Goal: Task Accomplishment & Management: Manage account settings

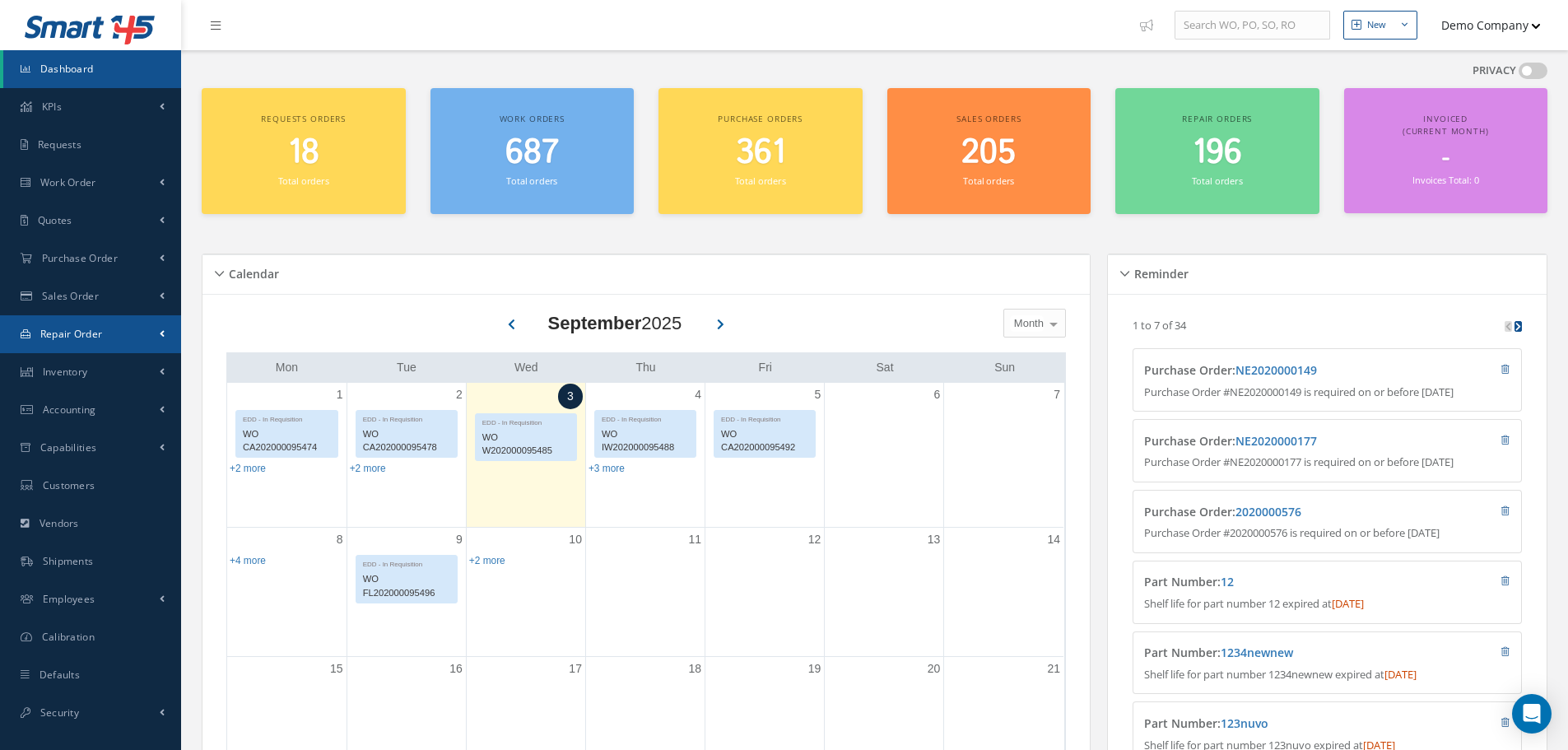
click at [82, 329] on span "Repair Order" at bounding box center [71, 333] width 63 height 14
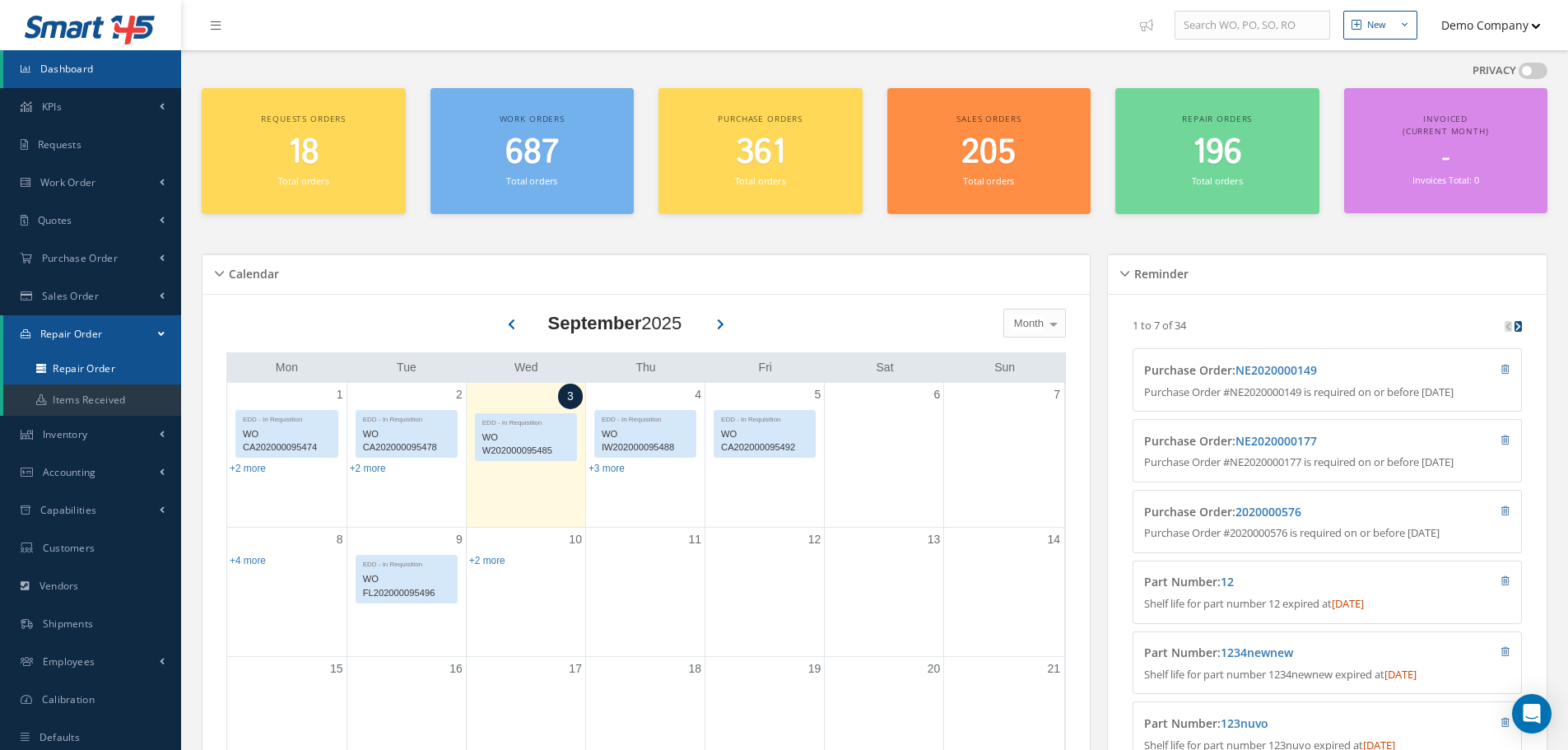
click at [70, 363] on link "Repair Order" at bounding box center [91, 368] width 178 height 31
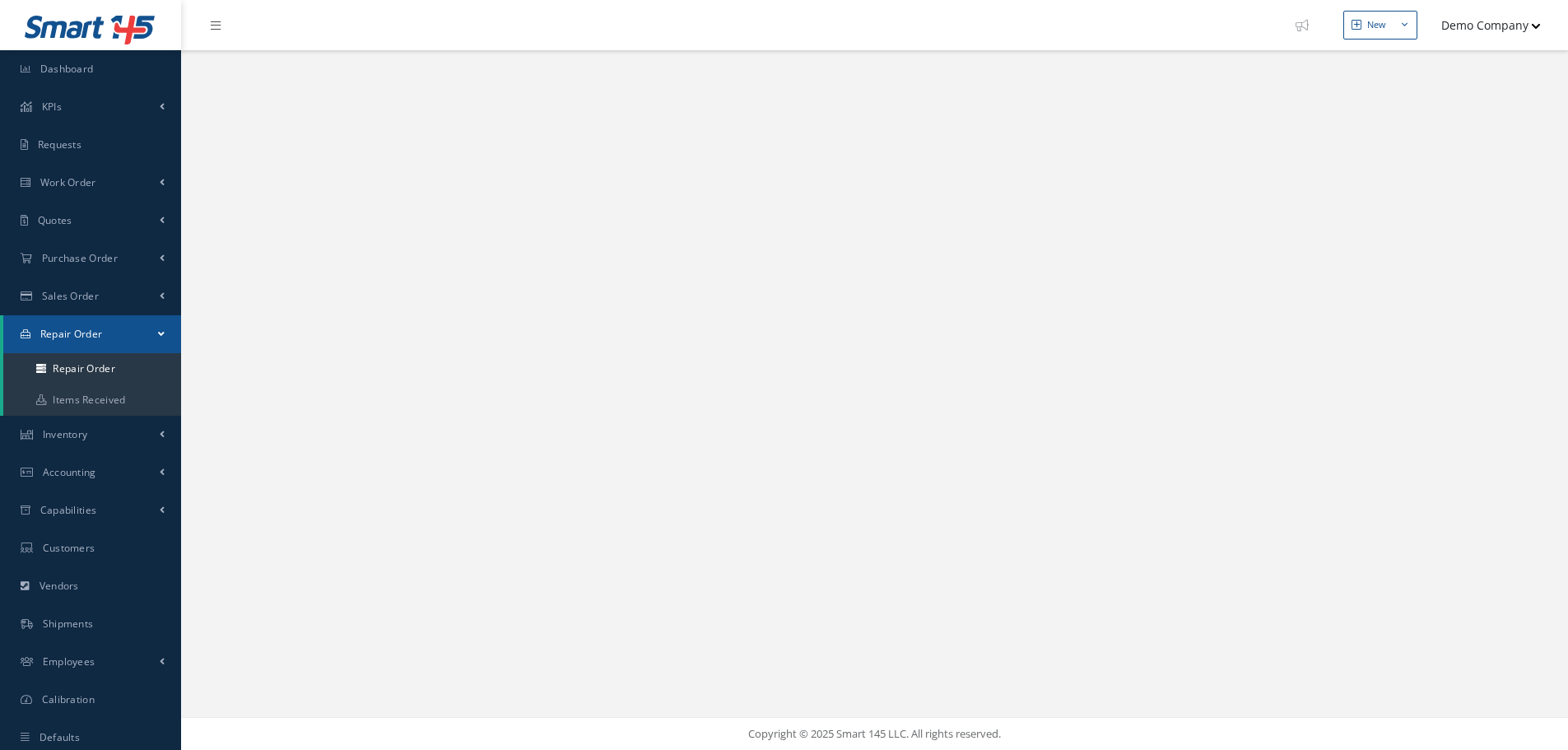
select select "25"
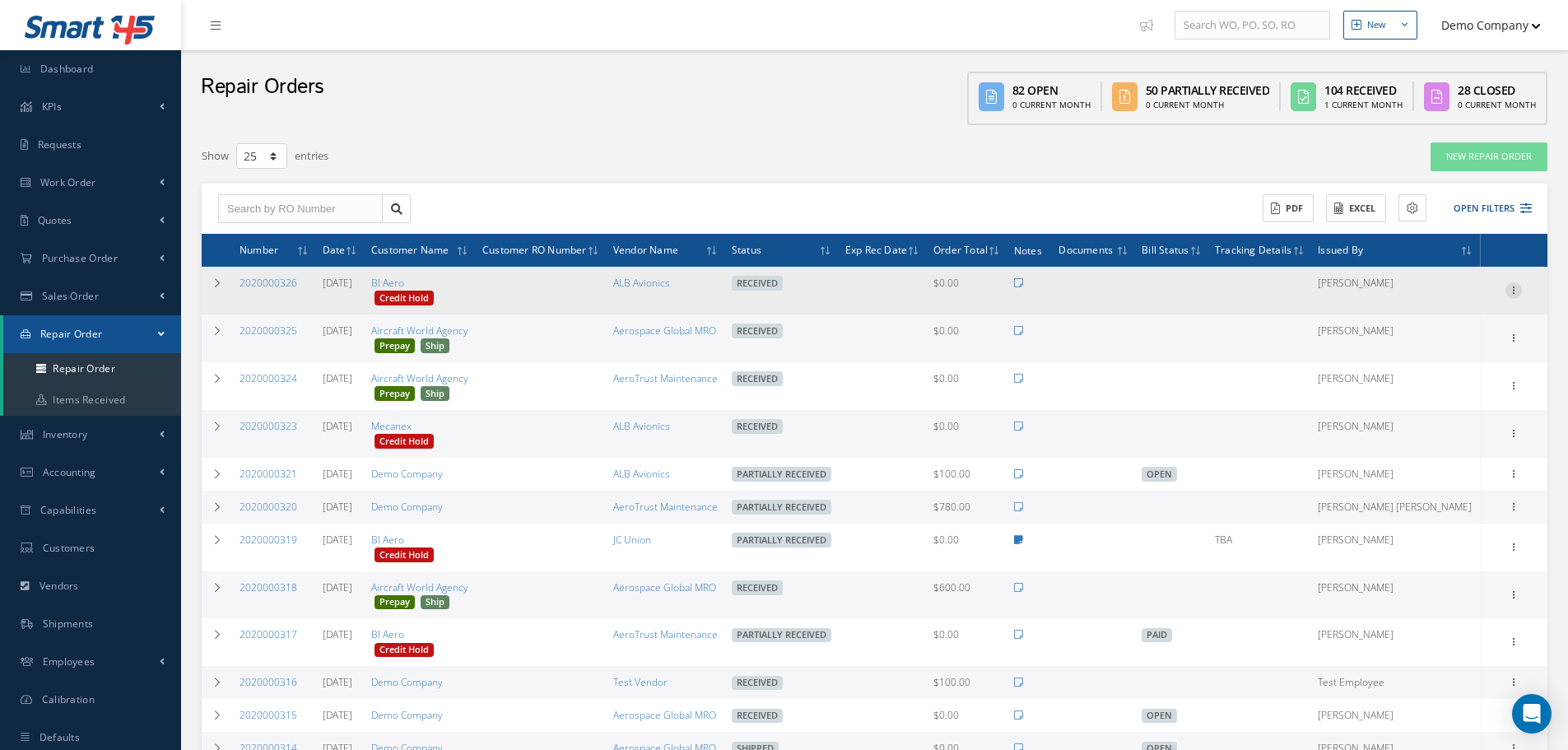
click at [1509, 285] on icon at bounding box center [1513, 289] width 16 height 13
click at [1415, 425] on link "Ship" at bounding box center [1438, 427] width 130 height 22
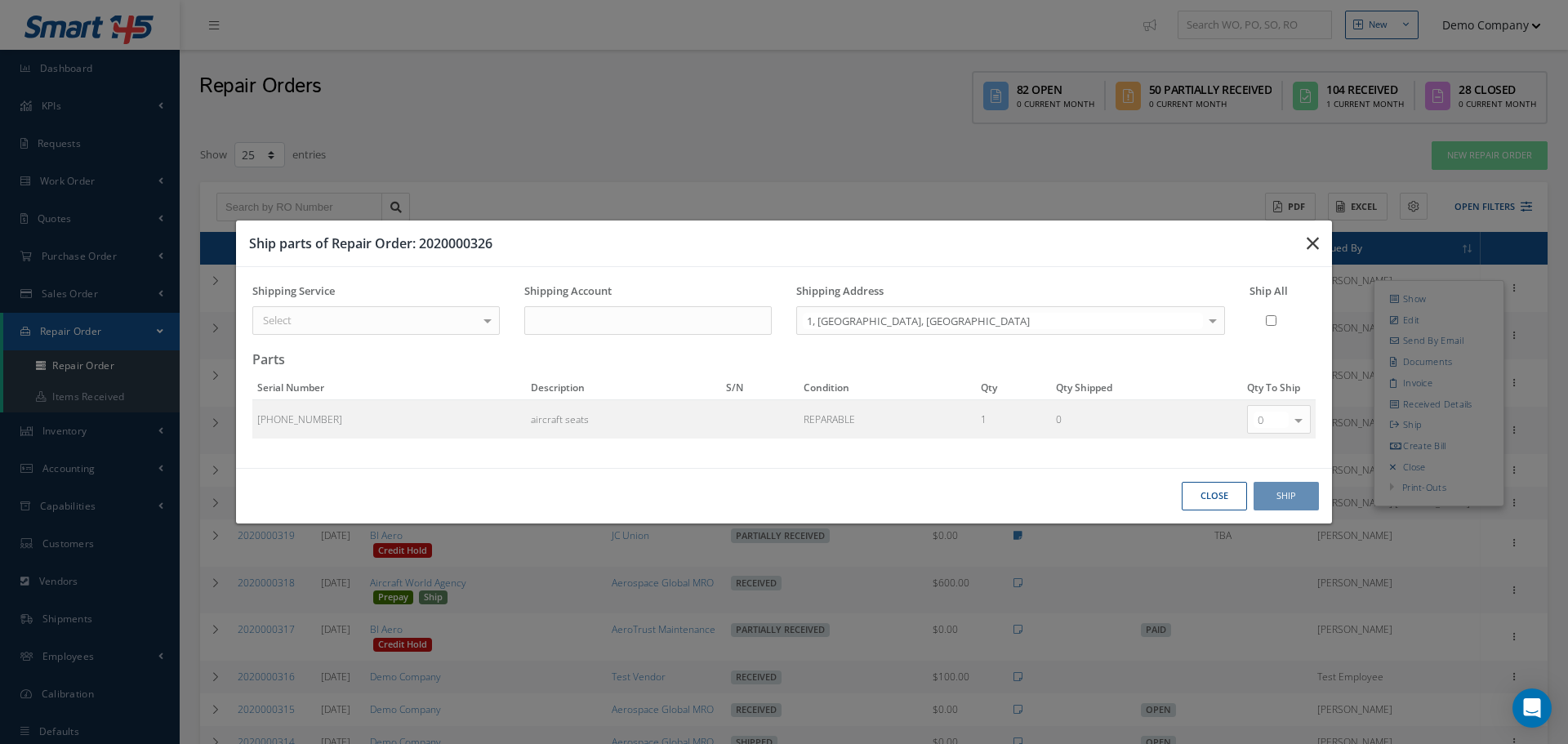
click at [1314, 241] on icon "button" at bounding box center [1313, 243] width 12 height 20
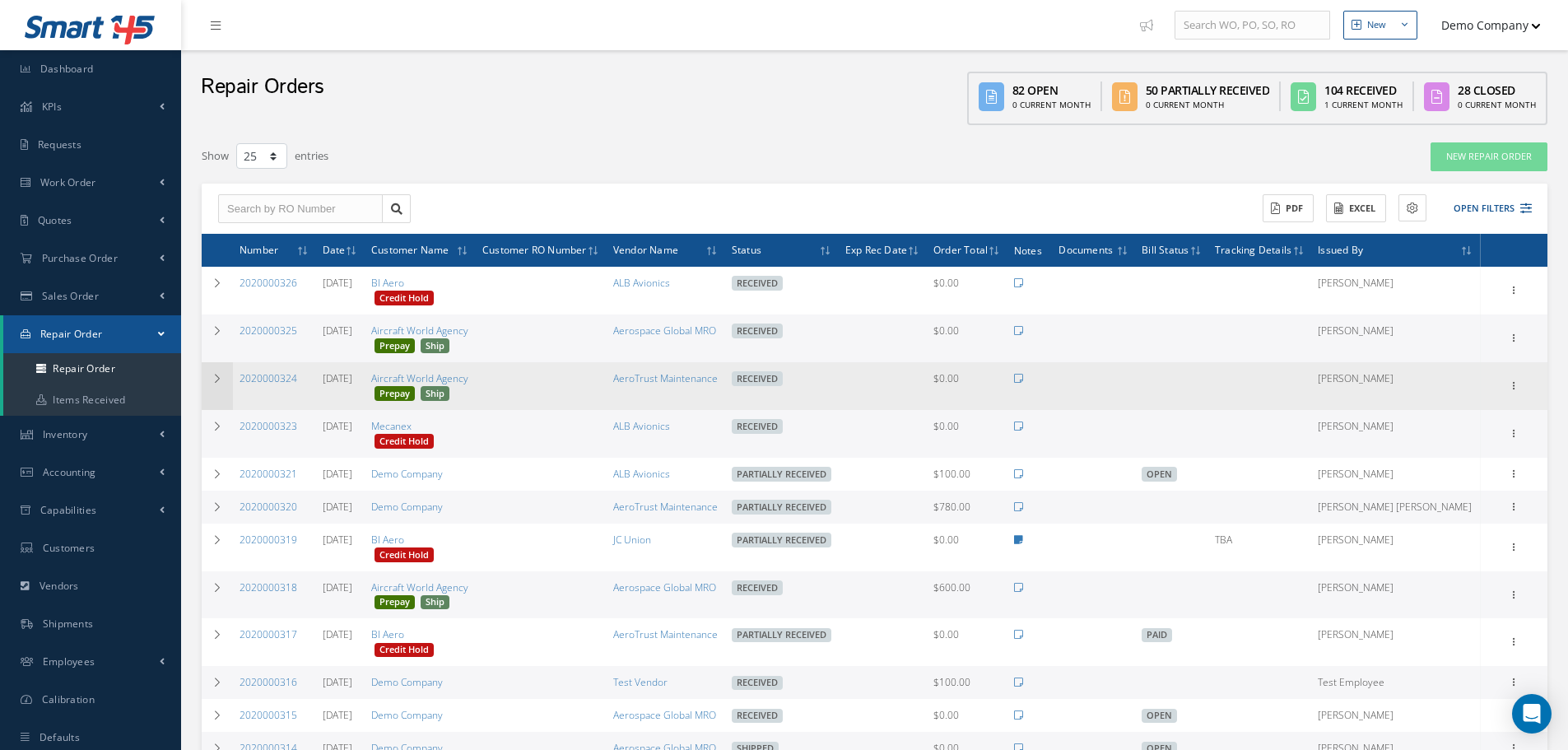
click at [221, 377] on icon at bounding box center [217, 378] width 11 height 9
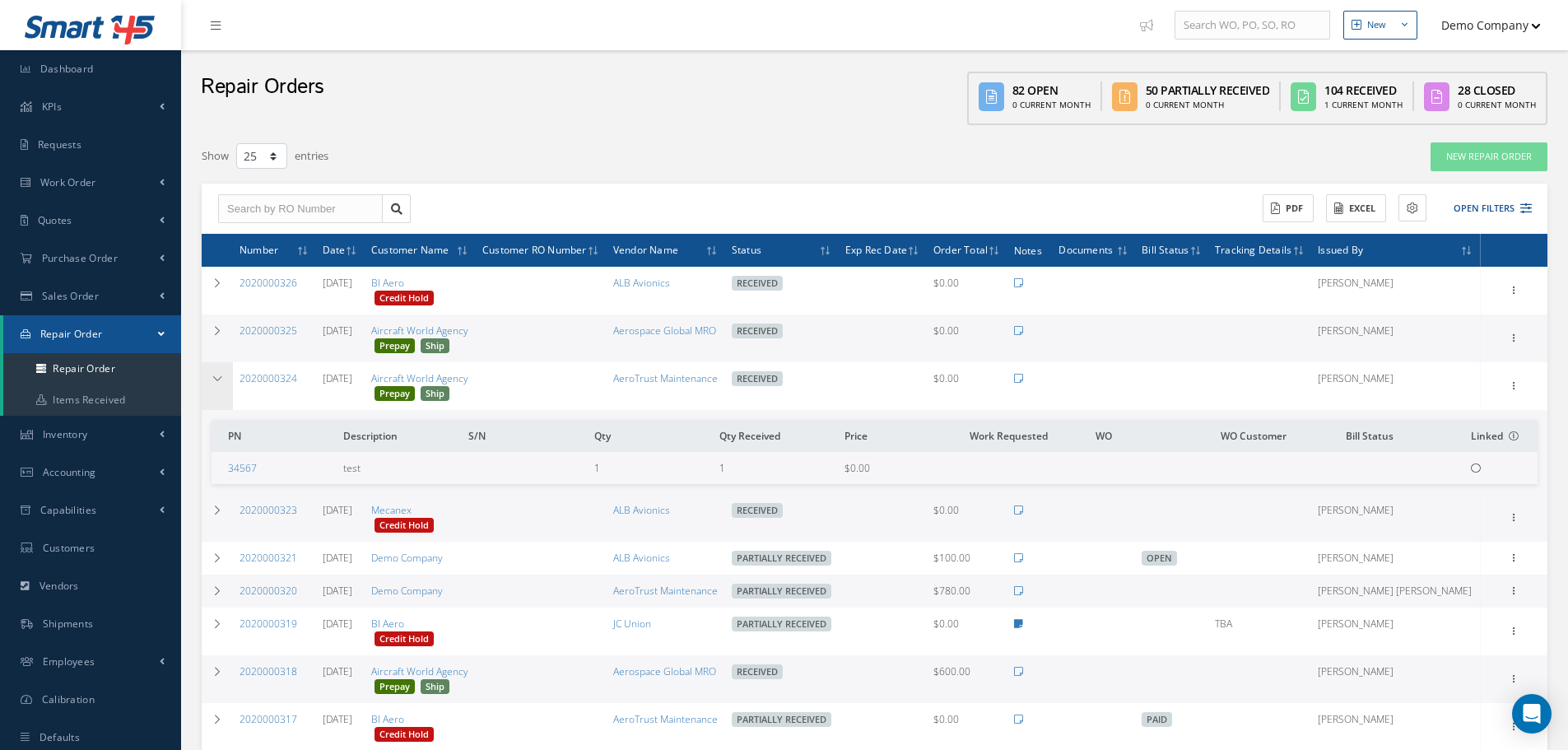
click at [221, 377] on icon at bounding box center [217, 378] width 11 height 9
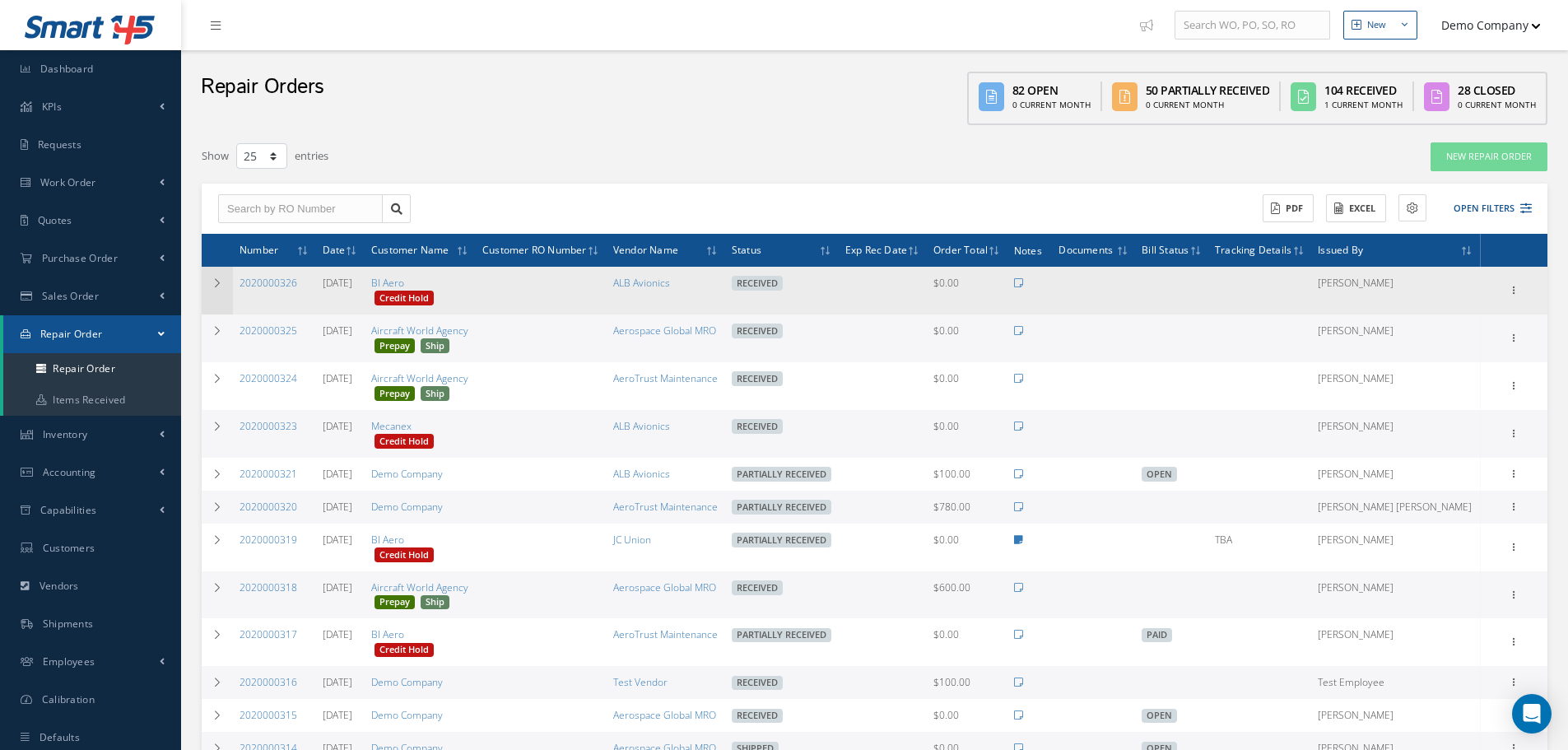
click at [215, 297] on td at bounding box center [217, 291] width 31 height 47
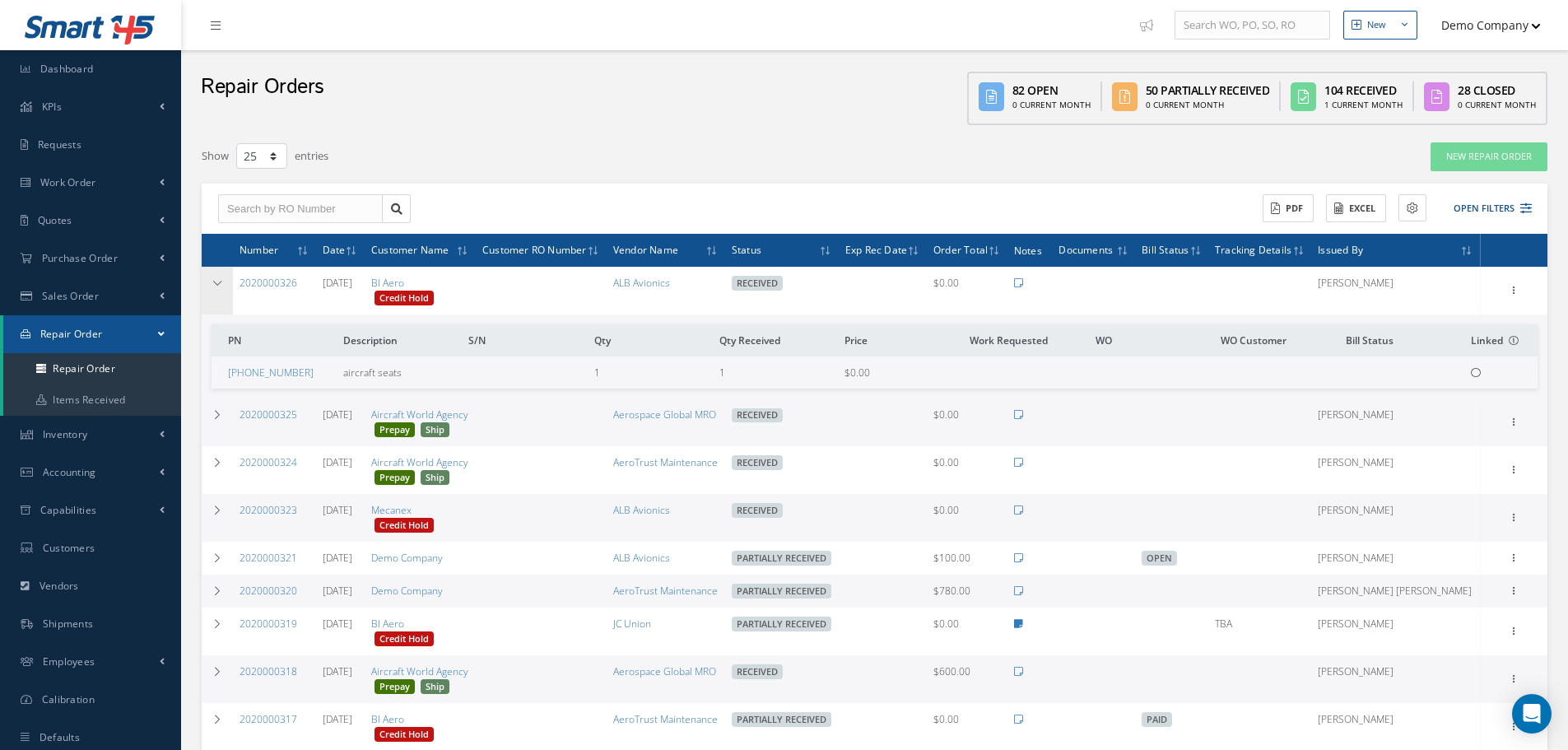
click at [215, 297] on td at bounding box center [217, 291] width 31 height 47
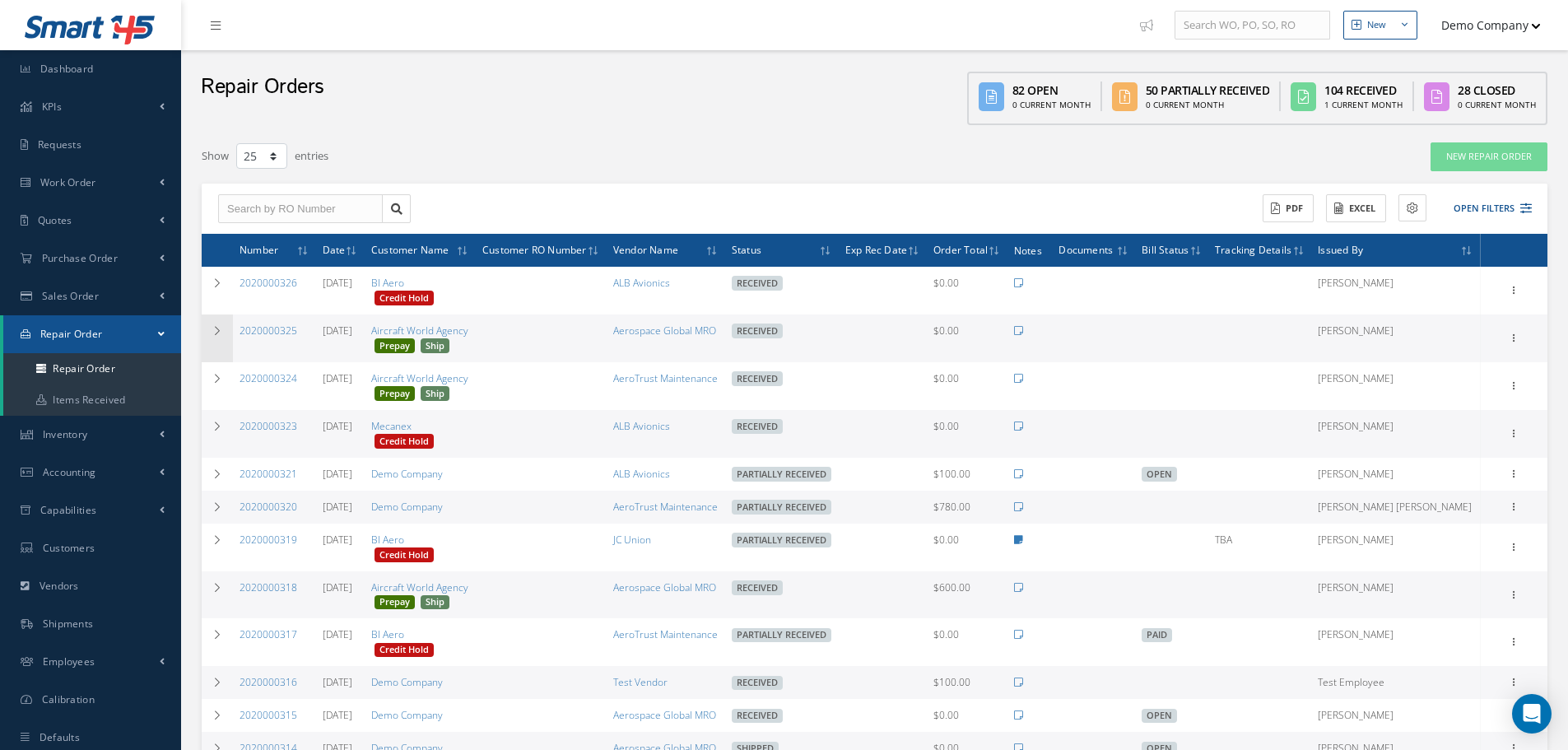
click at [221, 332] on icon at bounding box center [217, 330] width 11 height 9
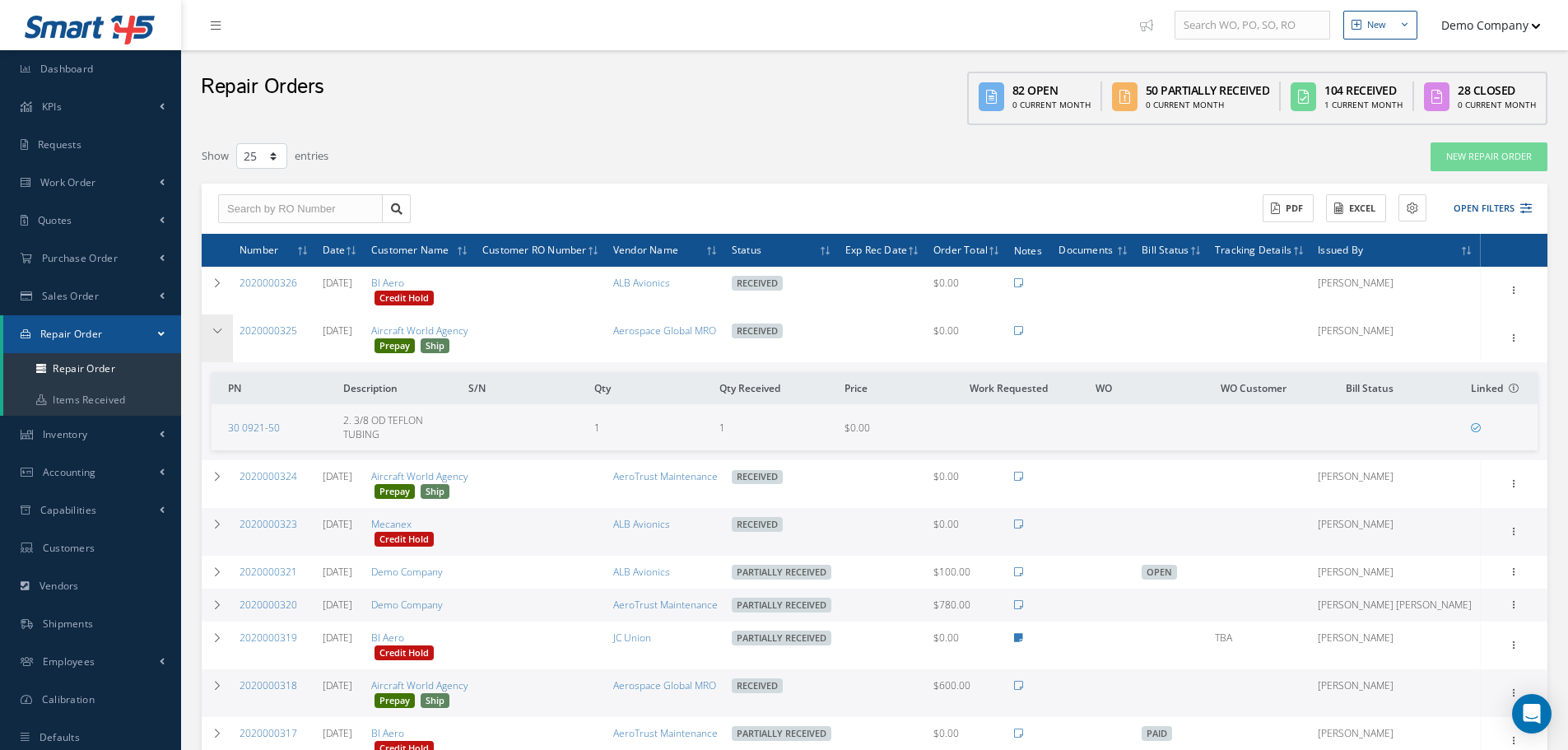
click at [221, 332] on icon at bounding box center [217, 330] width 11 height 9
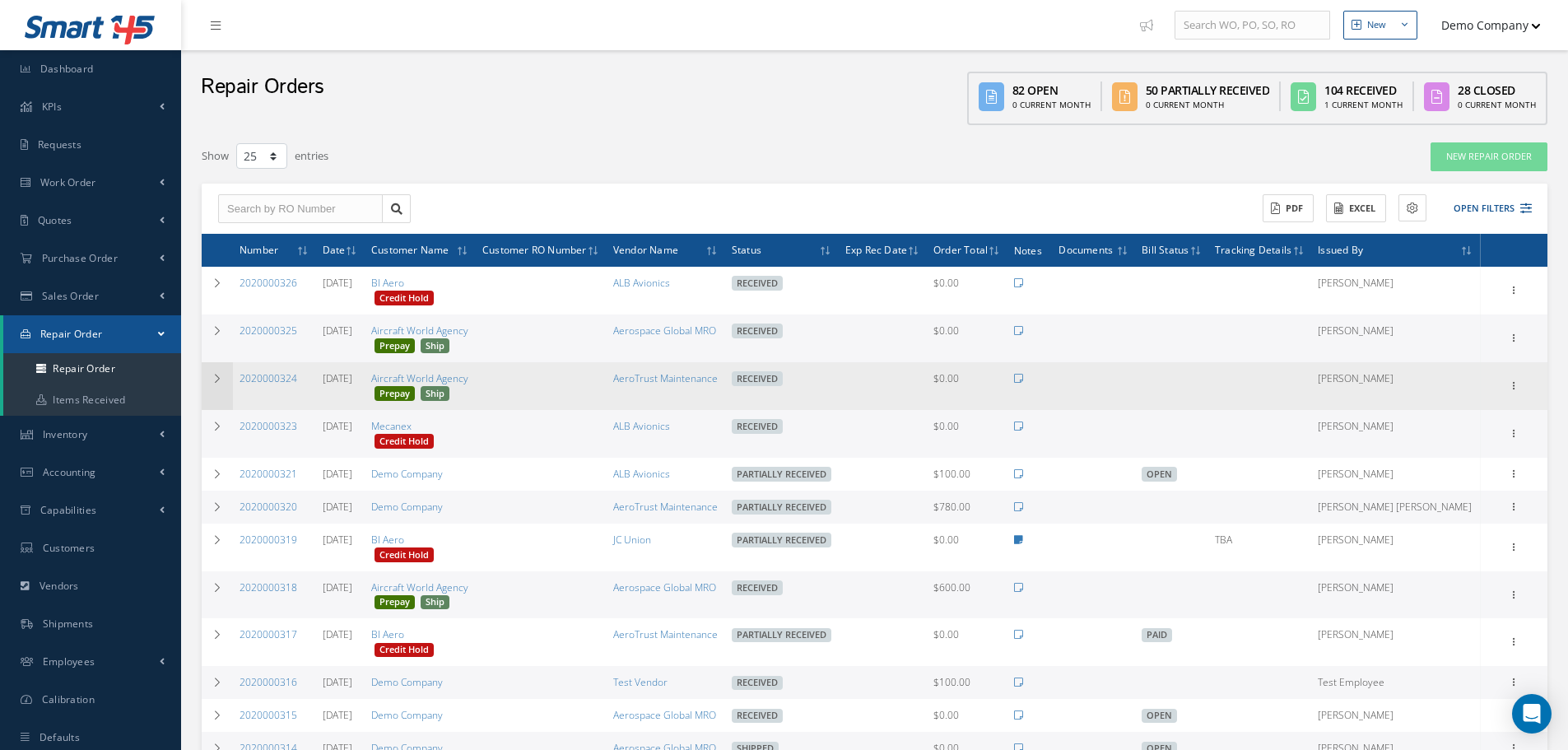
click at [219, 381] on icon at bounding box center [217, 378] width 11 height 9
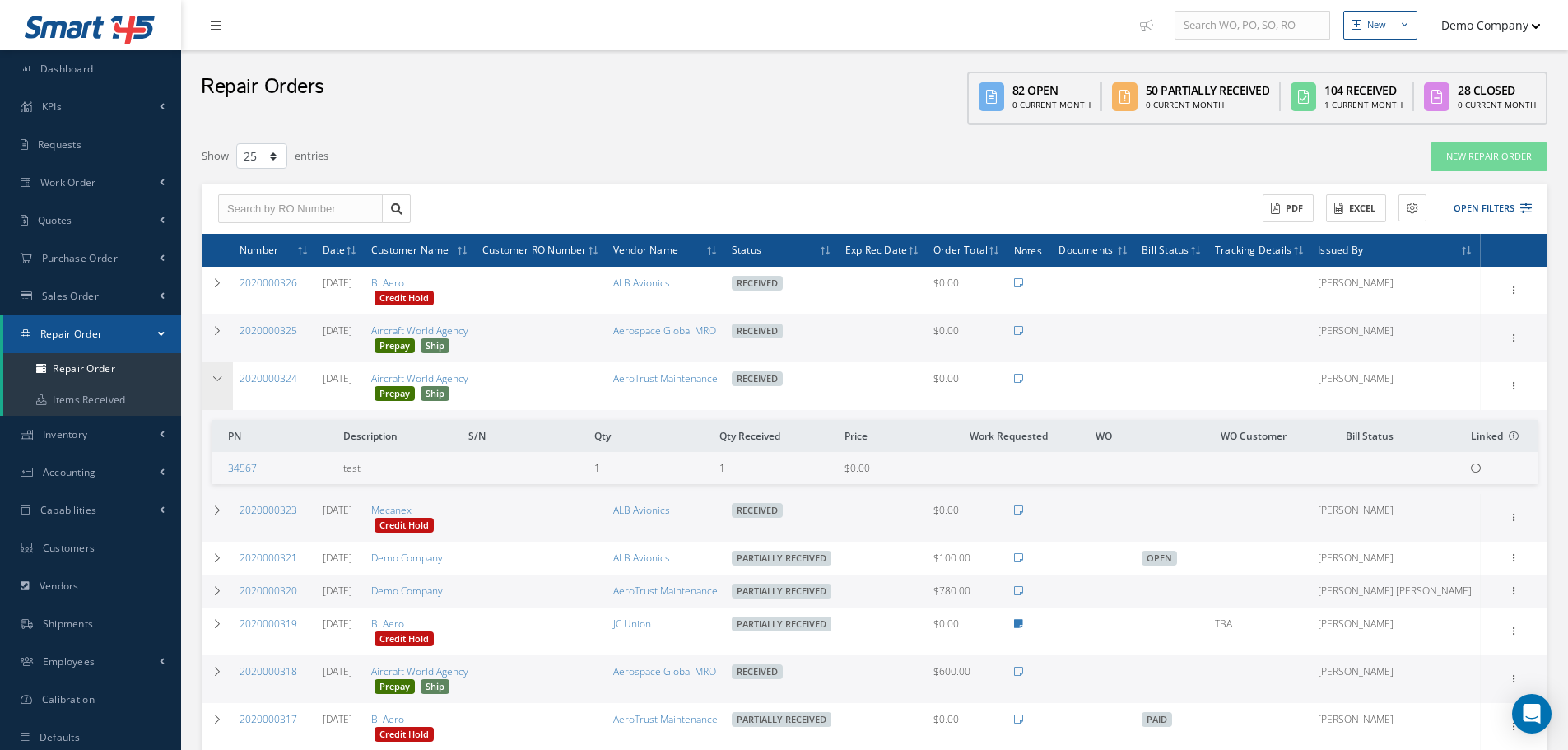
click at [219, 381] on icon at bounding box center [217, 378] width 11 height 9
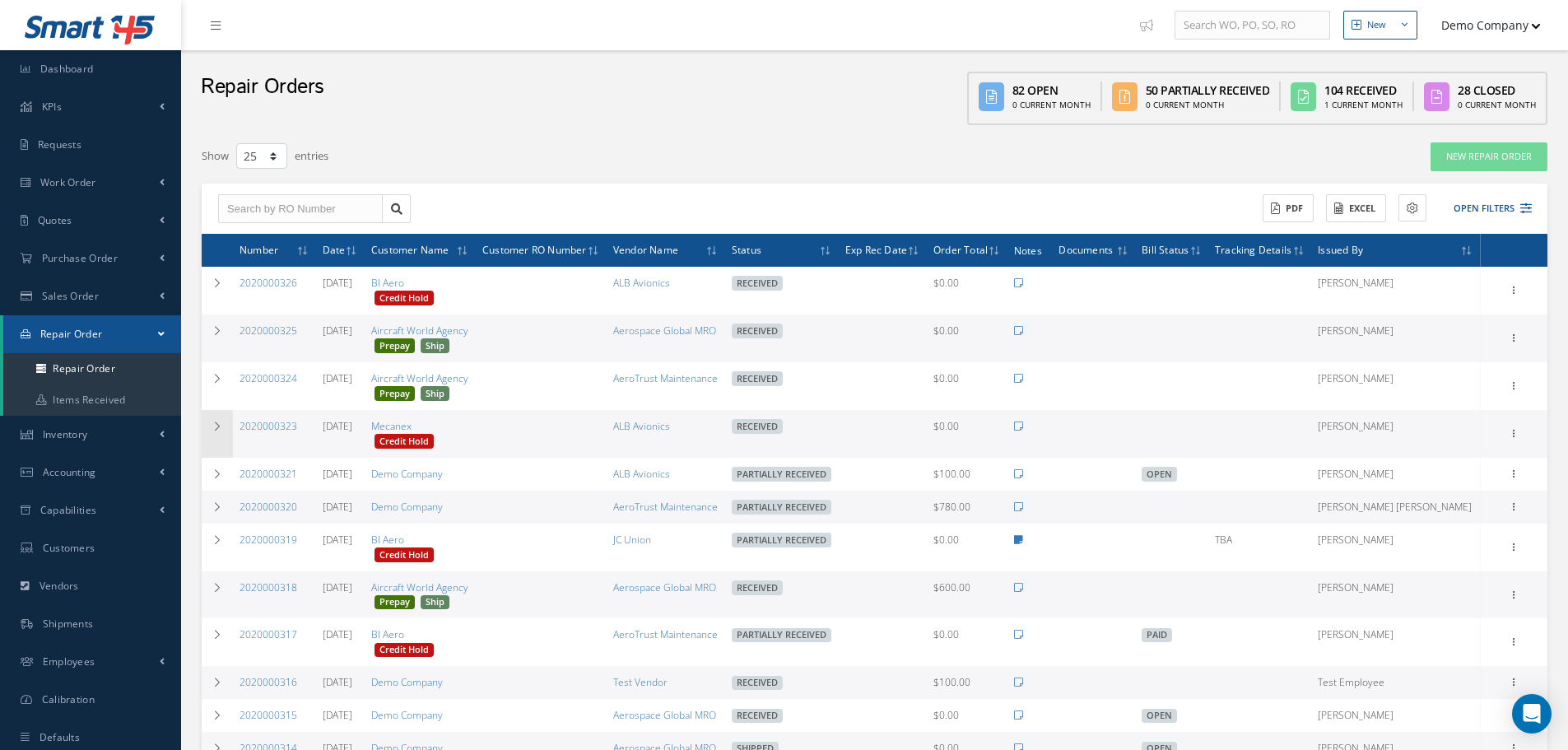
click at [217, 441] on td at bounding box center [217, 434] width 31 height 47
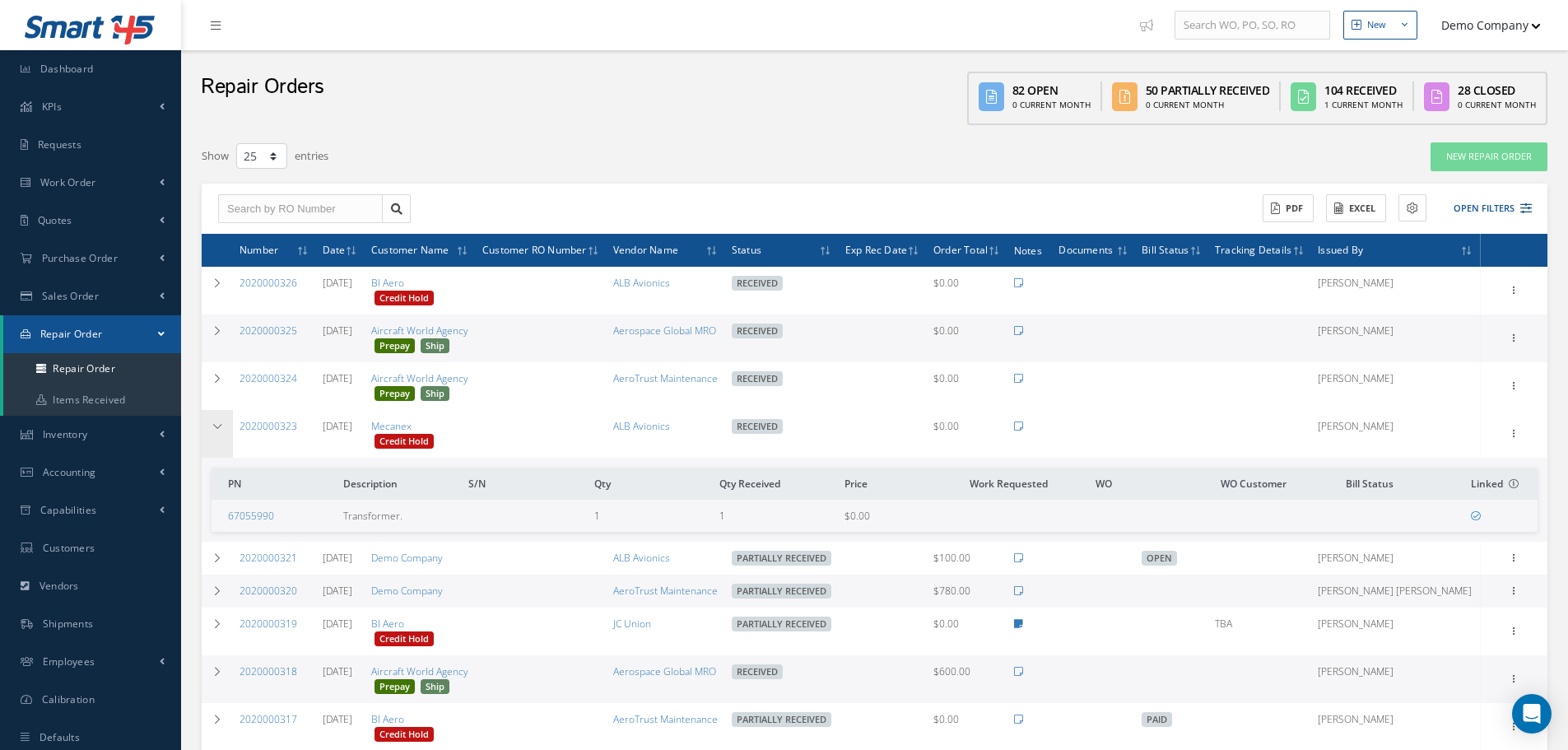
click at [217, 441] on td at bounding box center [217, 434] width 31 height 47
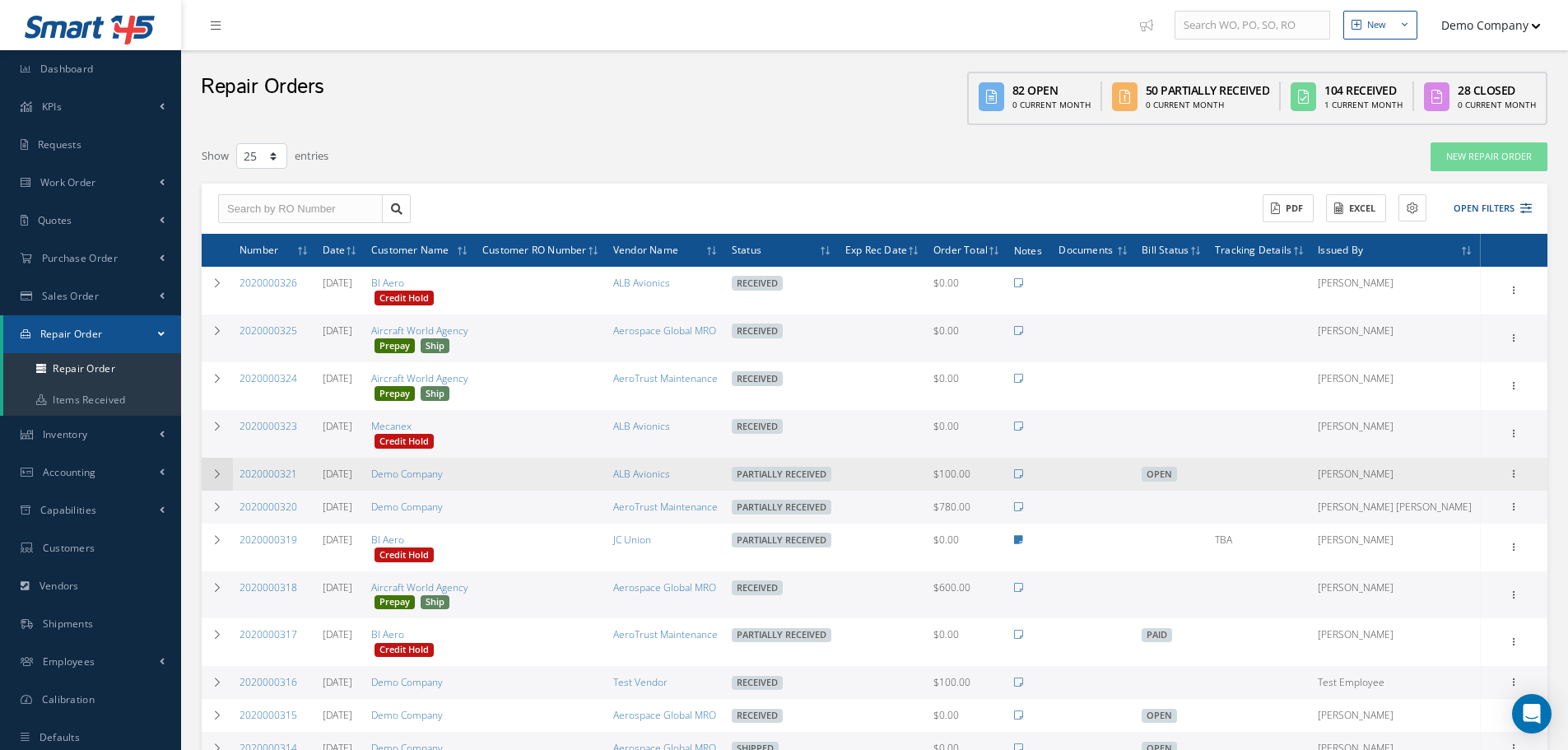
click at [217, 465] on td at bounding box center [217, 474] width 31 height 33
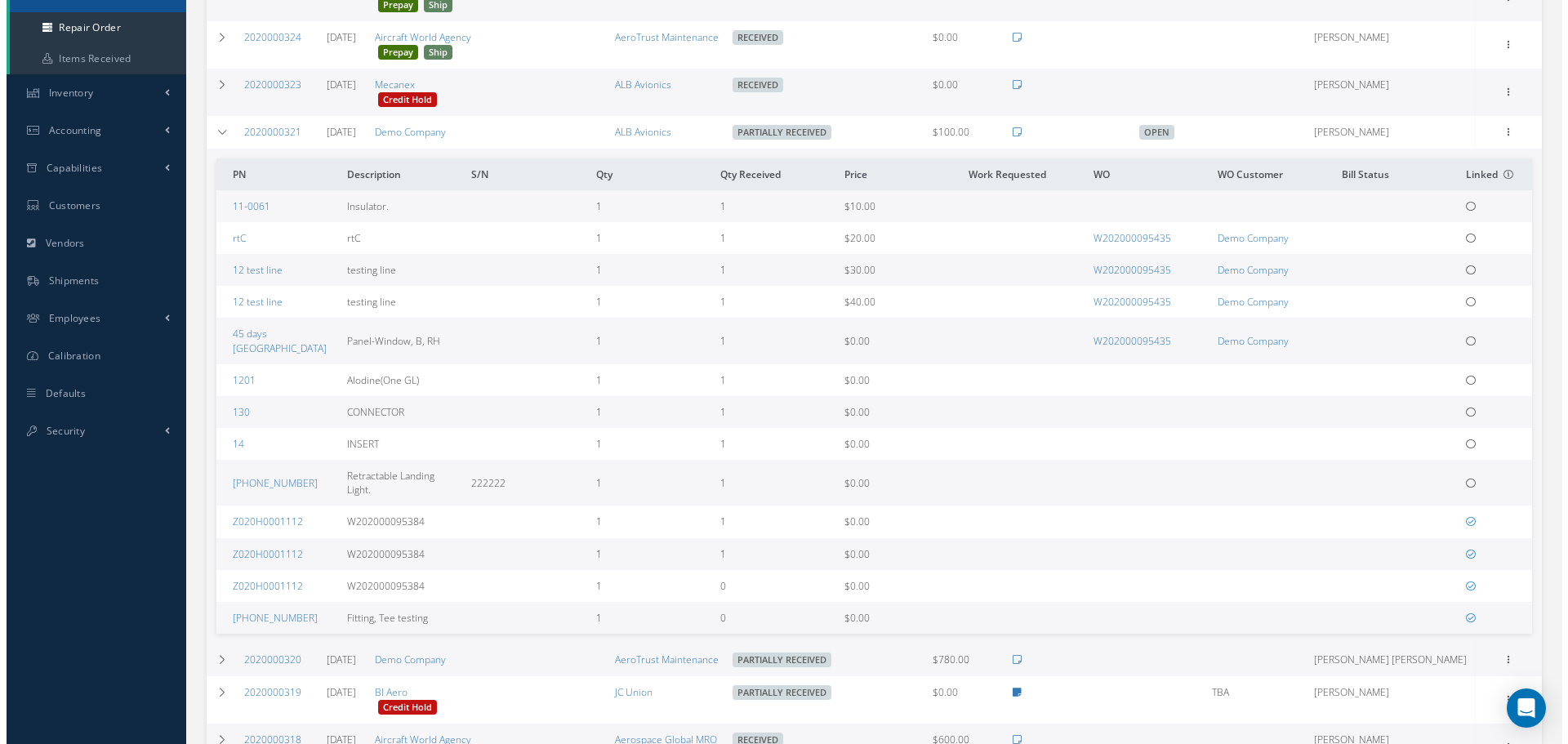
scroll to position [245, 0]
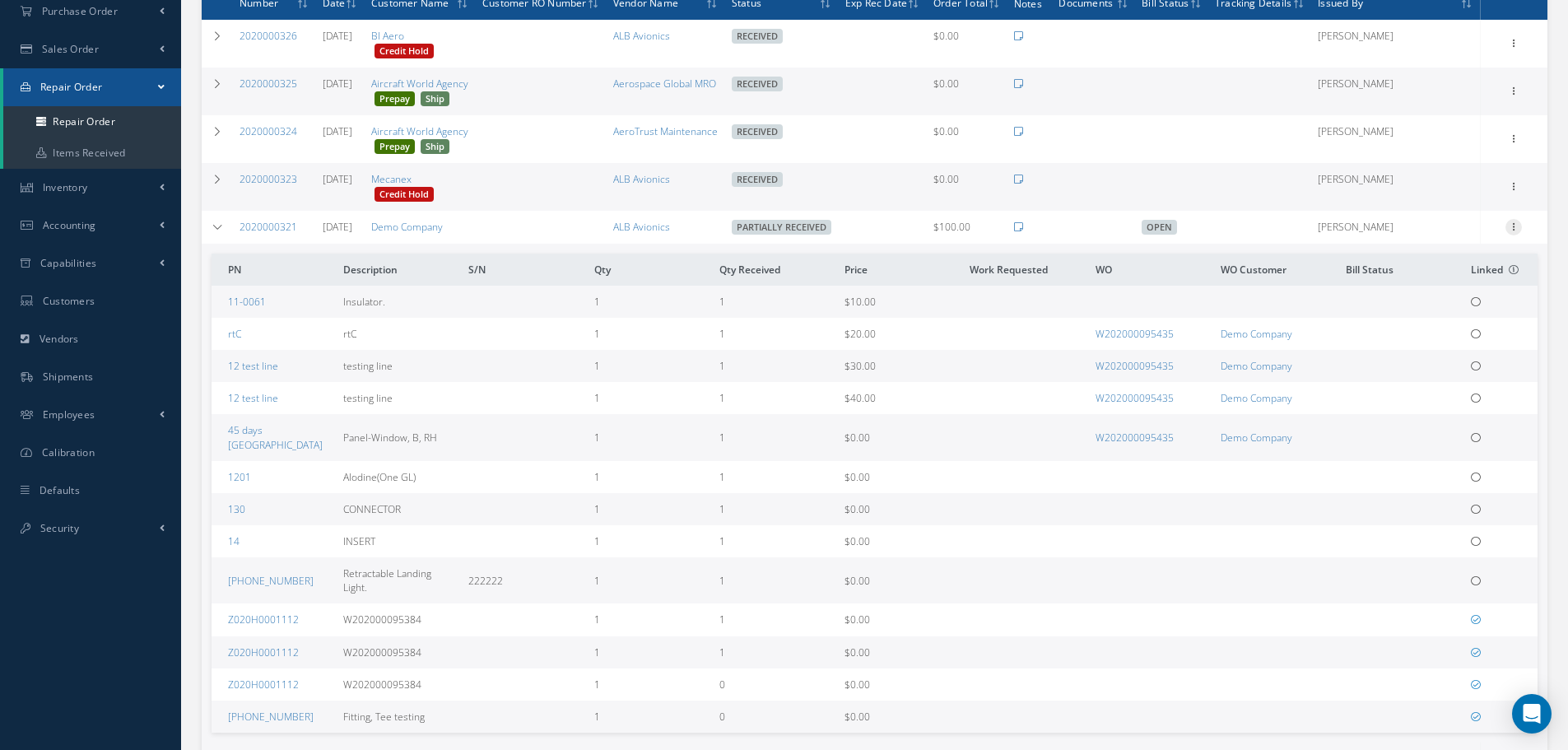
click at [1516, 231] on icon at bounding box center [1513, 226] width 16 height 13
click at [1429, 348] on link "Ship" at bounding box center [1438, 343] width 130 height 22
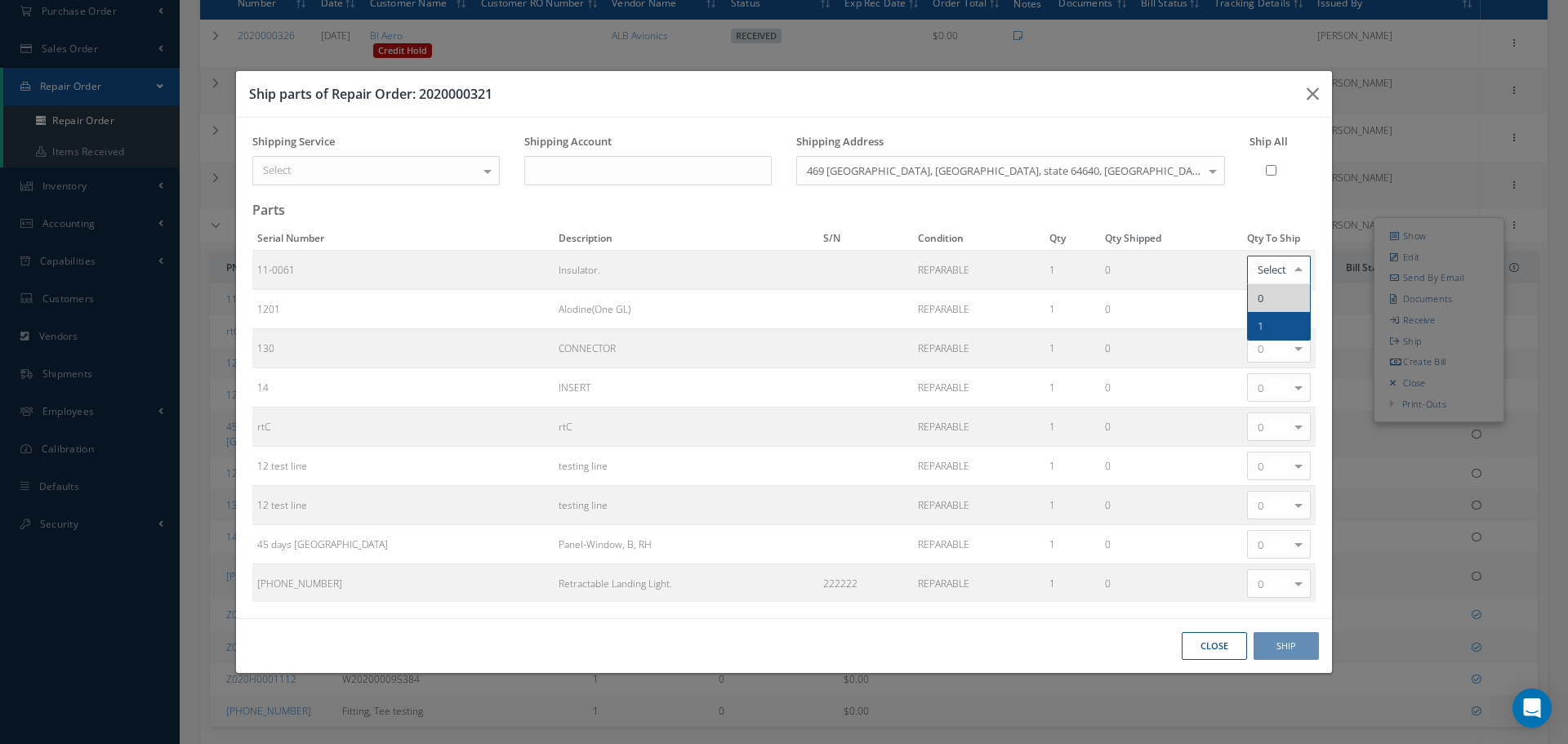
click at [1264, 323] on span "1" at bounding box center [1279, 325] width 62 height 27
drag, startPoint x: 1275, startPoint y: 637, endPoint x: 561, endPoint y: 200, distance: 837.1
click at [596, 240] on div "Ship parts of Repair Order: 2020000321 Loading… Shipping Service Select USPS UP…" at bounding box center [784, 372] width 1098 height 604
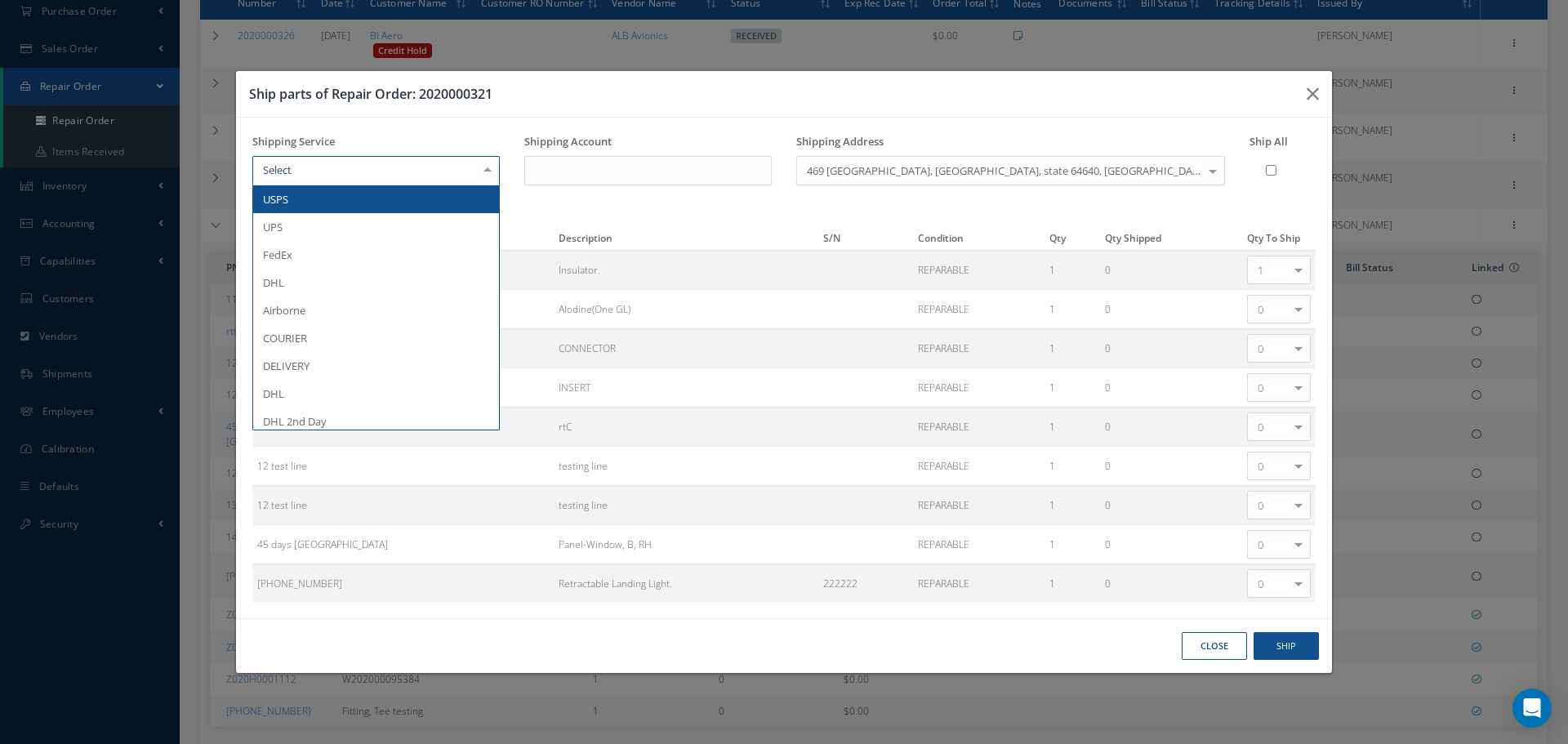
click at [320, 158] on div at bounding box center [376, 170] width 248 height 29
click at [330, 210] on span "USPS" at bounding box center [376, 199] width 246 height 27
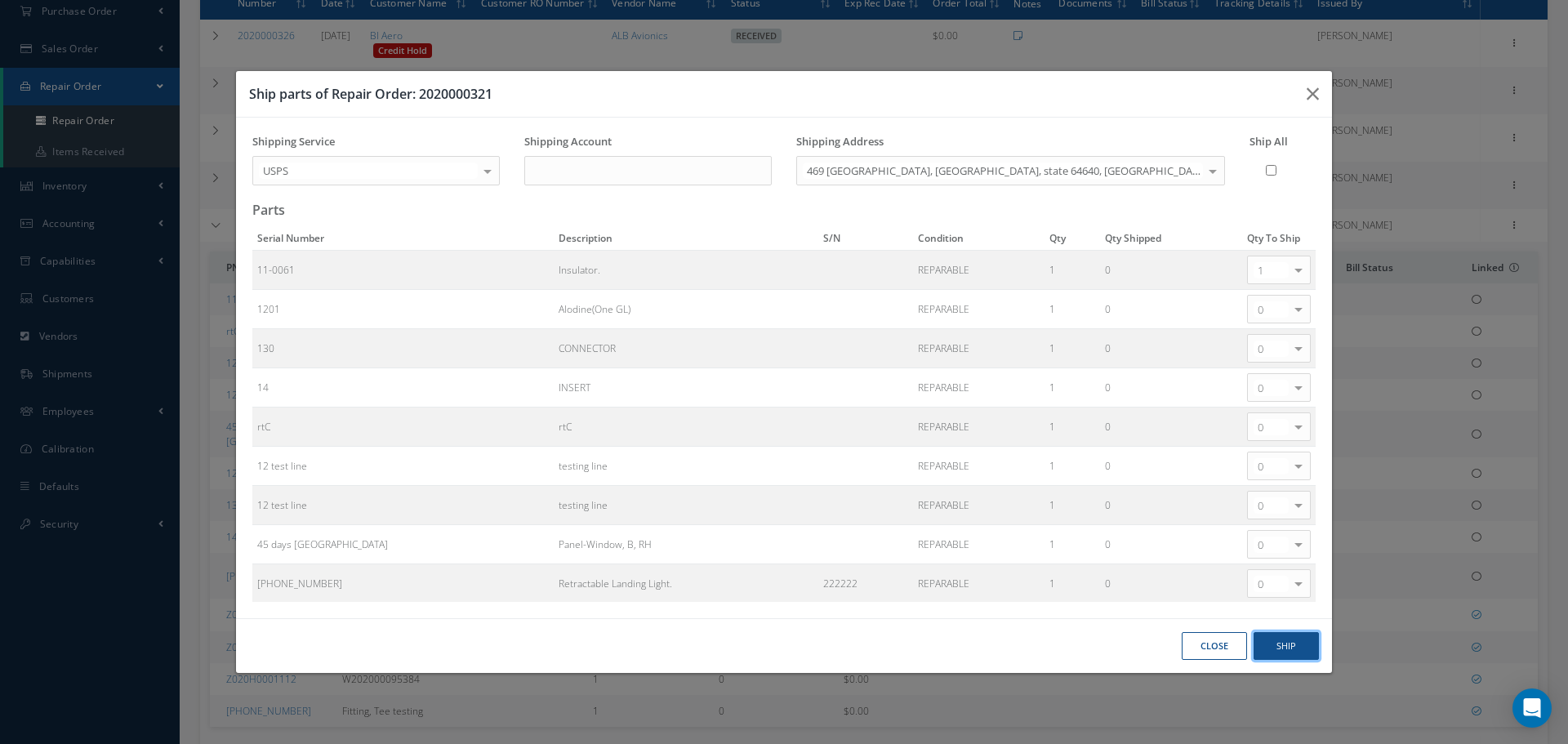
click at [1284, 640] on button "Ship" at bounding box center [1285, 646] width 65 height 28
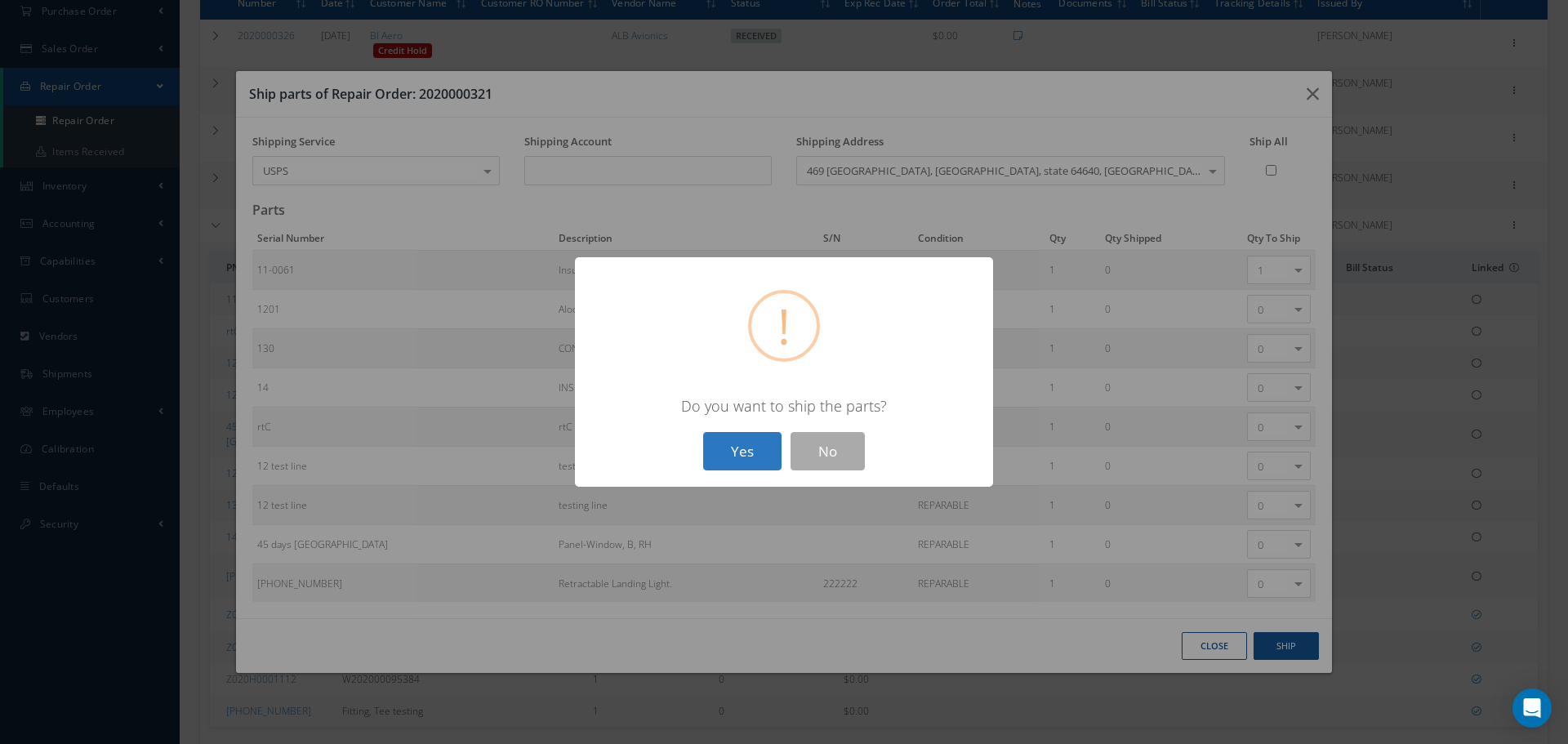
click at [759, 444] on button "Yes" at bounding box center [742, 450] width 78 height 39
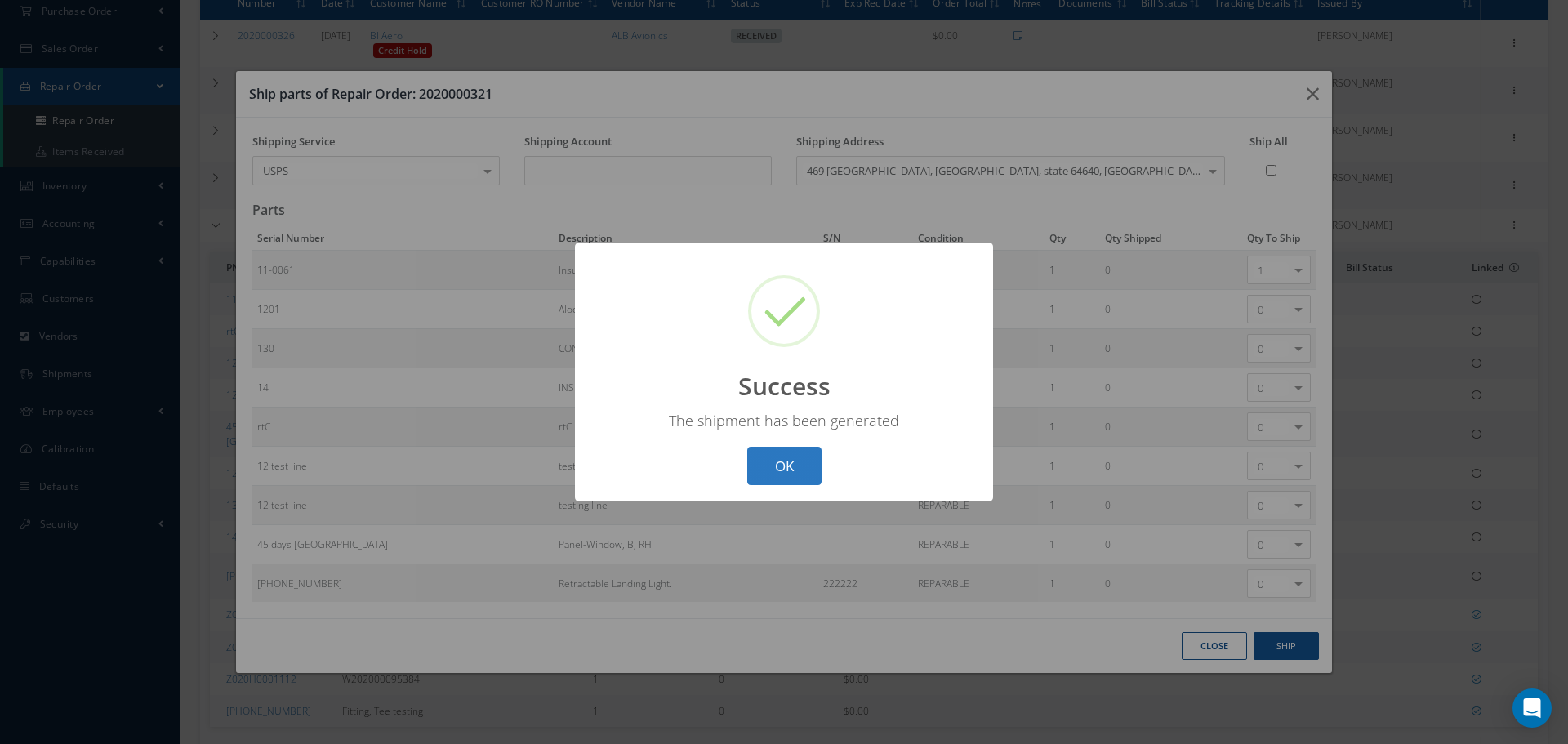
click at [774, 476] on button "OK" at bounding box center [784, 465] width 74 height 39
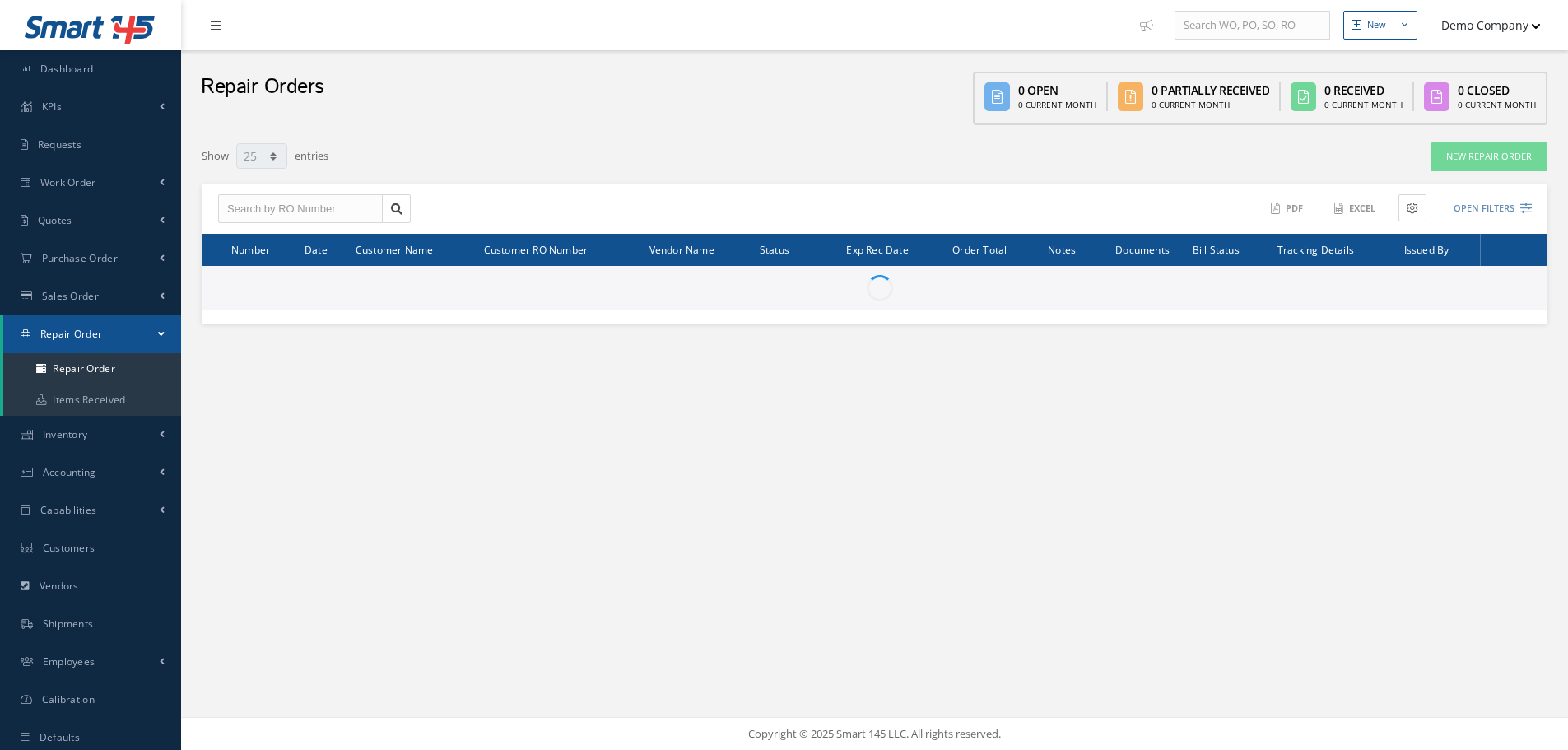
select select "25"
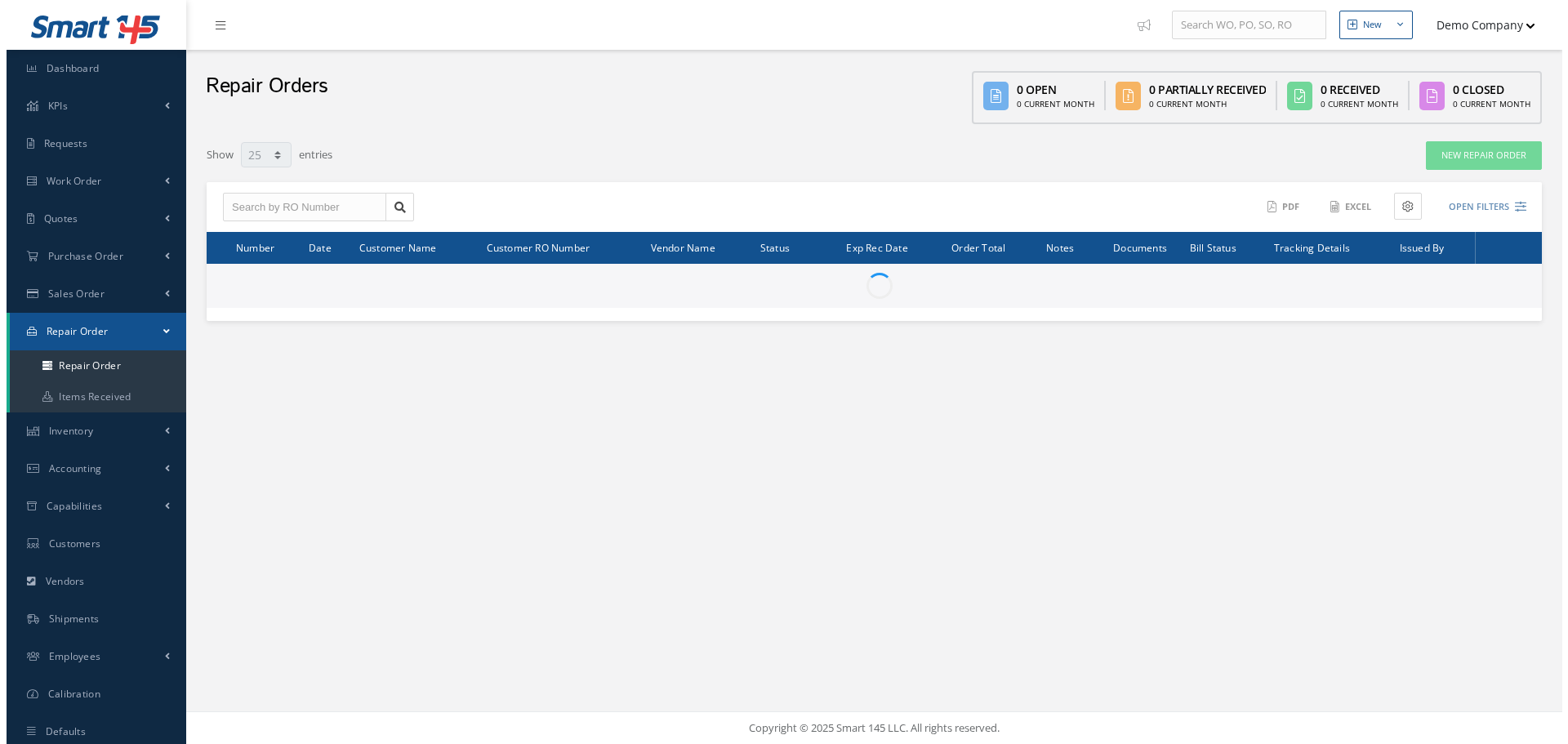
scroll to position [44, 0]
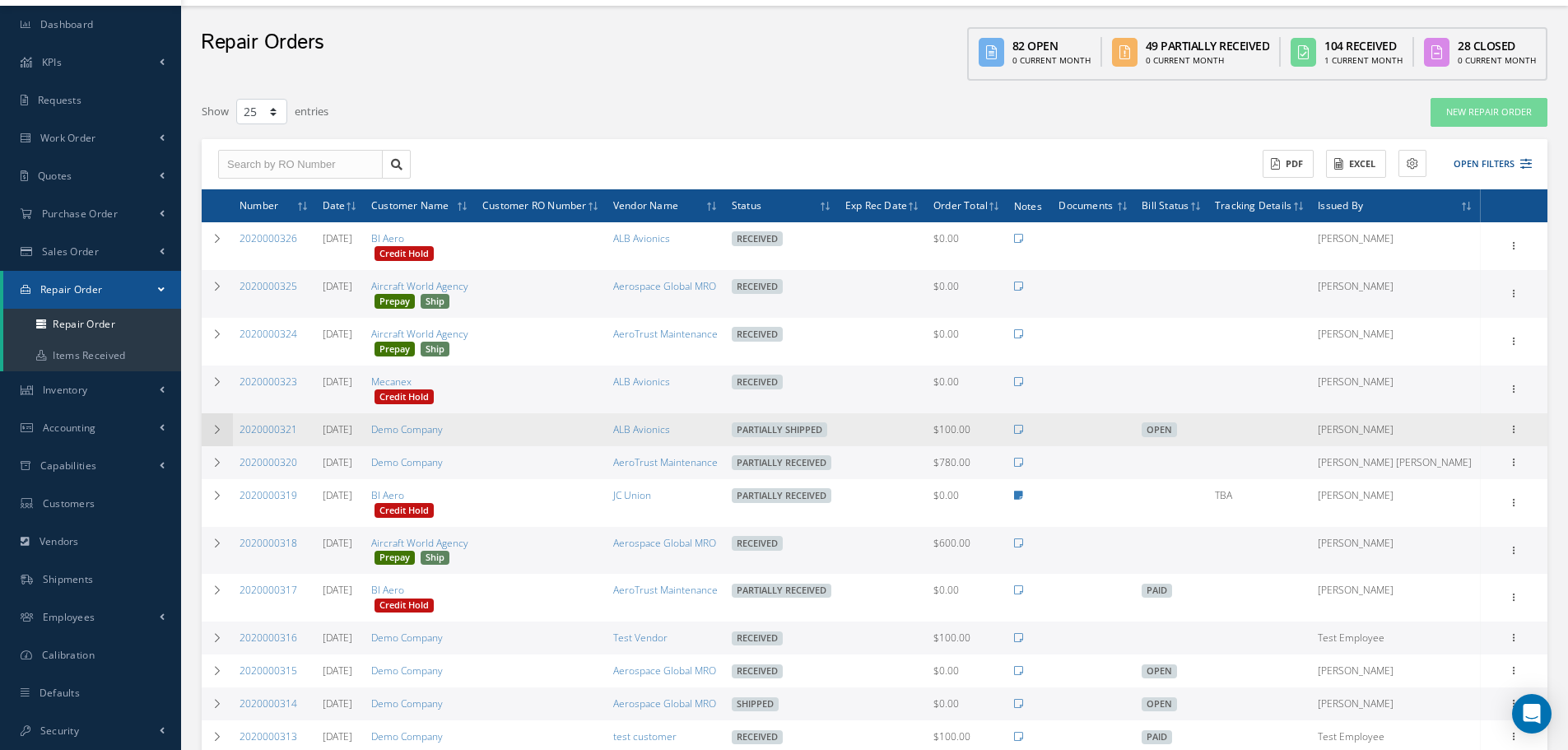
click at [225, 424] on td at bounding box center [217, 429] width 31 height 33
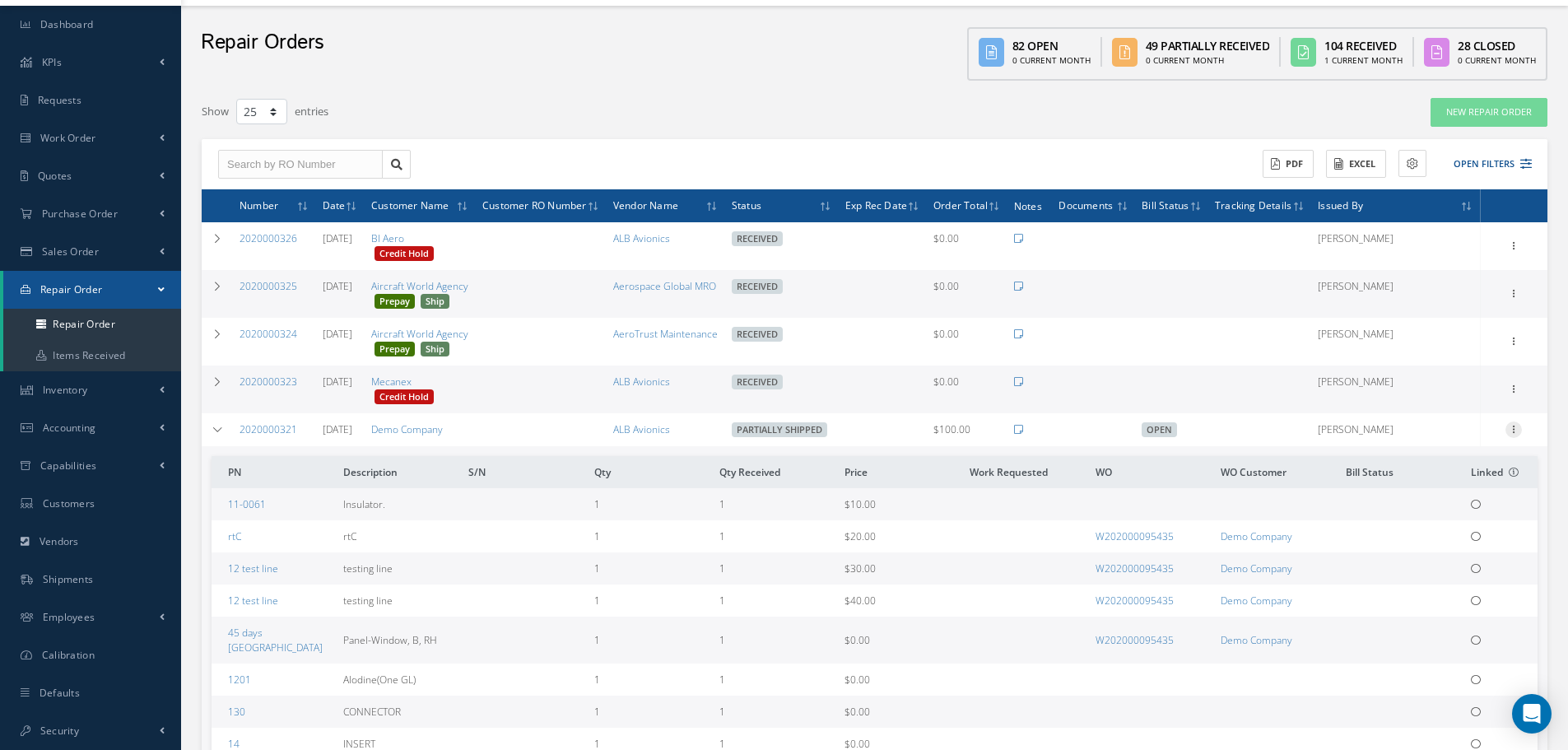
click at [1513, 432] on icon at bounding box center [1513, 428] width 16 height 13
click at [1431, 544] on link "Ship" at bounding box center [1438, 545] width 130 height 22
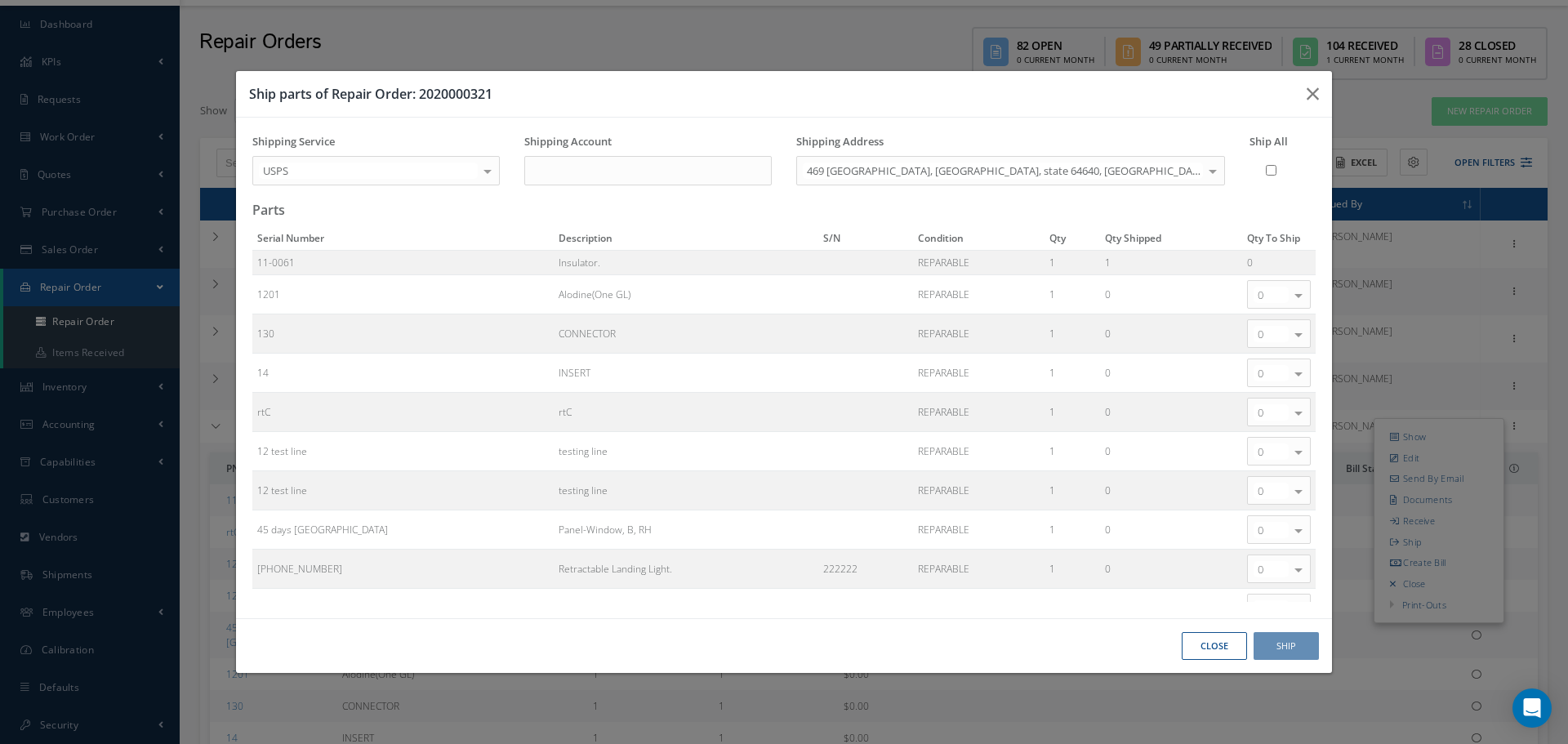
click at [1269, 173] on input "Ship All" at bounding box center [1270, 170] width 10 height 28
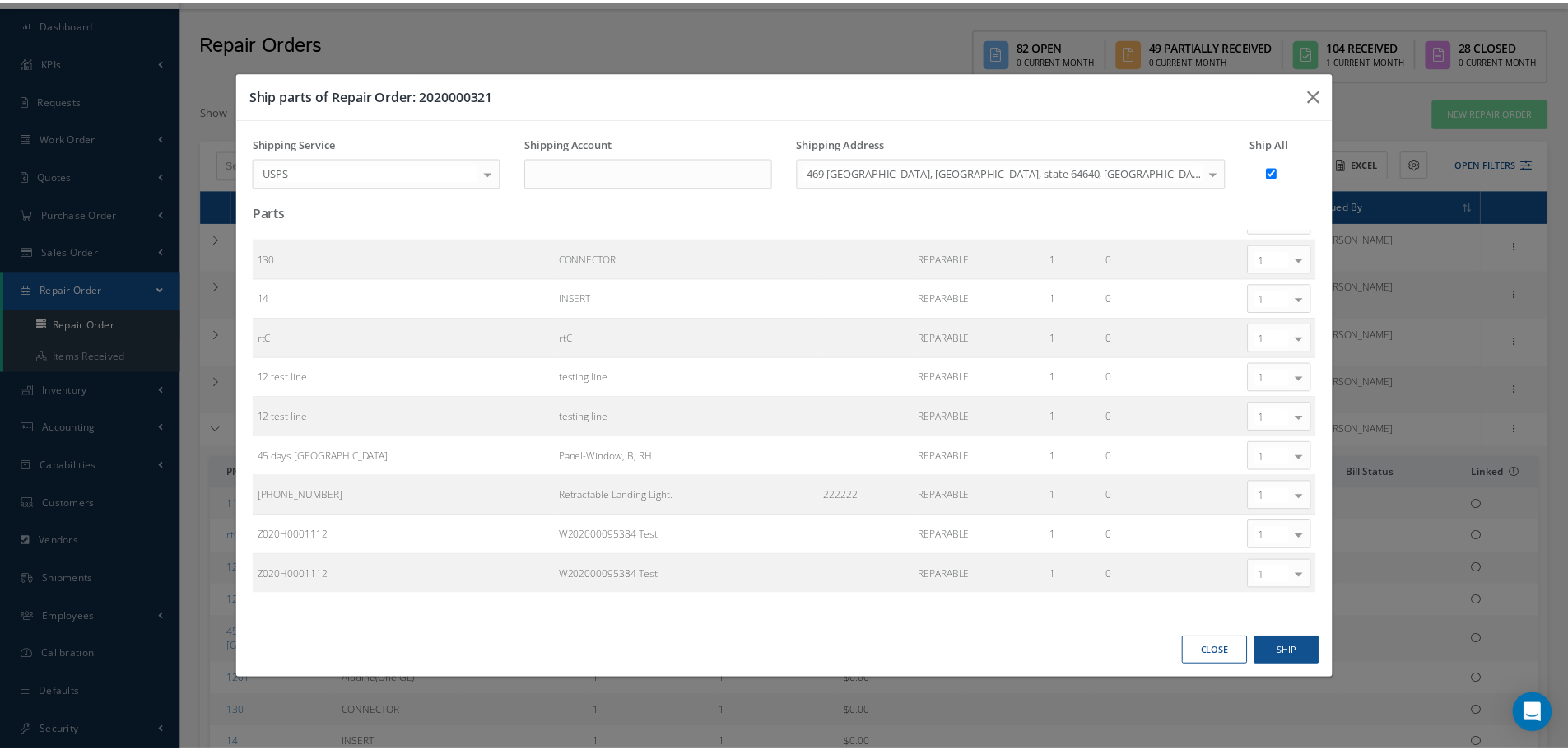
scroll to position [0, 0]
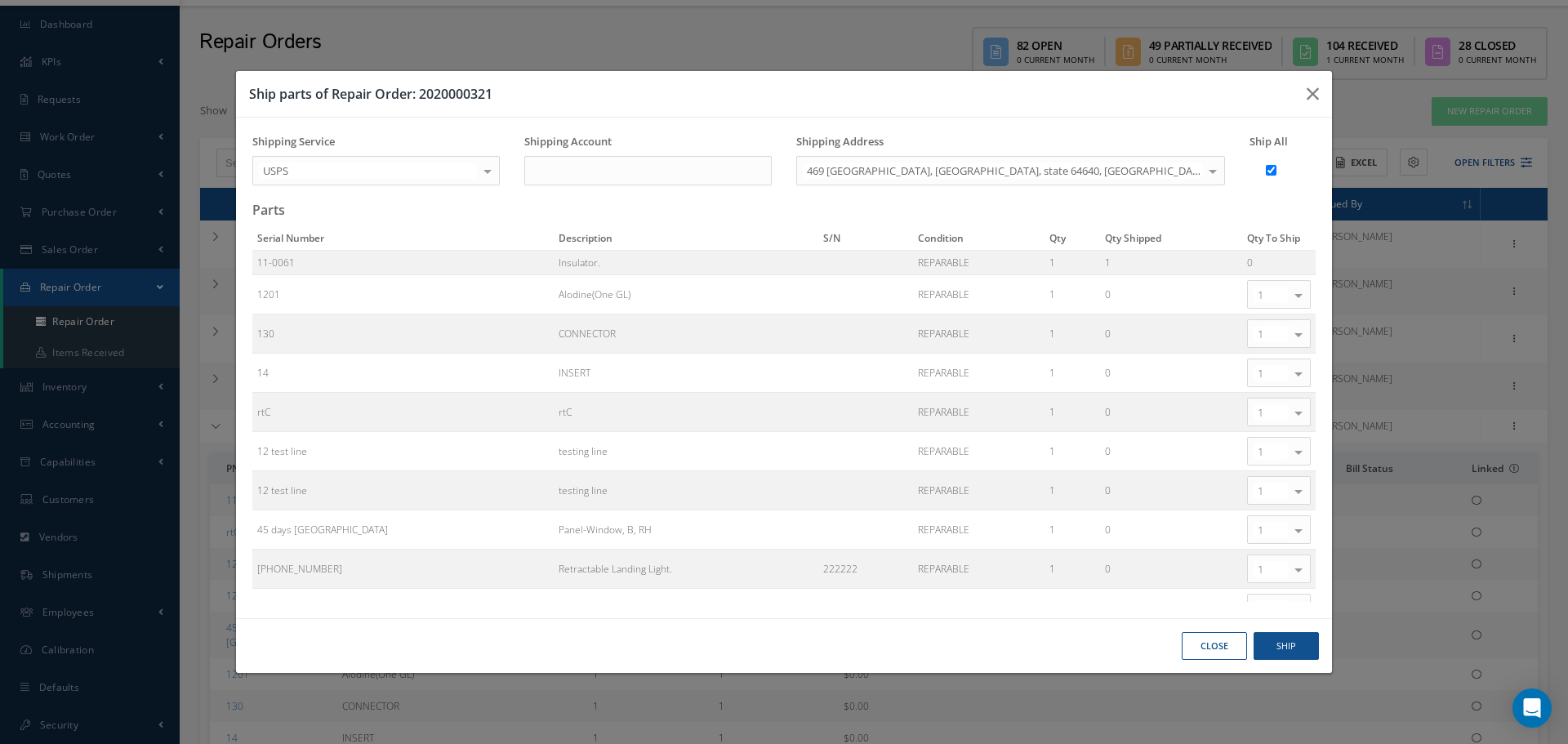
click at [1270, 172] on input "Ship All" at bounding box center [1270, 170] width 10 height 28
checkbox input "false"
click at [1316, 98] on icon "button" at bounding box center [1313, 93] width 12 height 20
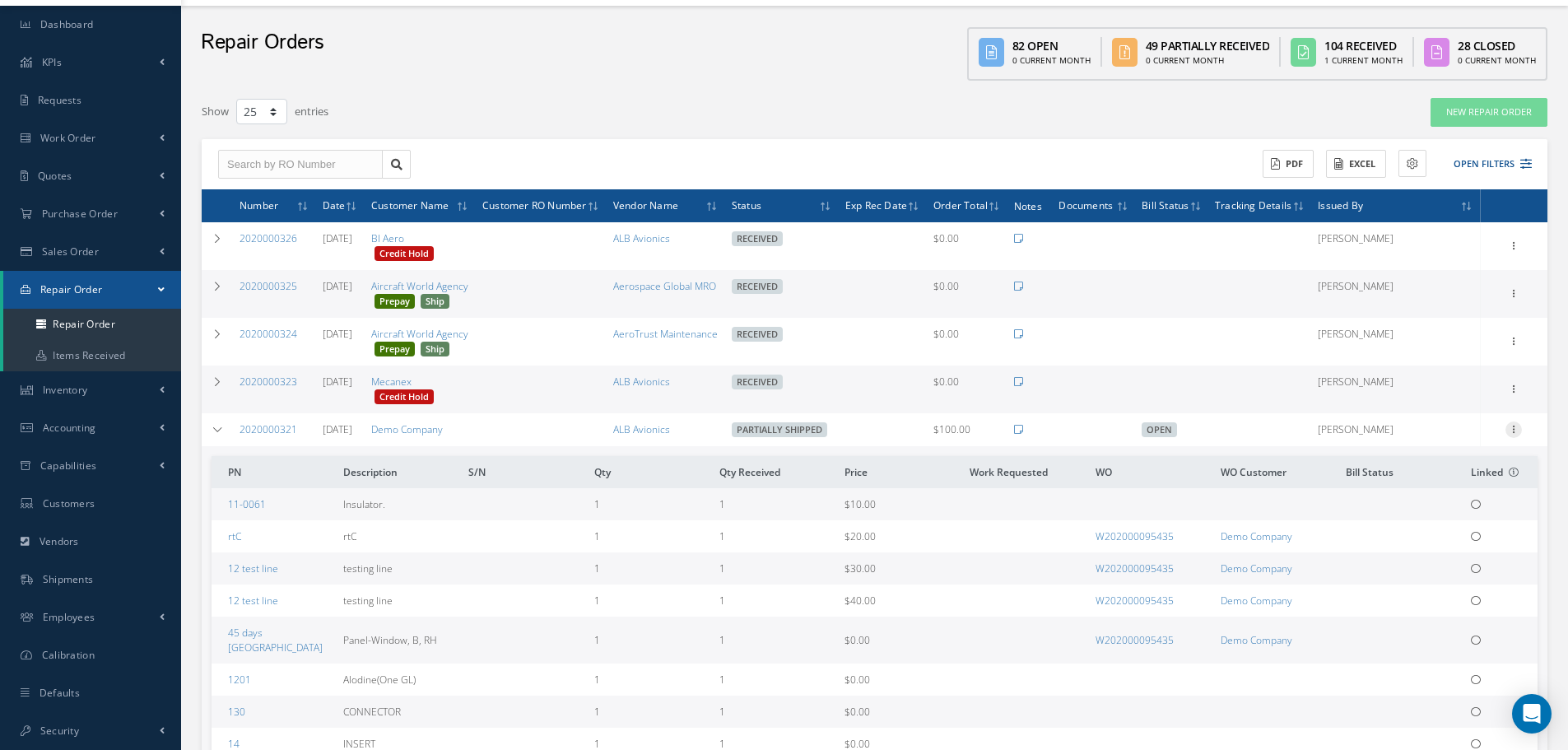
click at [1510, 422] on icon at bounding box center [1513, 428] width 16 height 13
click at [1409, 460] on link "Edit" at bounding box center [1438, 460] width 130 height 22
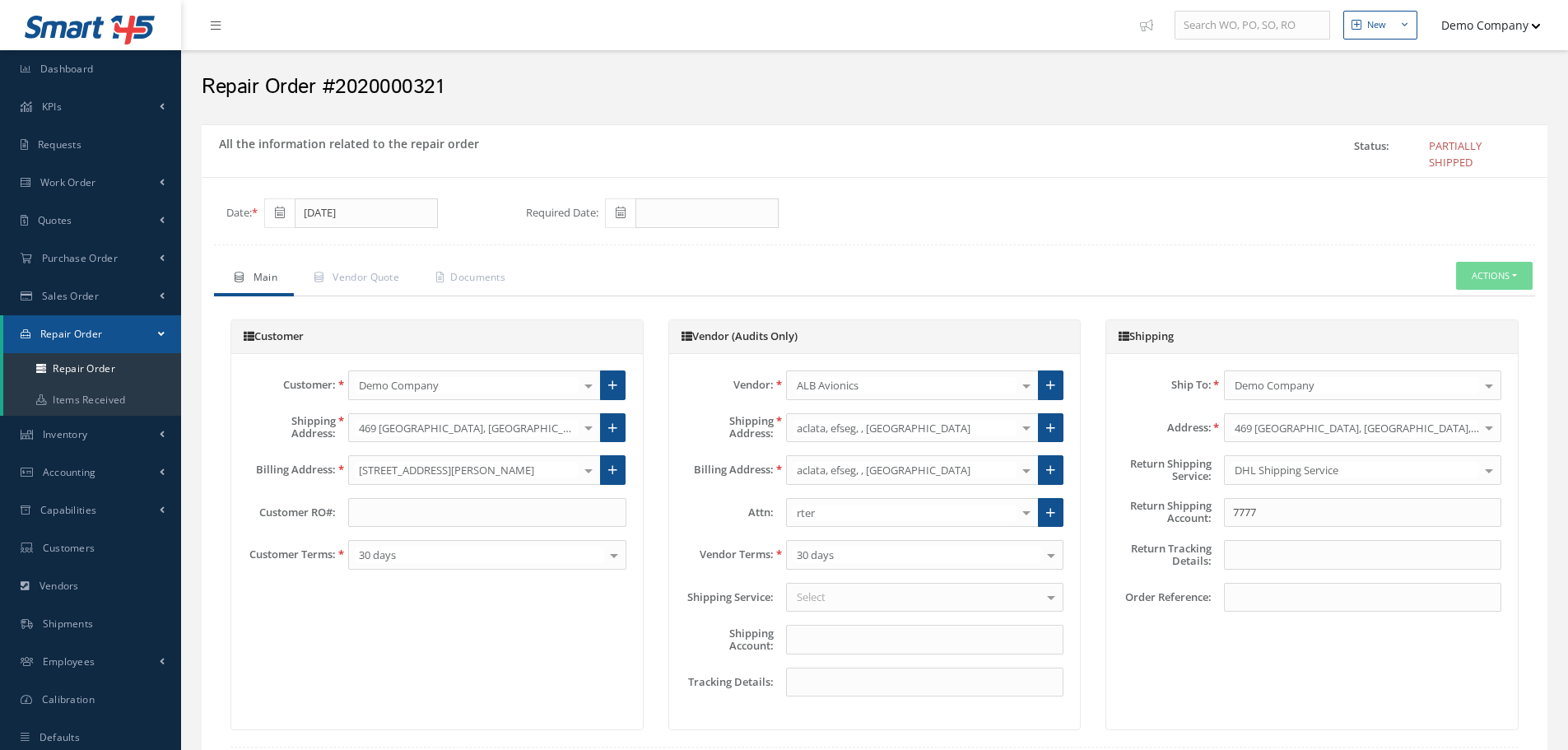
scroll to position [823, 0]
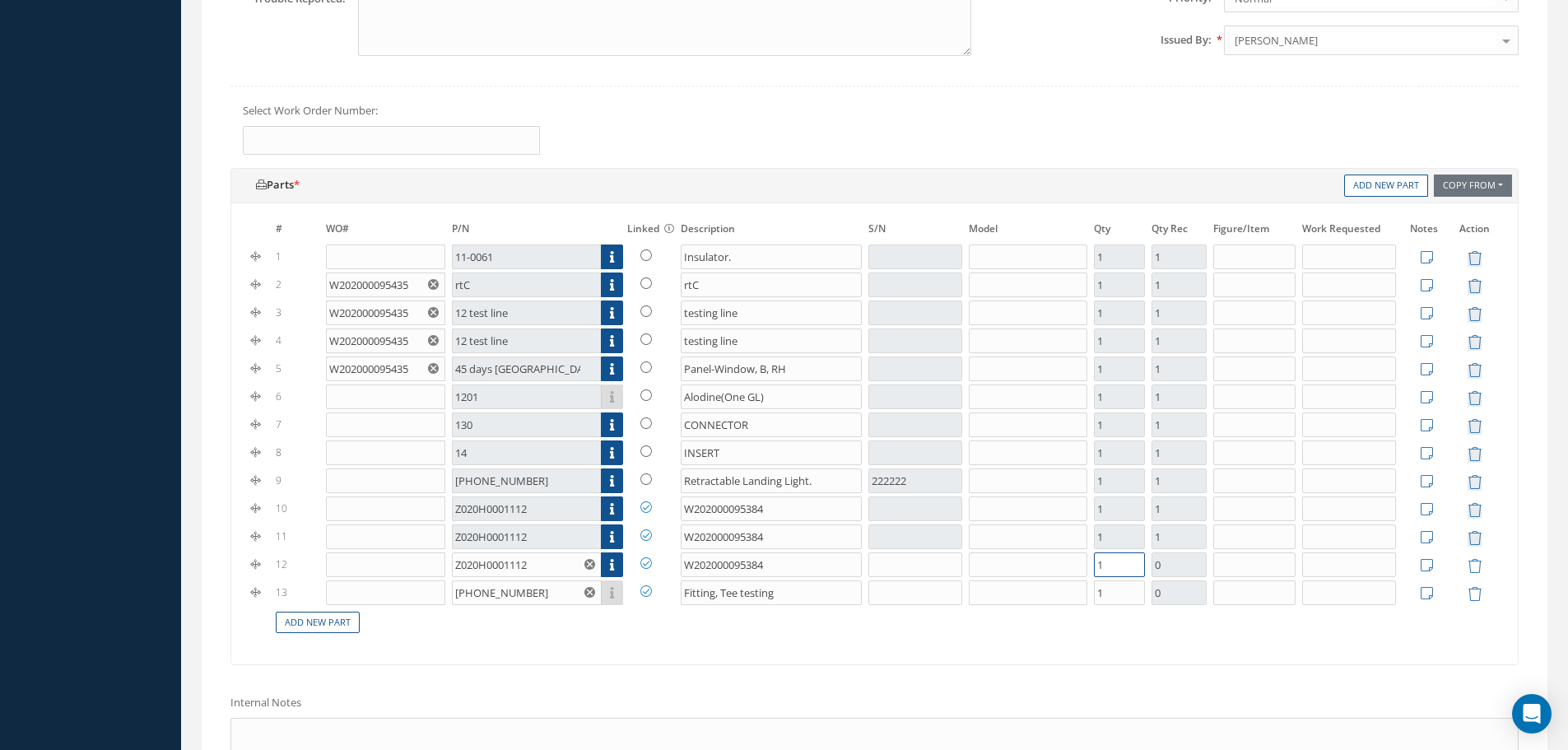
click at [1127, 567] on input "1" at bounding box center [1120, 565] width 51 height 25
click at [1116, 603] on input "1" at bounding box center [1120, 592] width 51 height 25
type input "10"
click at [1130, 571] on input "1" at bounding box center [1120, 565] width 51 height 25
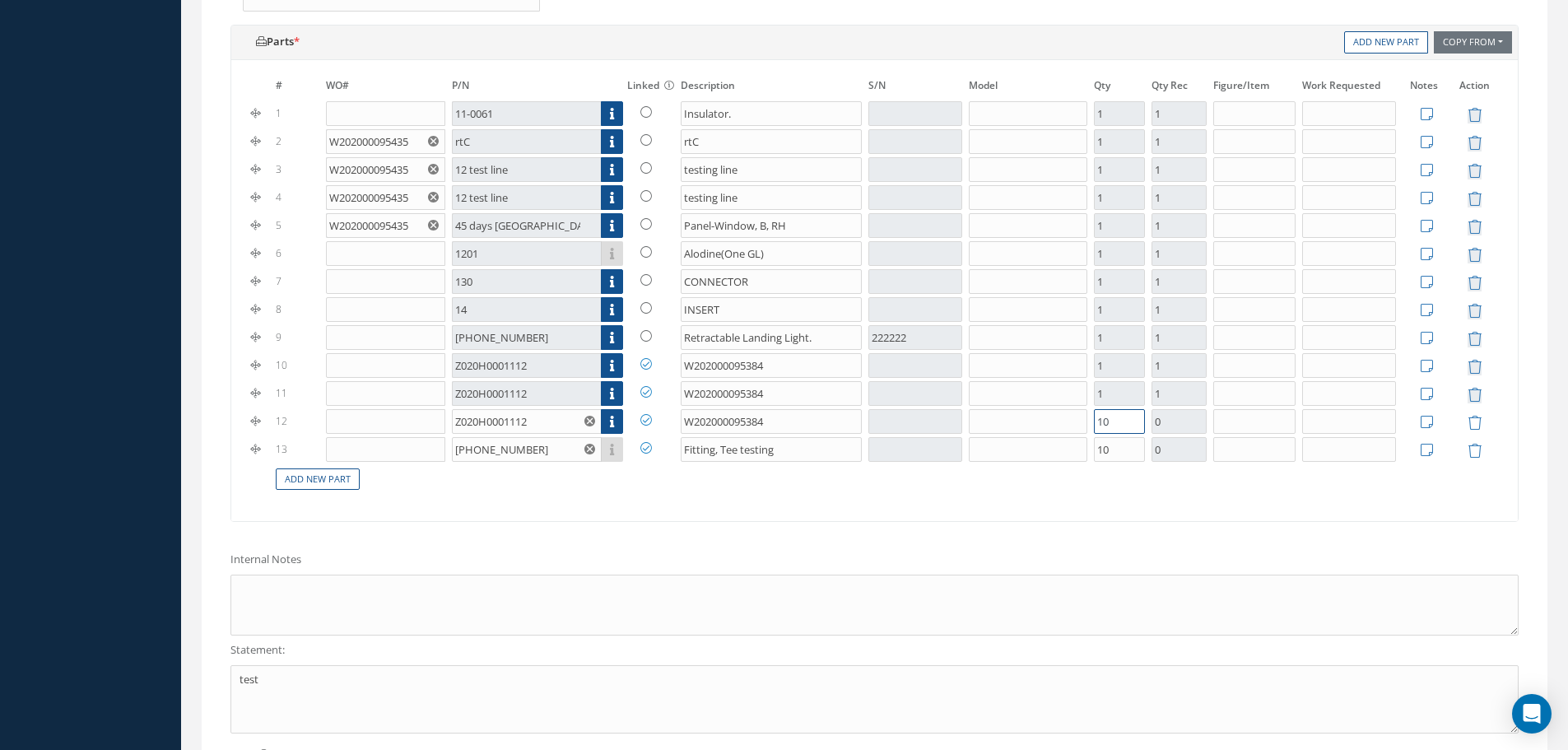
scroll to position [1172, 0]
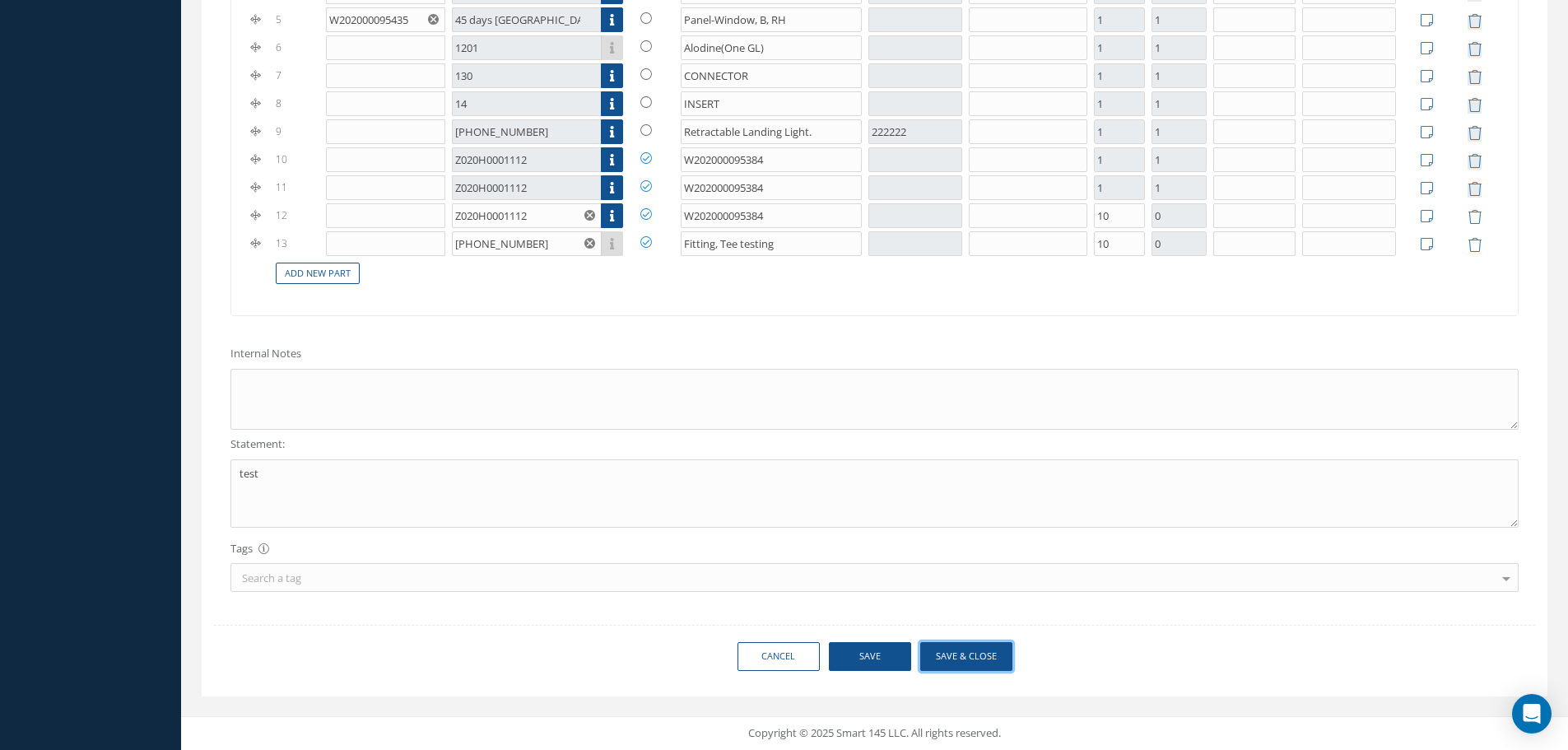
click at [955, 666] on button "Save & Close" at bounding box center [966, 656] width 92 height 28
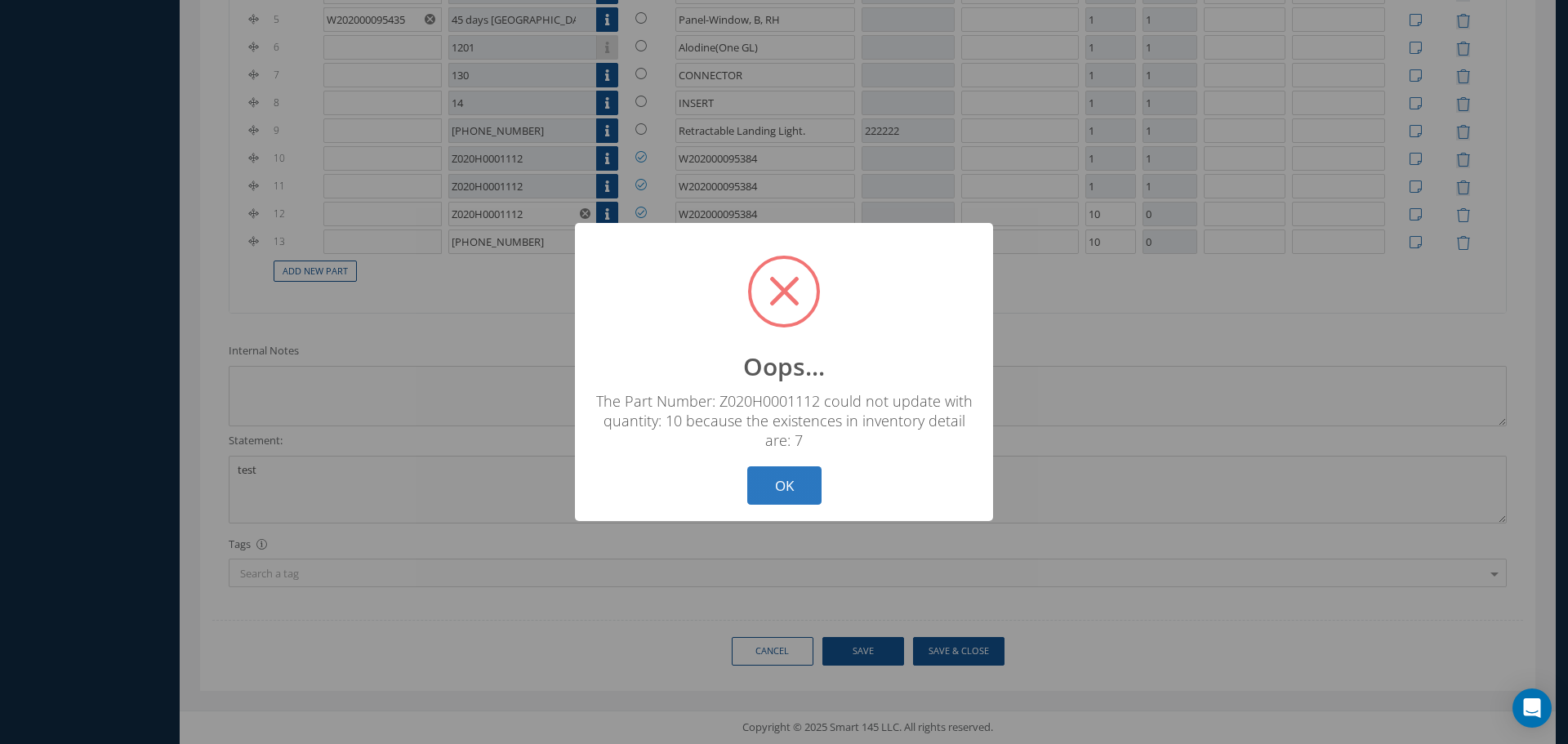
click at [795, 484] on button "OK" at bounding box center [784, 485] width 74 height 39
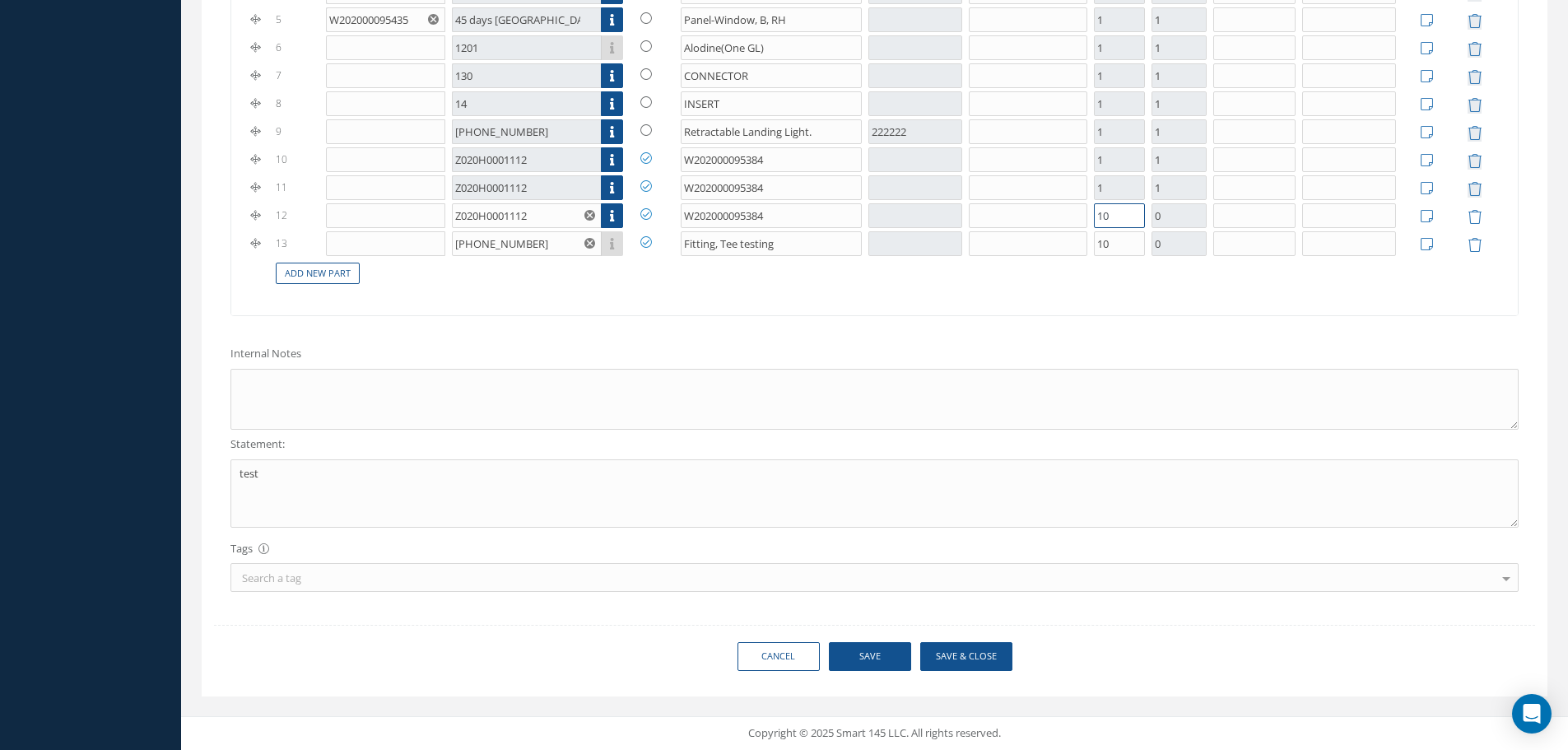
drag, startPoint x: 1116, startPoint y: 214, endPoint x: 1063, endPoint y: 214, distance: 53.0
click at [1063, 214] on tr "12 Z020H0001112 Part Number Description SN Condition PO# Qty W202000095384 10 0…" at bounding box center [875, 215] width 1254 height 28
type input "7"
drag, startPoint x: 1093, startPoint y: 247, endPoint x: 1059, endPoint y: 247, distance: 34.0
click at [1059, 247] on tr "13 12-467-0318 Part Number Description SN Condition PO# Qty Fitting, Tee testin…" at bounding box center [875, 243] width 1254 height 28
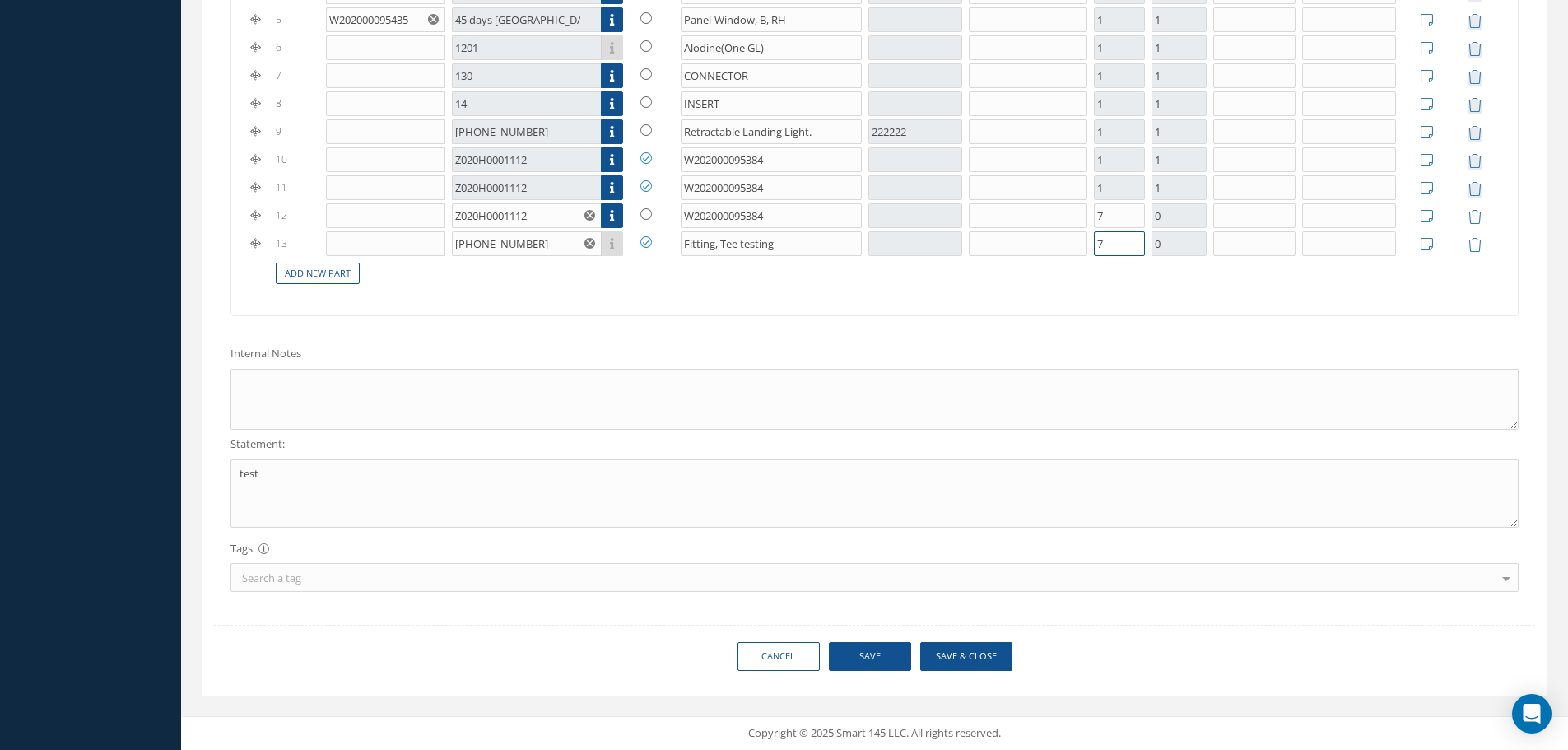
type input "7"
click at [974, 655] on button "Save & Close" at bounding box center [966, 656] width 92 height 28
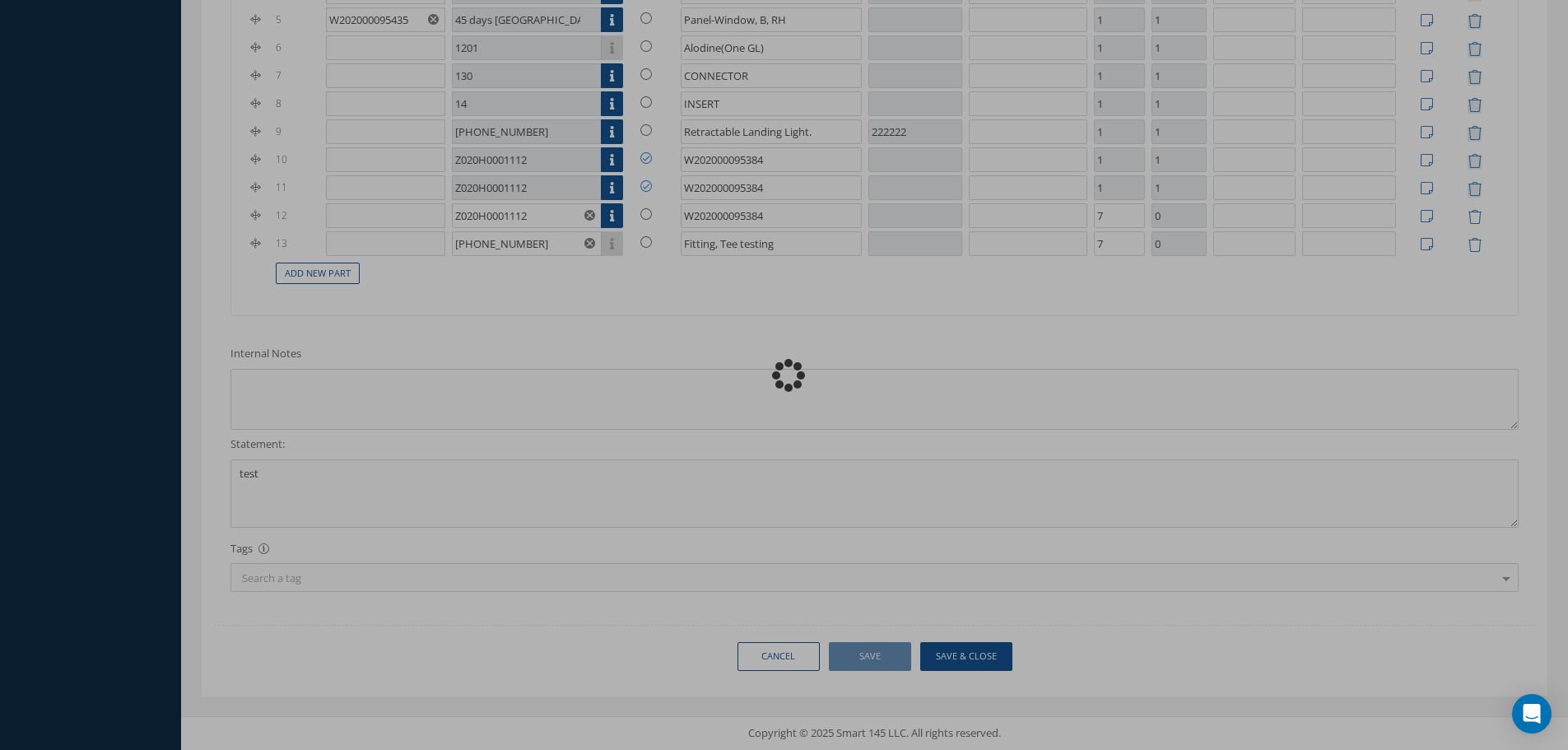
type input "z020H0001112"
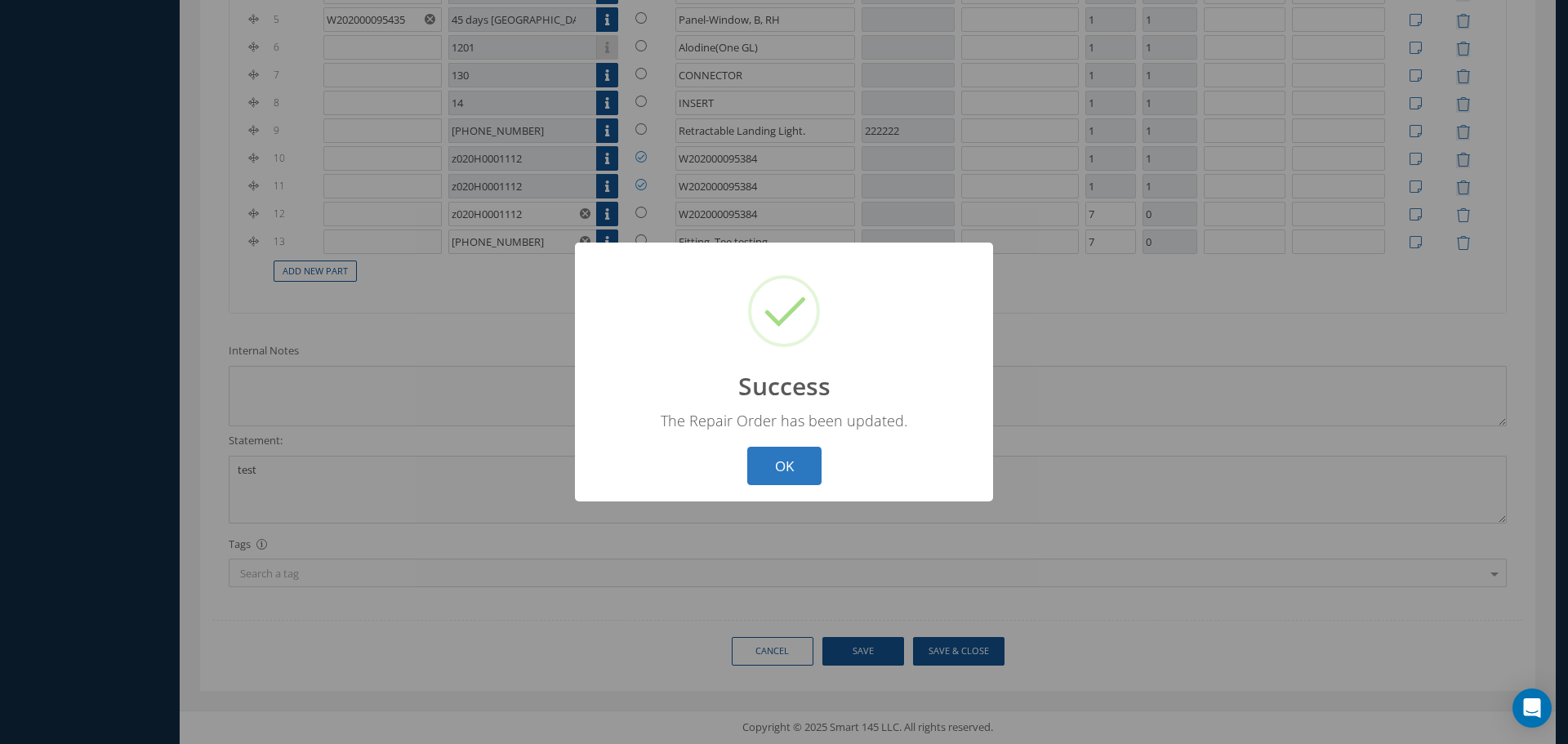
click at [793, 470] on button "OK" at bounding box center [784, 465] width 74 height 39
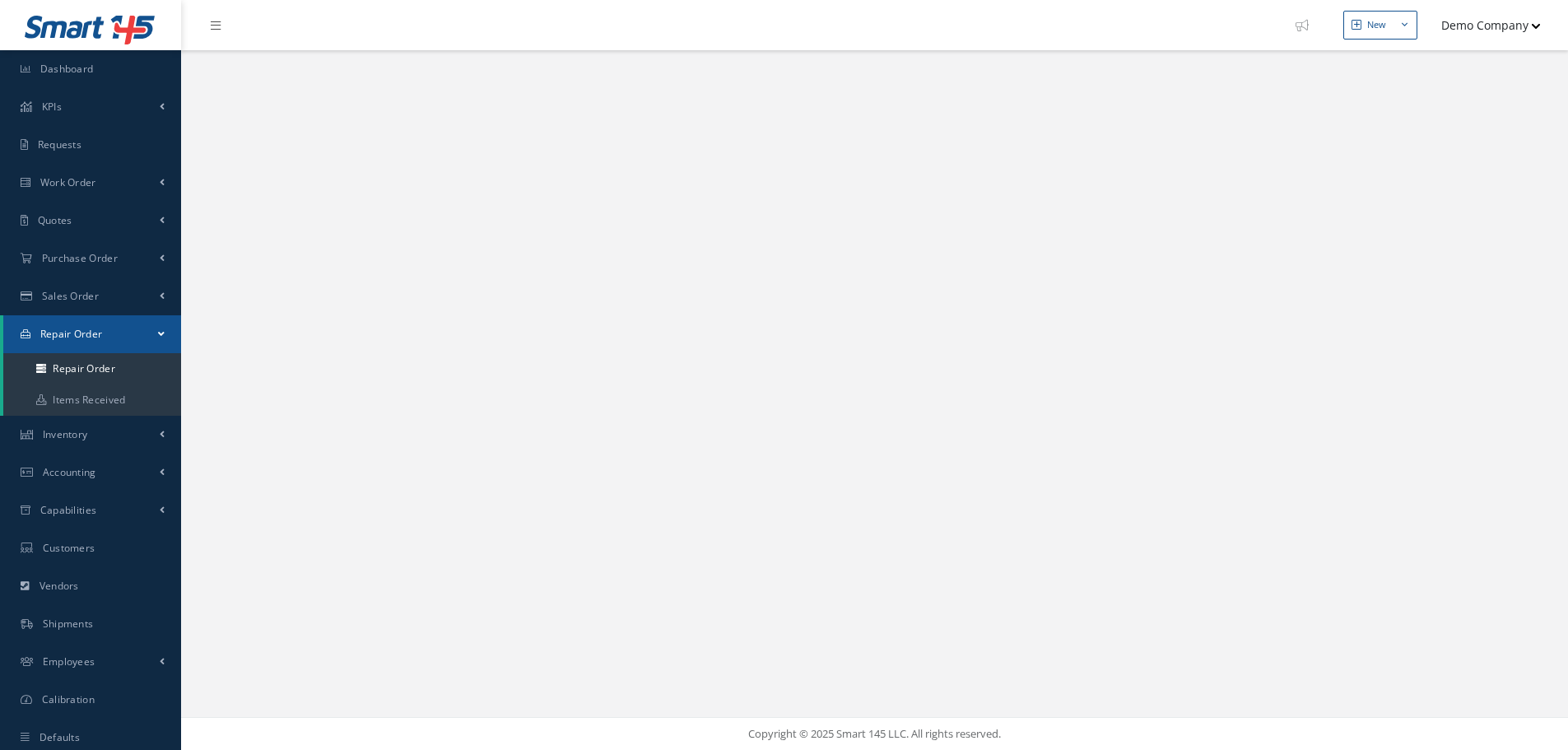
select select "25"
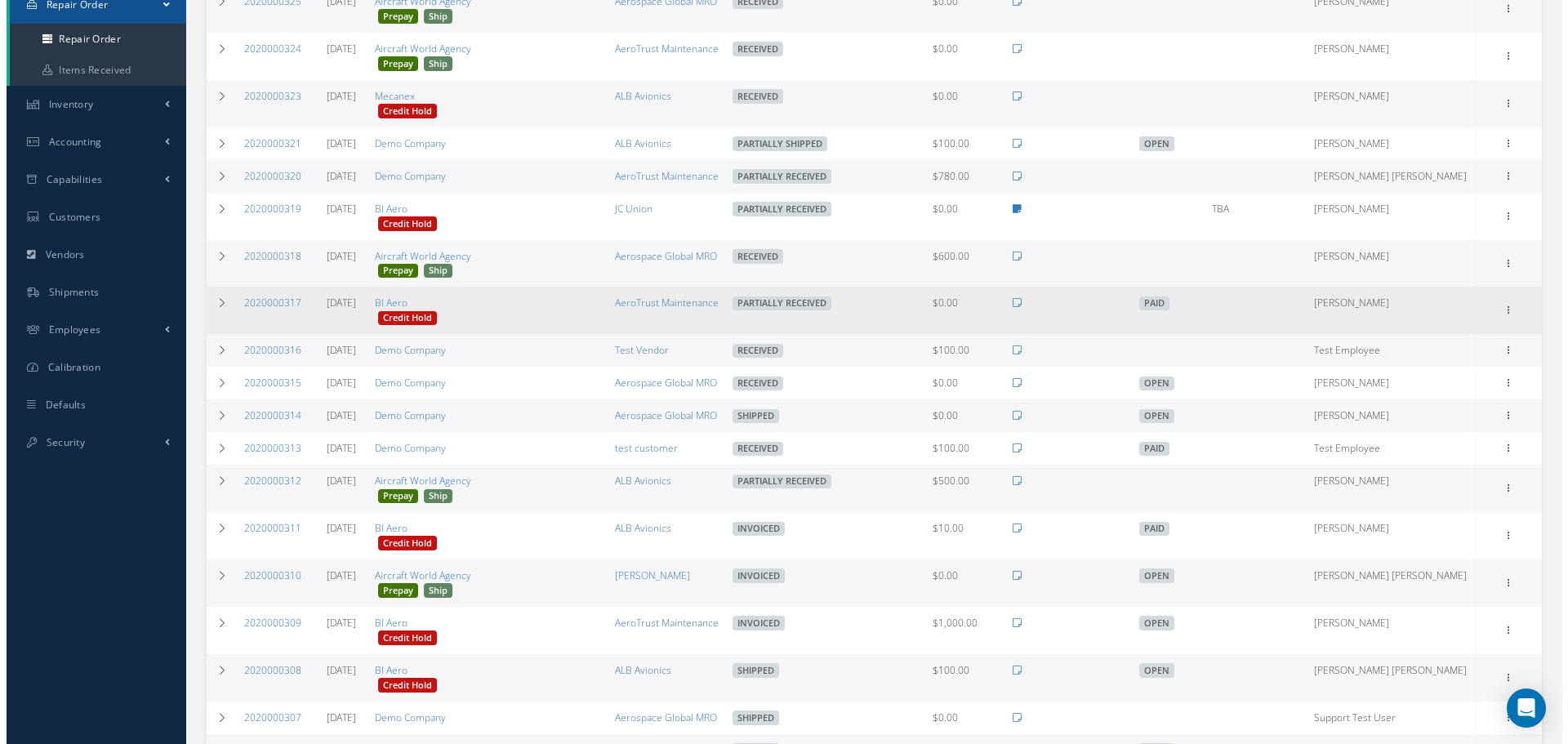
scroll to position [163, 0]
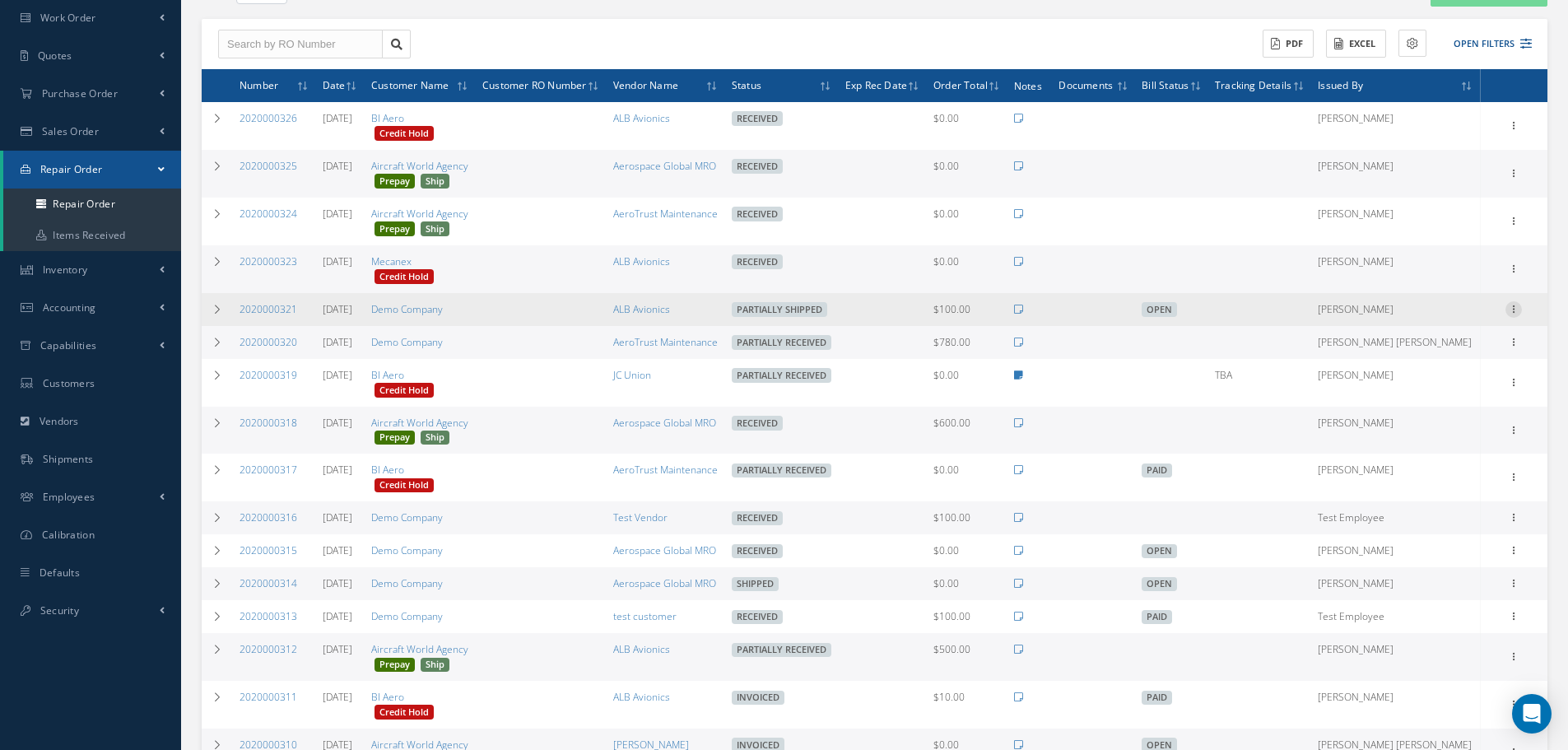
click at [1510, 304] on icon at bounding box center [1513, 308] width 16 height 13
click at [1414, 429] on link "Ship" at bounding box center [1438, 425] width 130 height 22
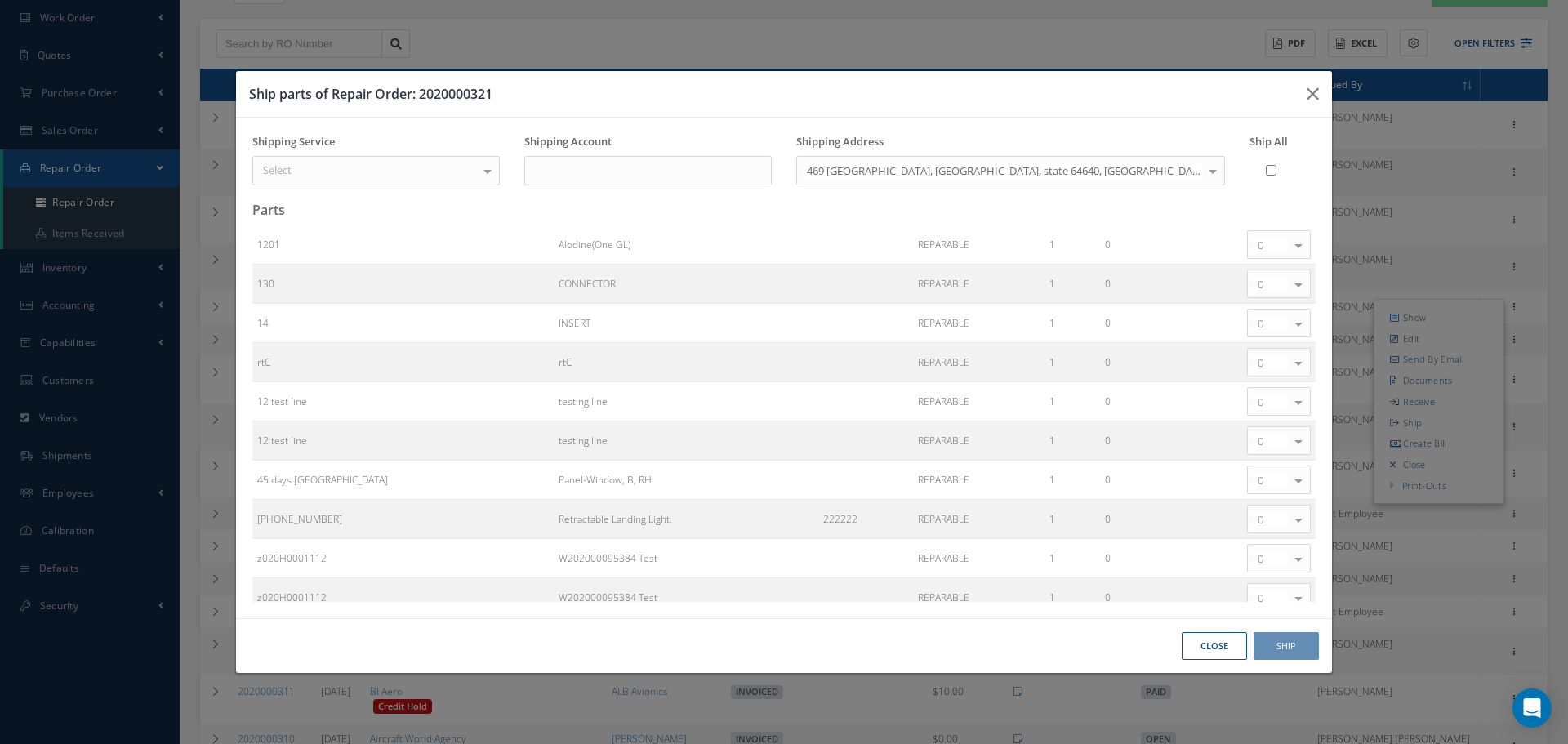
scroll to position [77, 0]
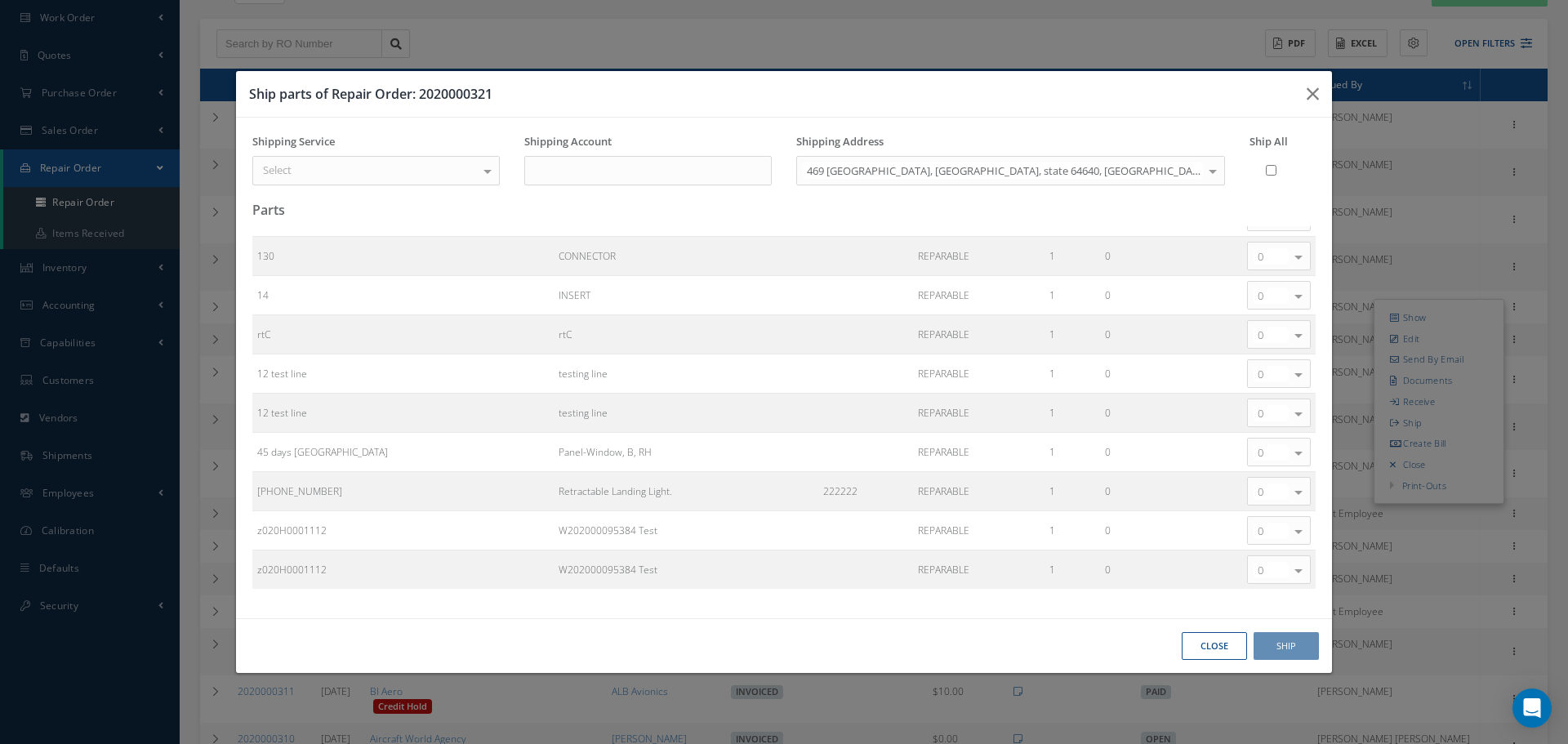
click at [1271, 171] on input "Ship All" at bounding box center [1270, 170] width 10 height 28
checkbox input "true"
click at [1194, 647] on button "Close" at bounding box center [1214, 646] width 65 height 28
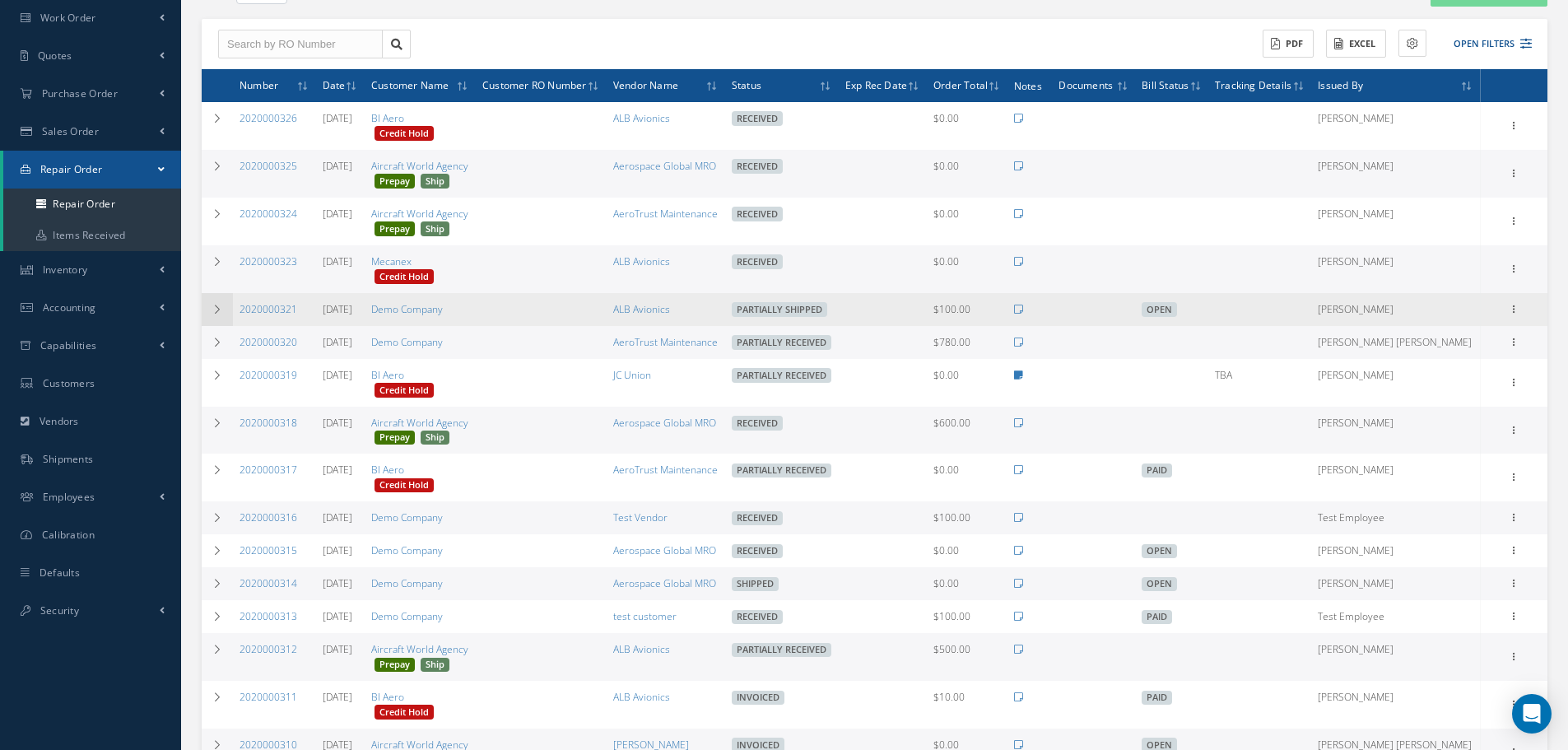
click at [226, 310] on td at bounding box center [217, 309] width 31 height 33
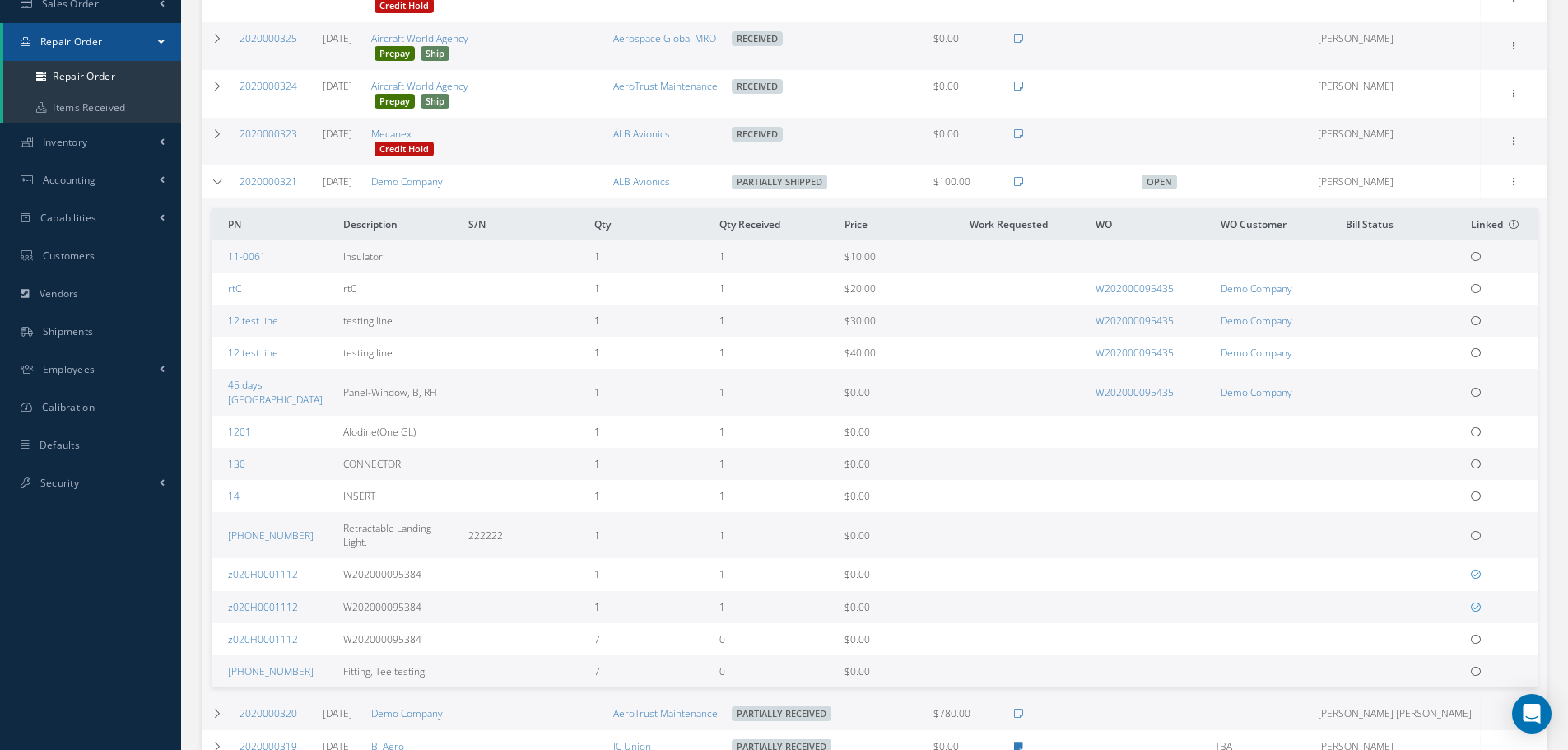
scroll to position [247, 0]
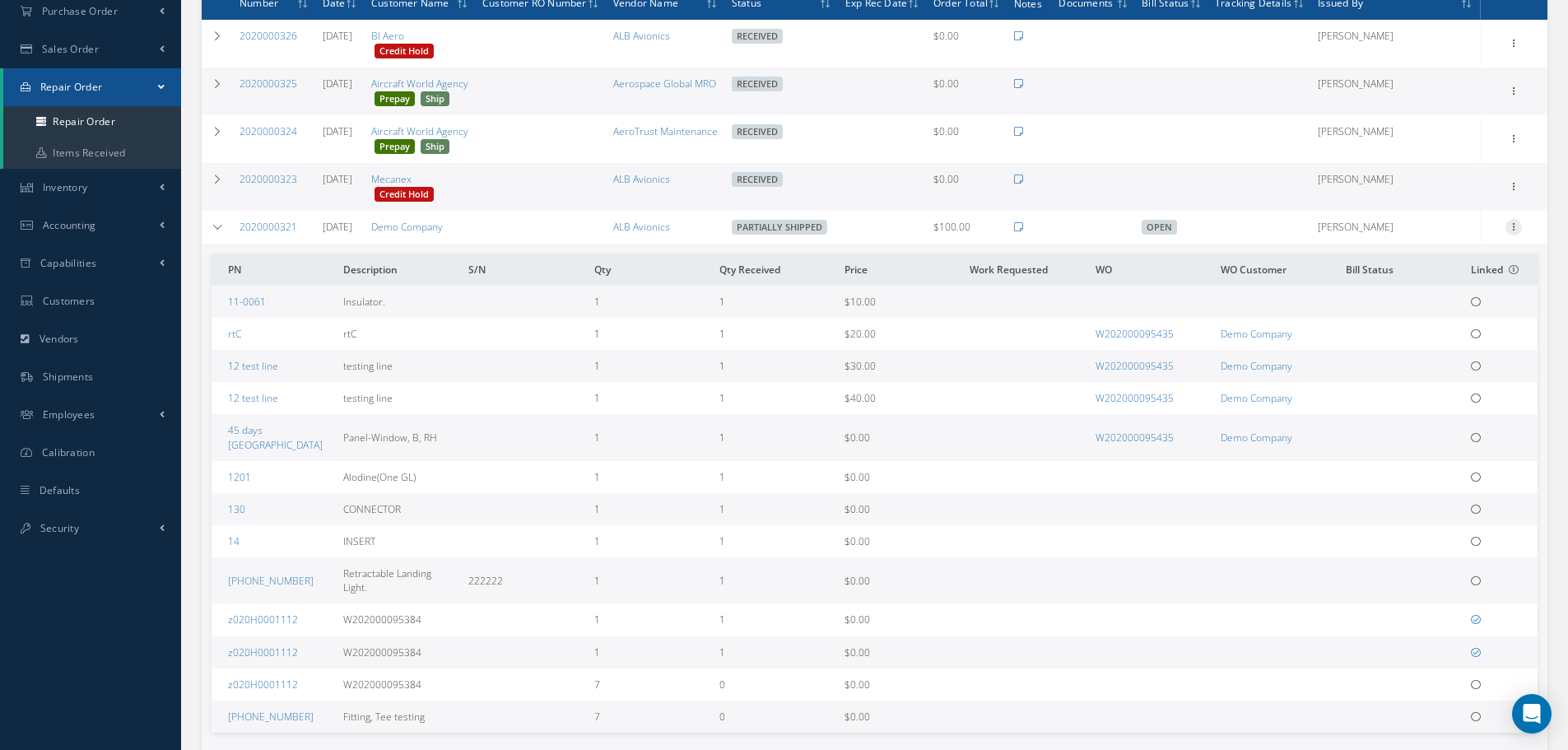
click at [1516, 230] on icon at bounding box center [1513, 226] width 16 height 13
click at [1447, 322] on link "Receive" at bounding box center [1438, 322] width 130 height 22
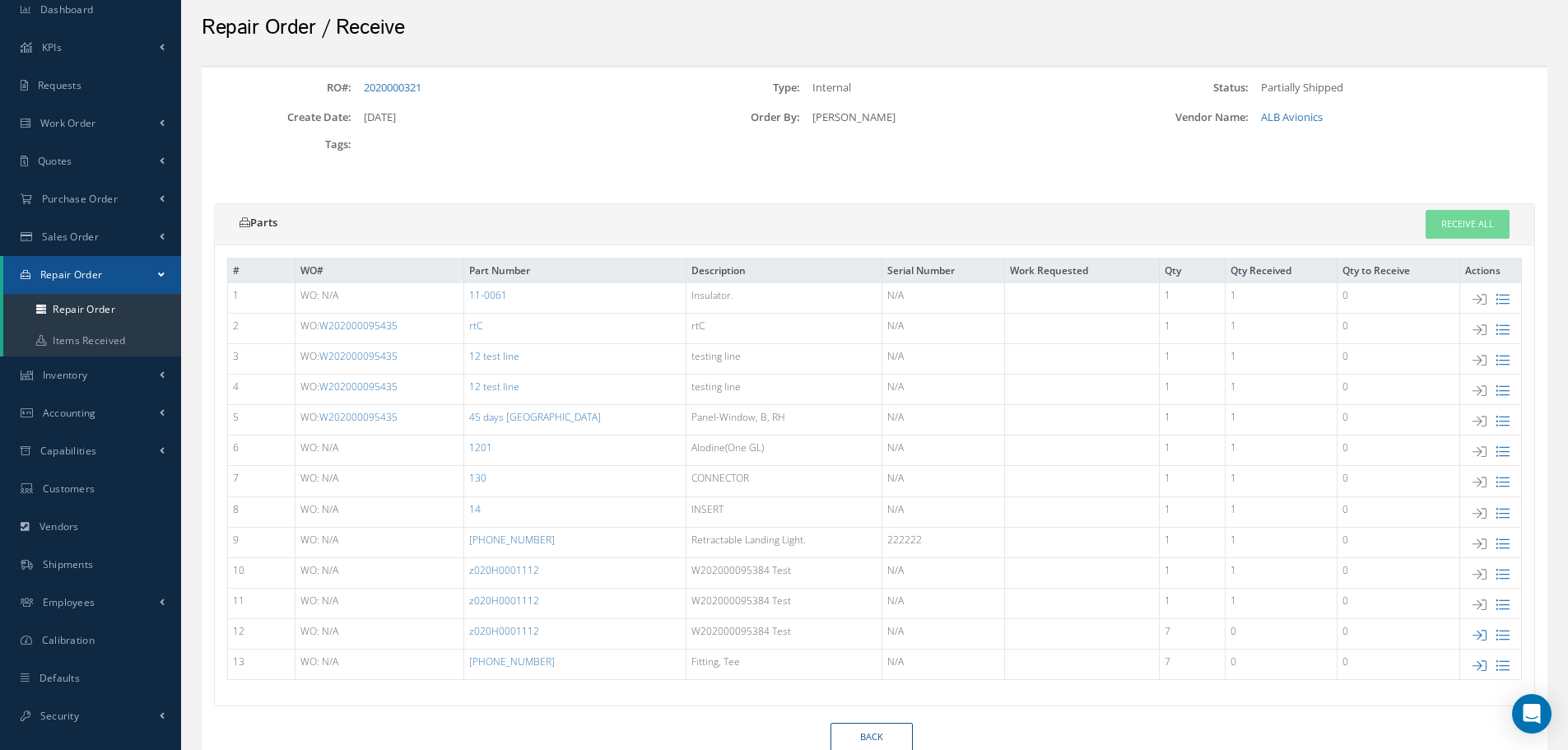
scroll to position [140, 0]
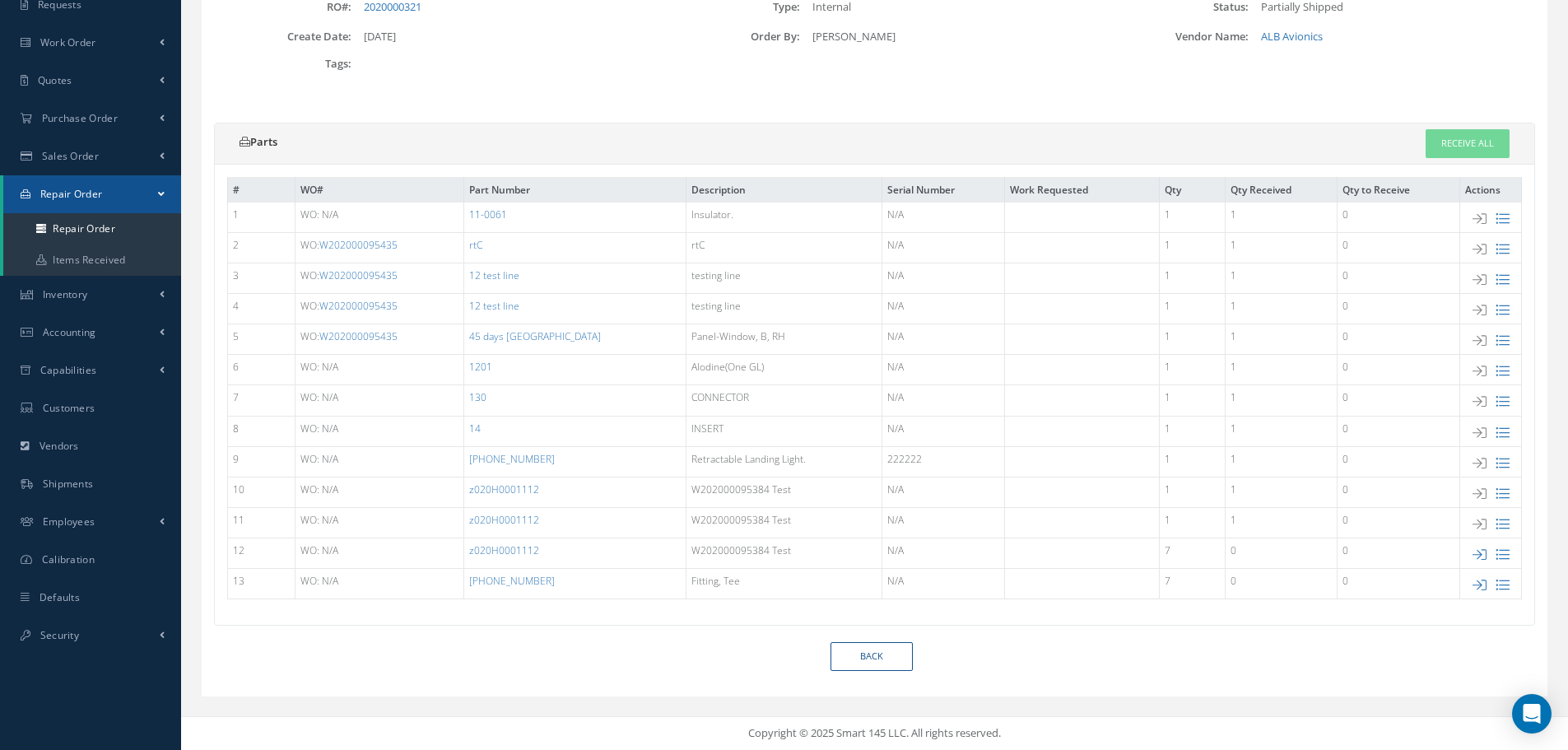
click at [1485, 583] on td at bounding box center [1490, 584] width 62 height 30
click at [1478, 583] on icon at bounding box center [1479, 584] width 14 height 14
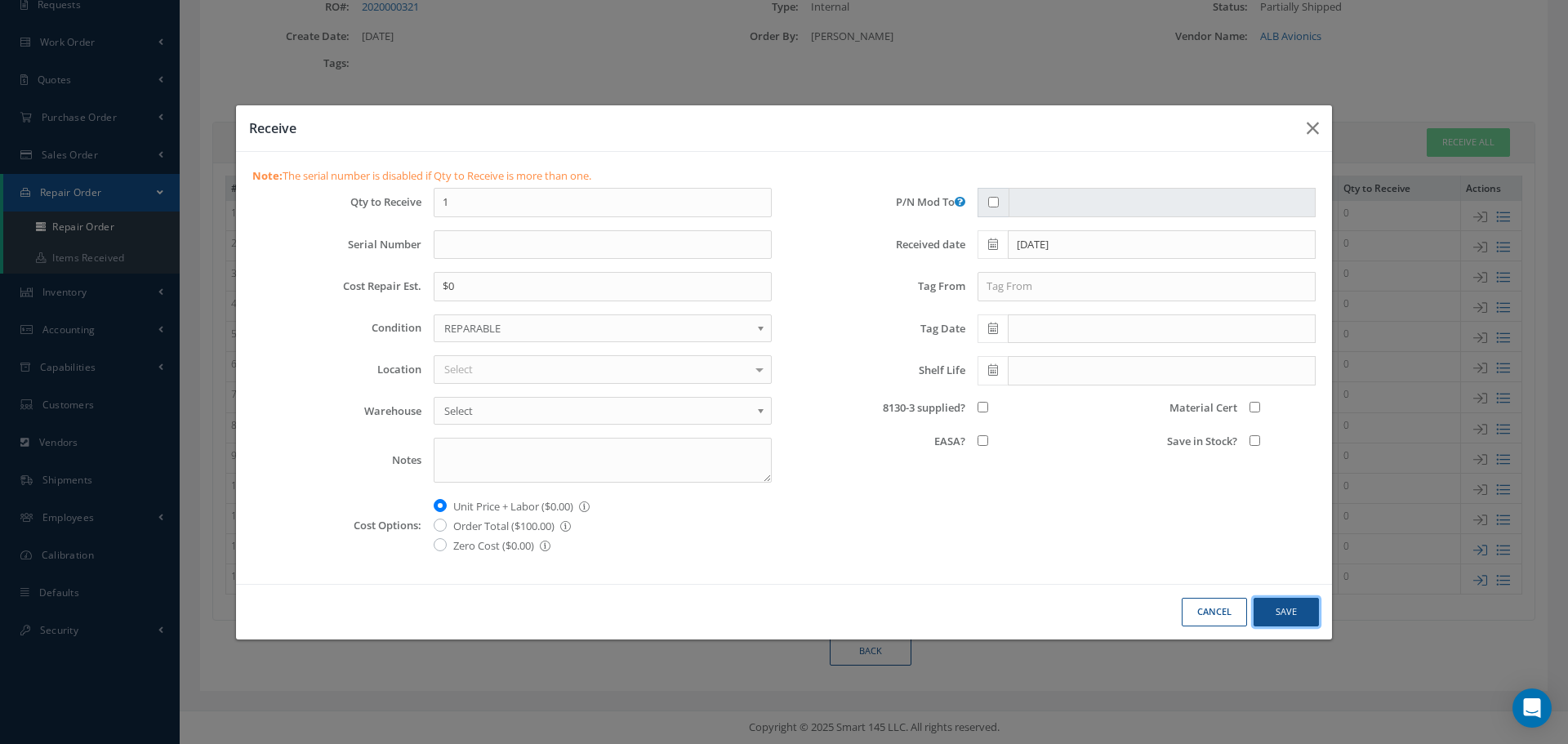
click at [1301, 613] on button "Save" at bounding box center [1285, 611] width 65 height 28
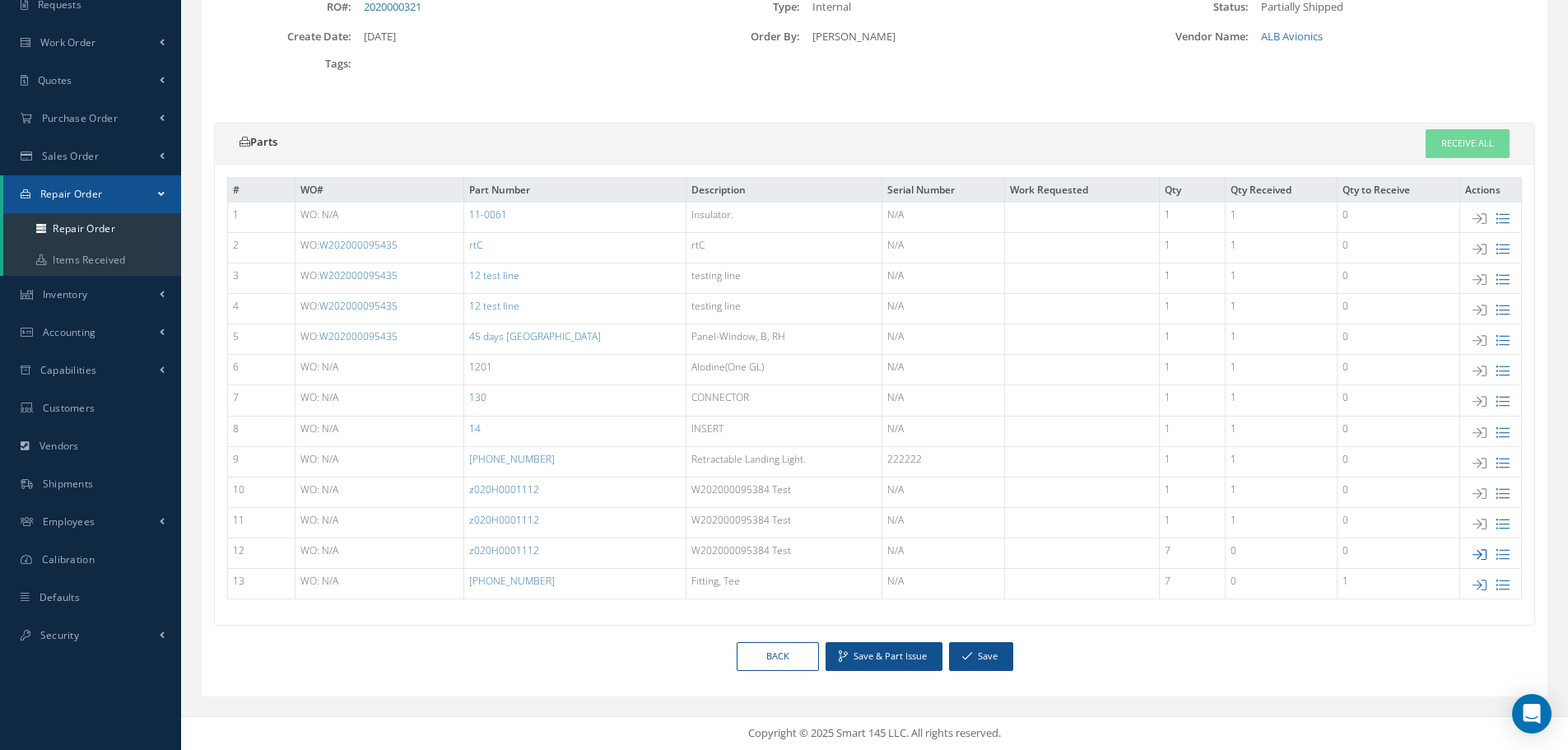
click at [1479, 549] on icon at bounding box center [1479, 553] width 14 height 14
type input "$0"
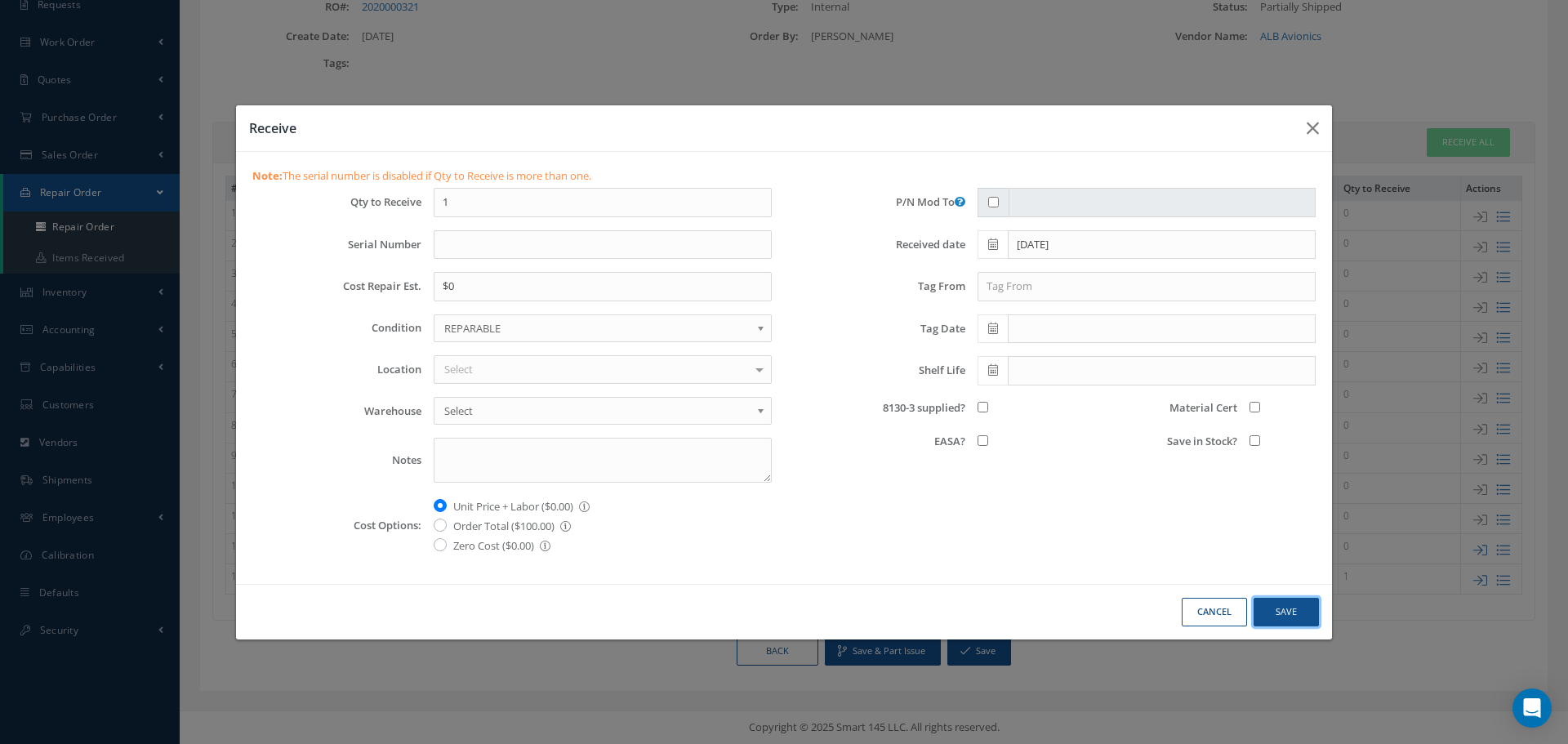
click at [1298, 606] on button "Save" at bounding box center [1285, 611] width 65 height 28
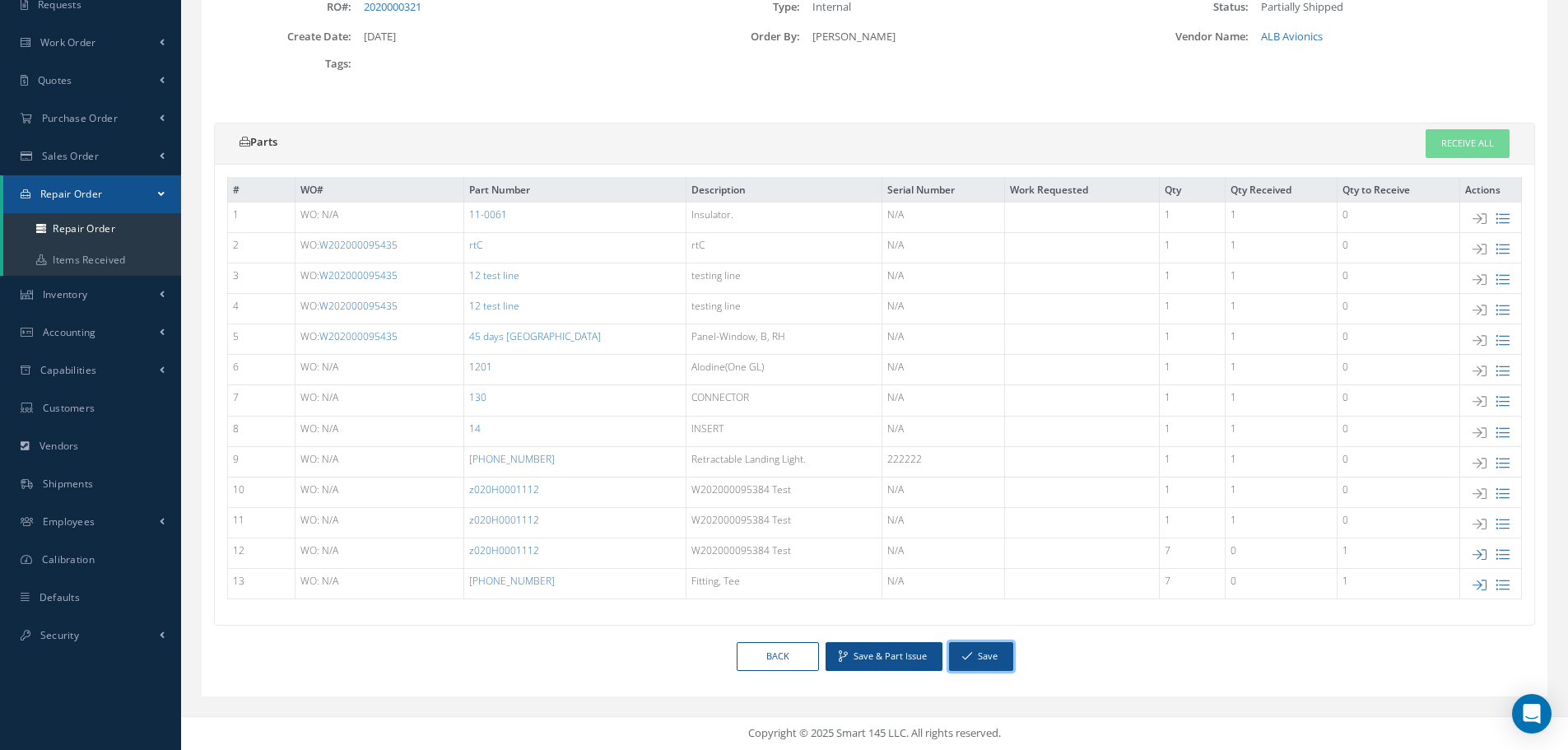
click at [970, 651] on icon "button" at bounding box center [967, 656] width 9 height 11
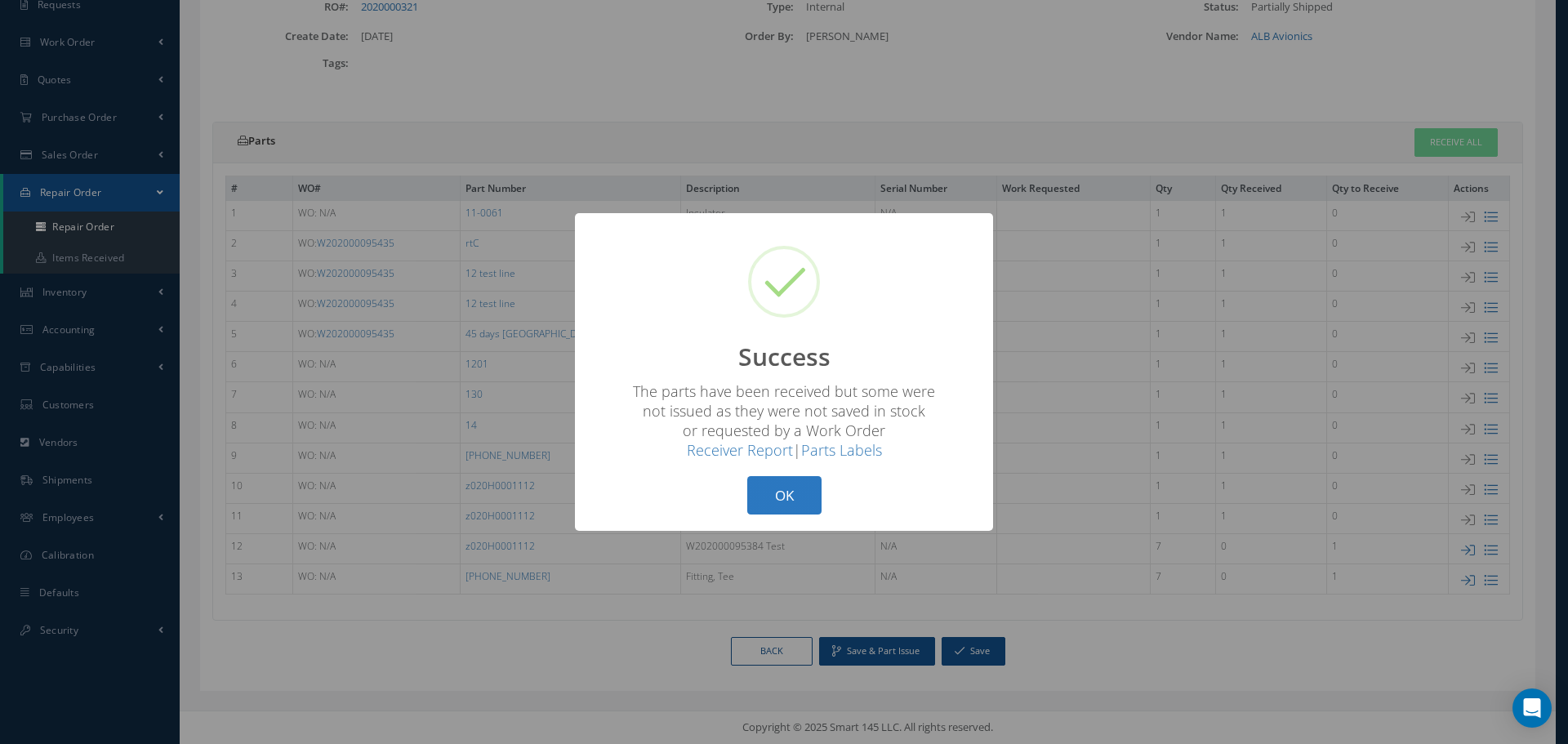
click at [794, 499] on button "OK" at bounding box center [784, 494] width 74 height 39
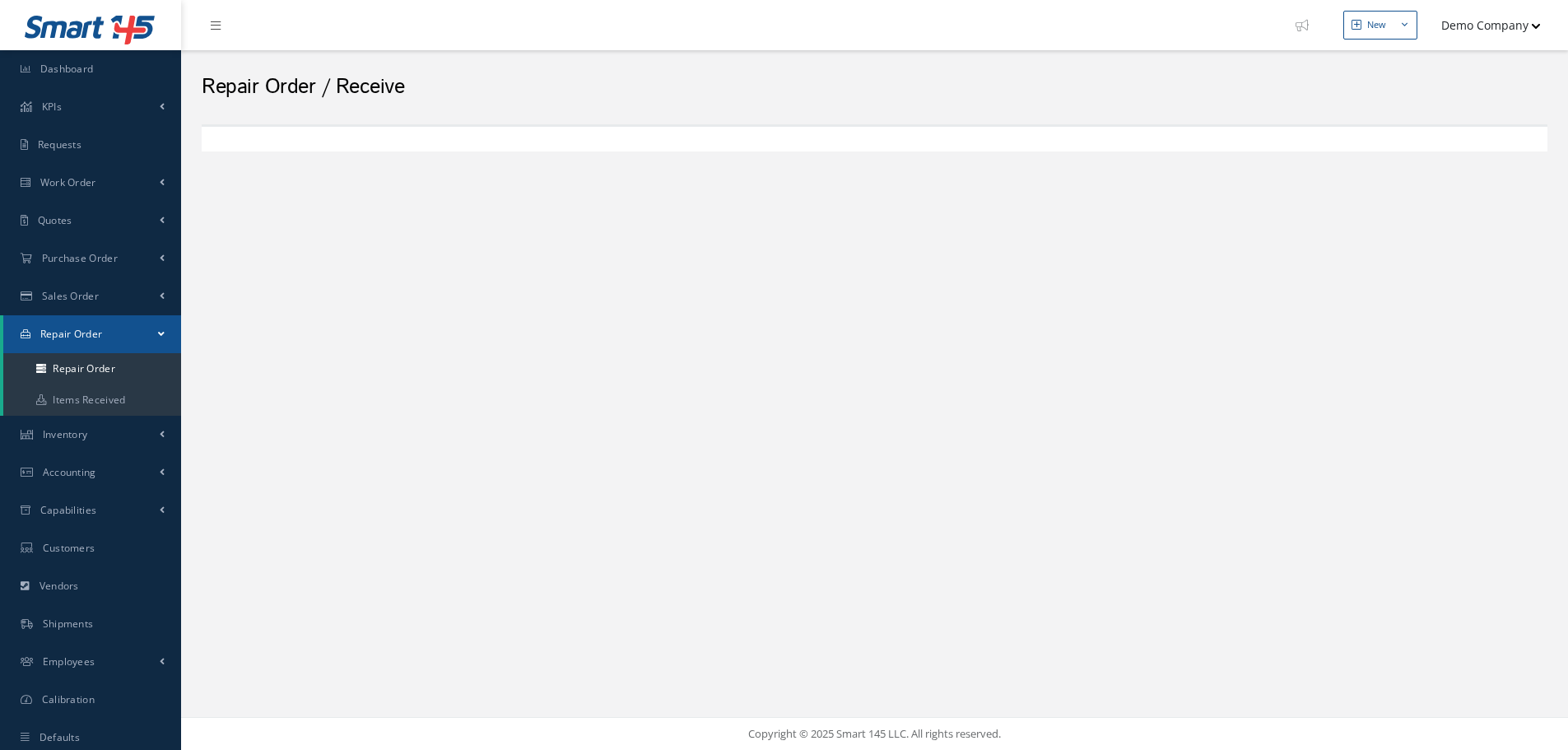
scroll to position [140, 0]
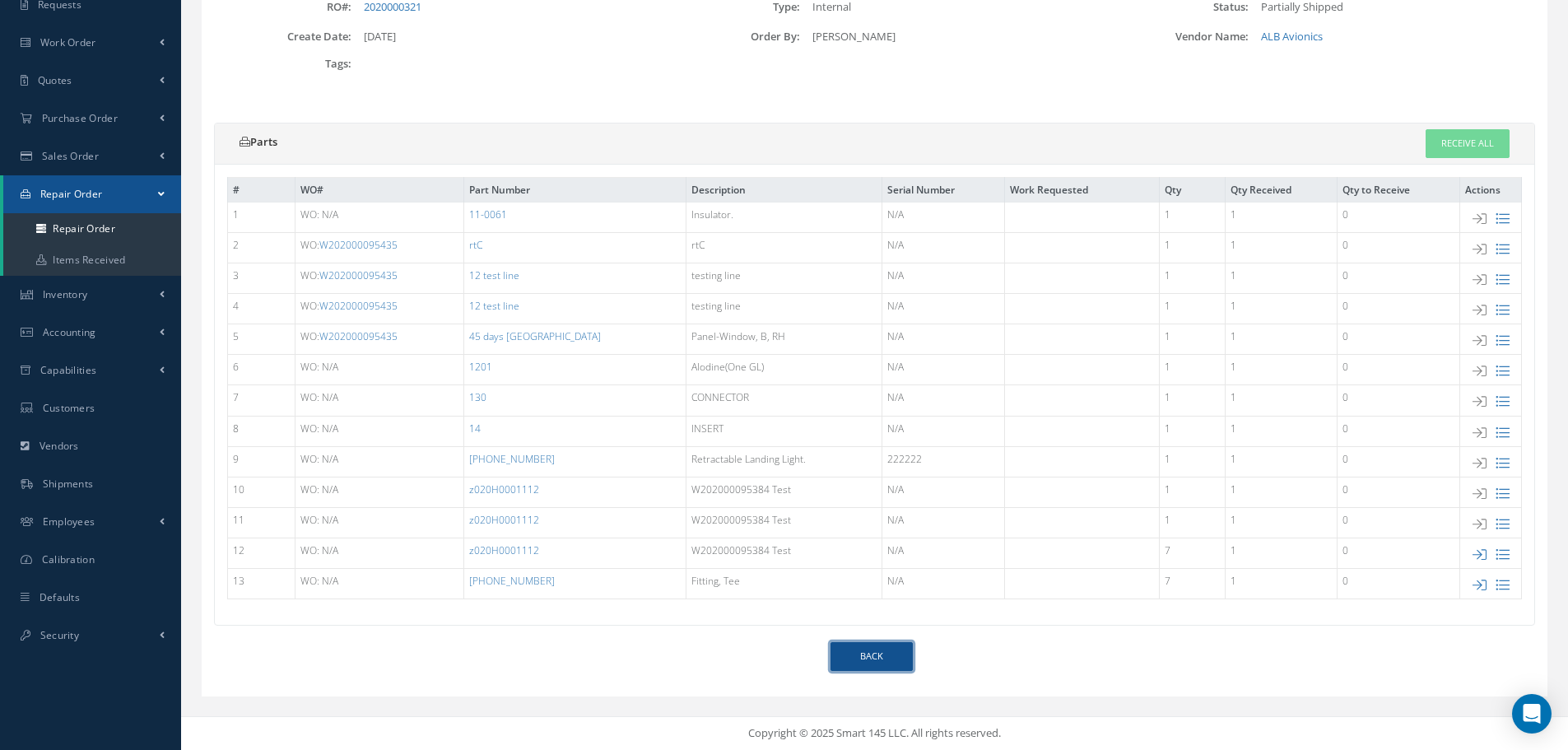
click at [879, 664] on link "Back" at bounding box center [871, 656] width 83 height 28
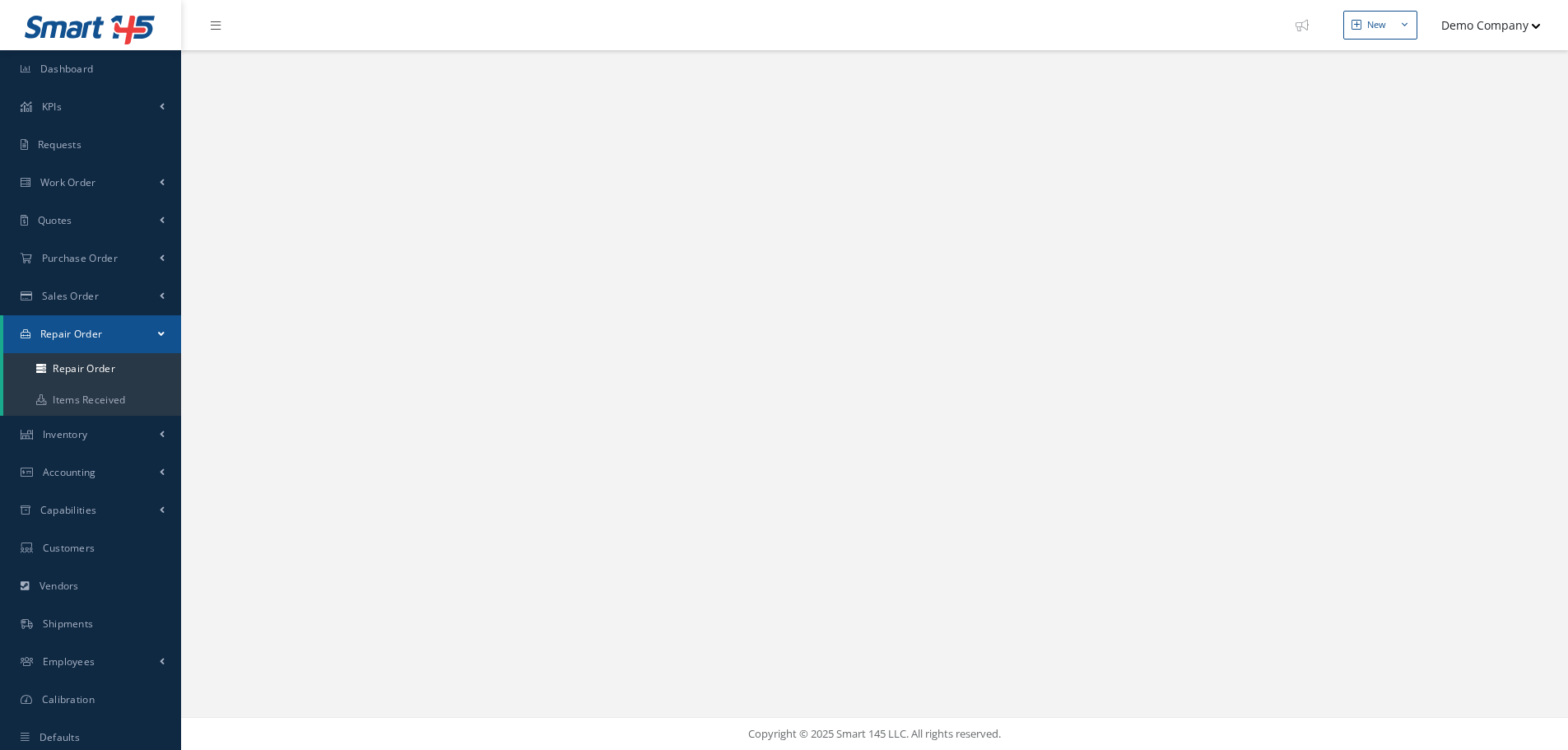
select select "25"
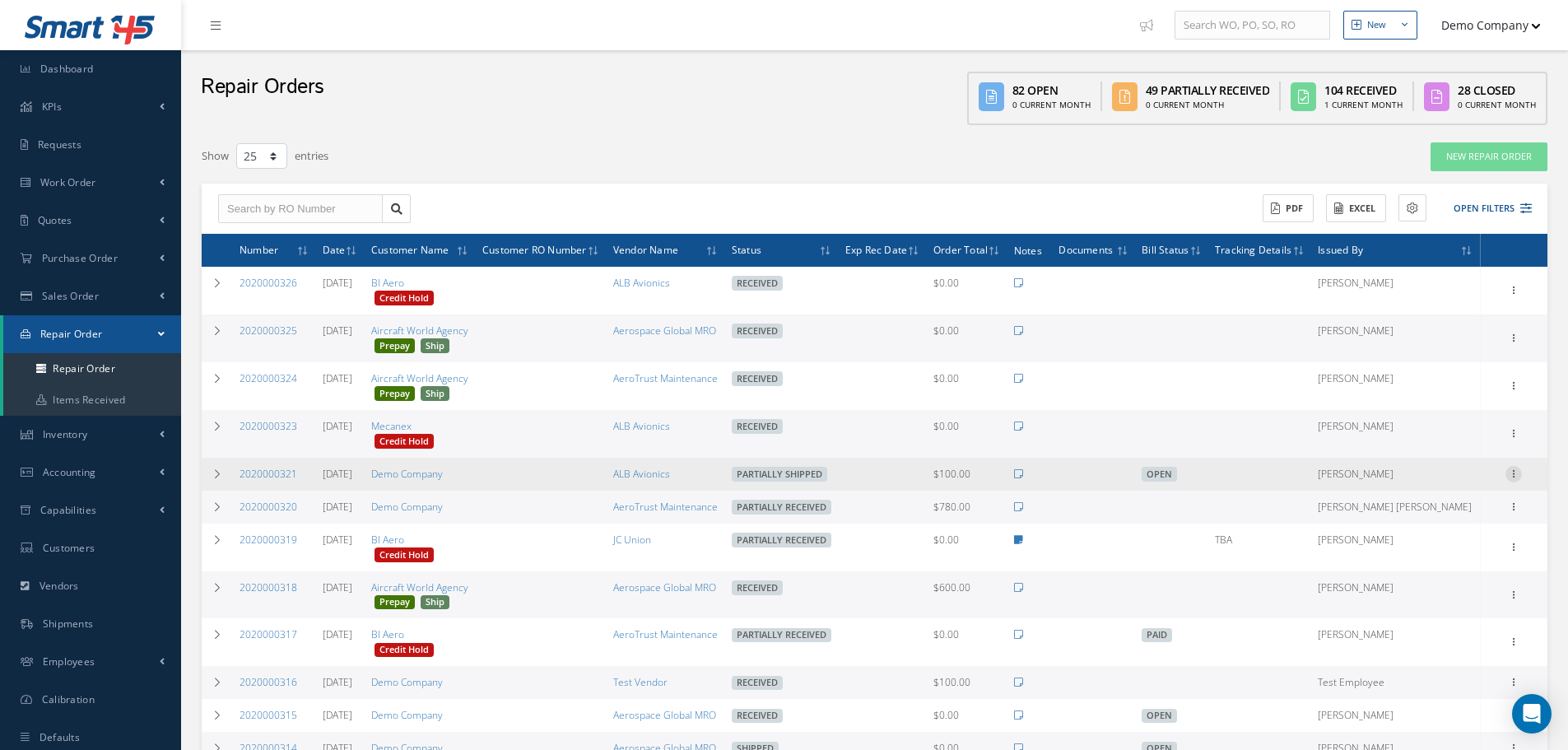
click at [1512, 475] on icon at bounding box center [1513, 473] width 16 height 13
click at [1430, 590] on link "Ship" at bounding box center [1438, 590] width 130 height 22
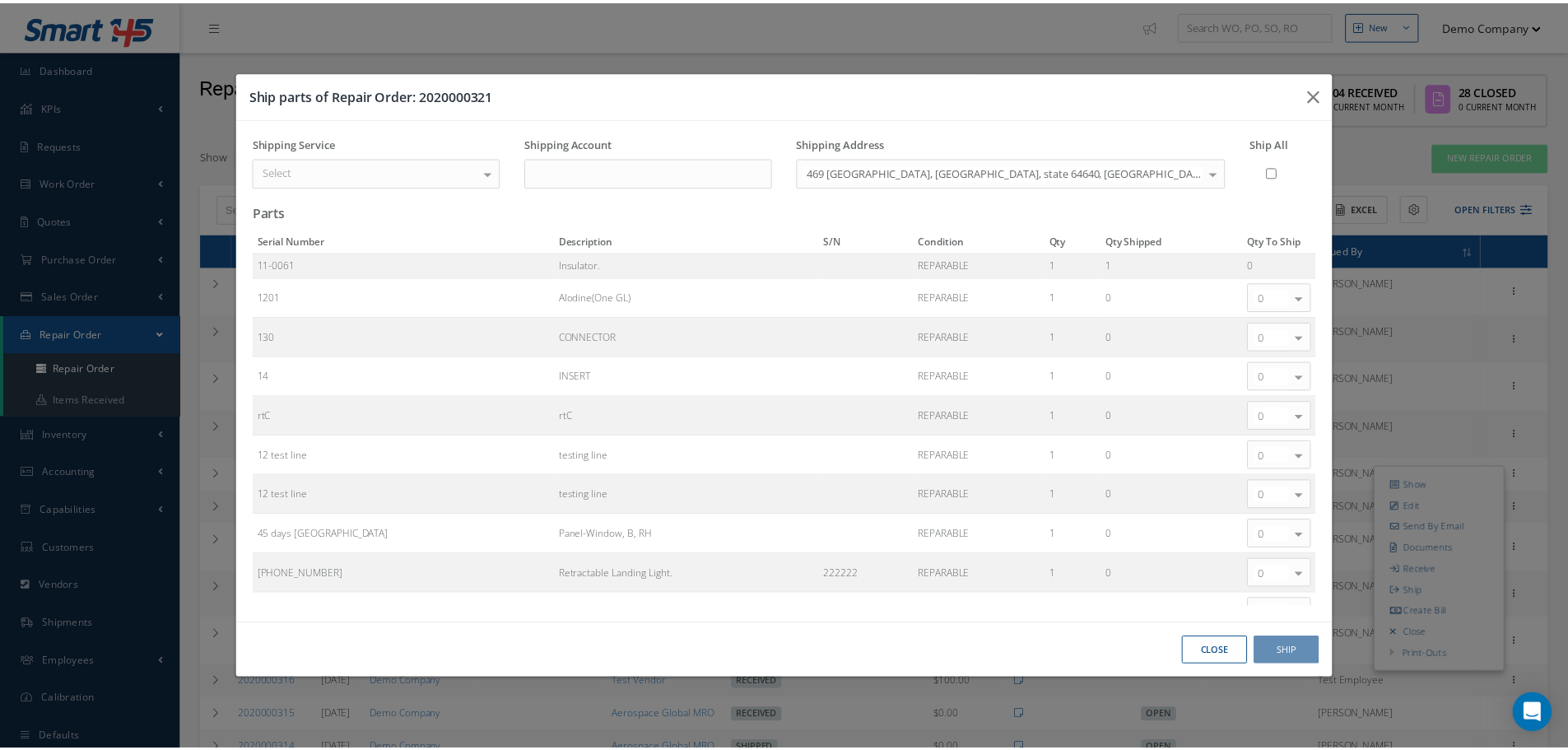
scroll to position [158, 0]
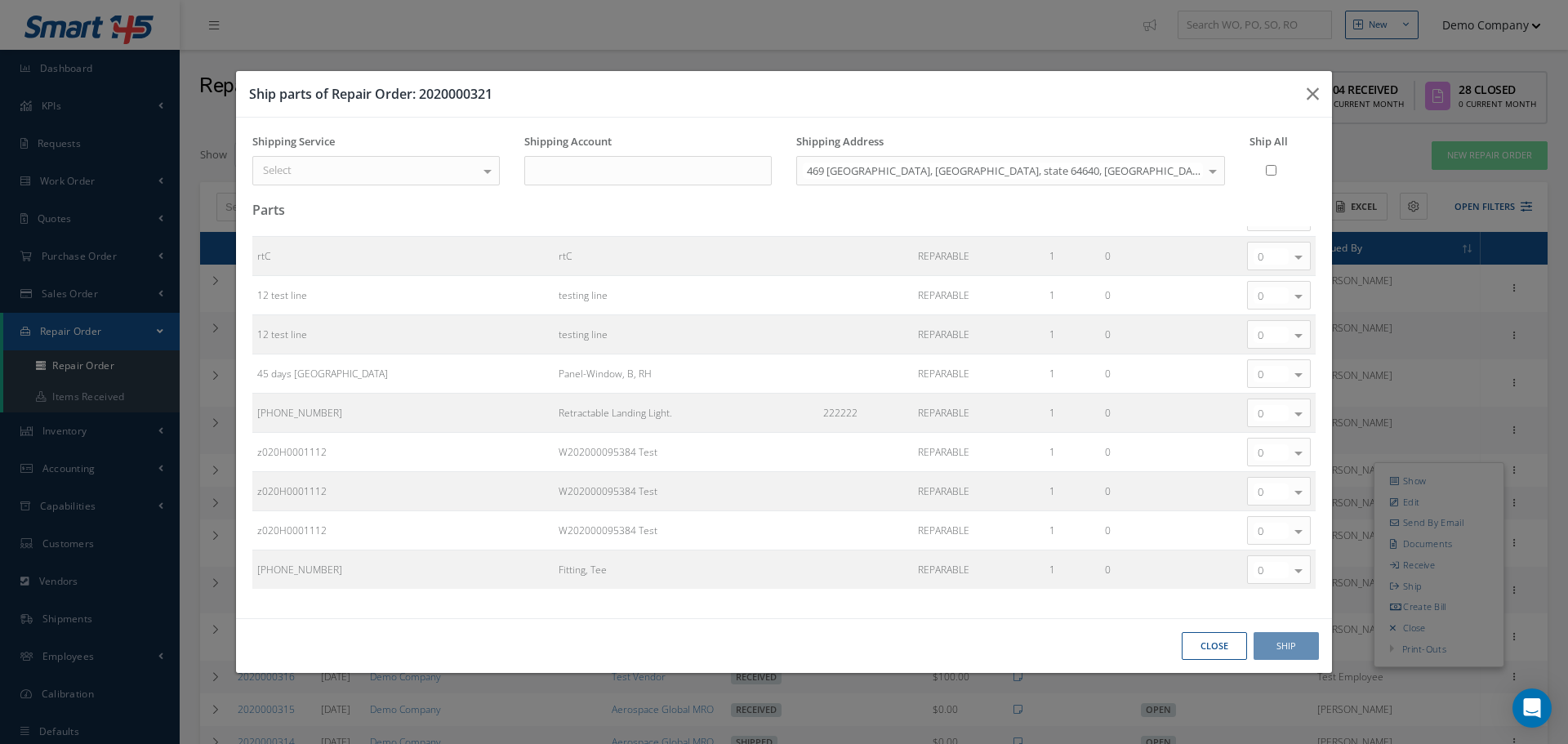
click at [1219, 636] on button "Close" at bounding box center [1214, 646] width 65 height 28
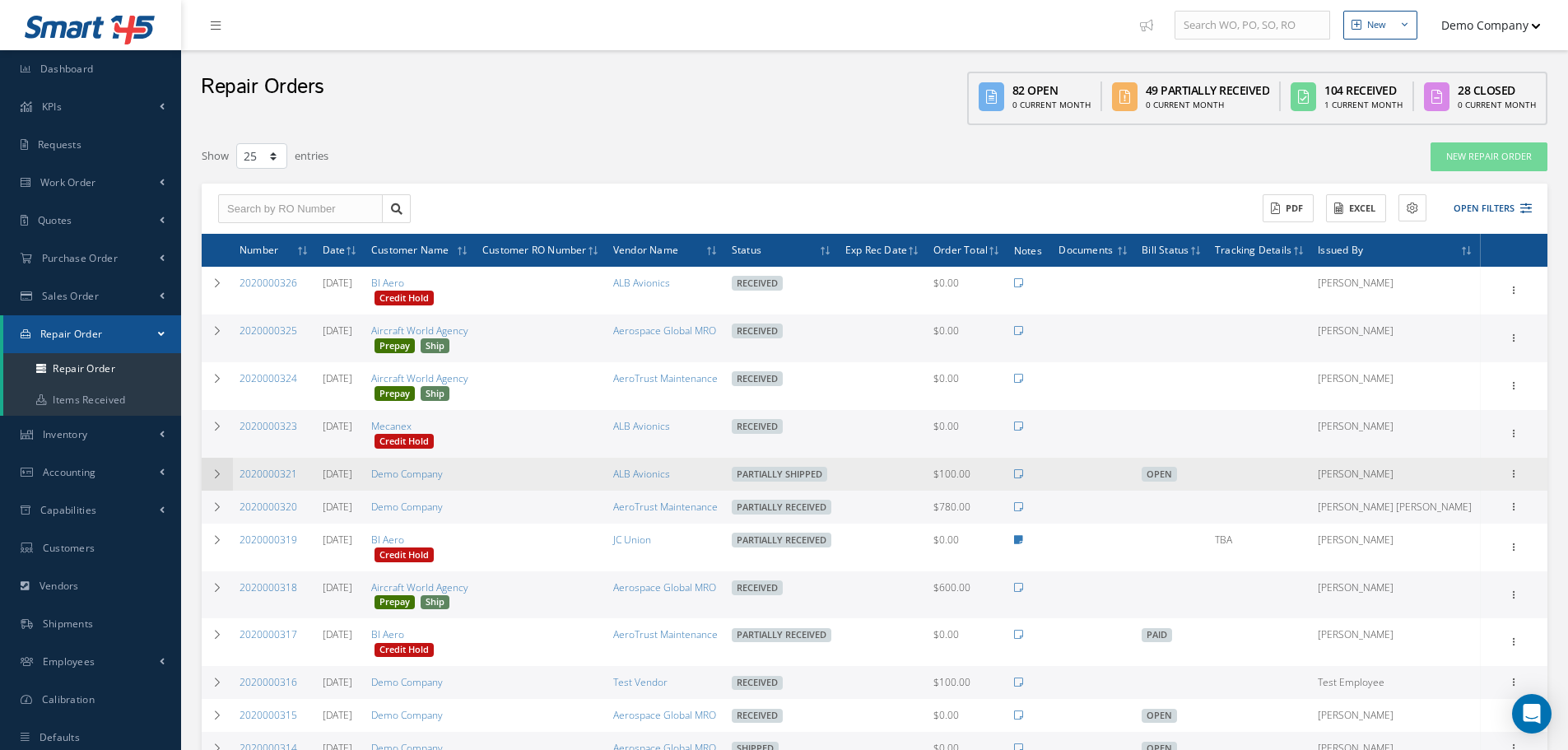
click at [230, 467] on td at bounding box center [217, 474] width 31 height 33
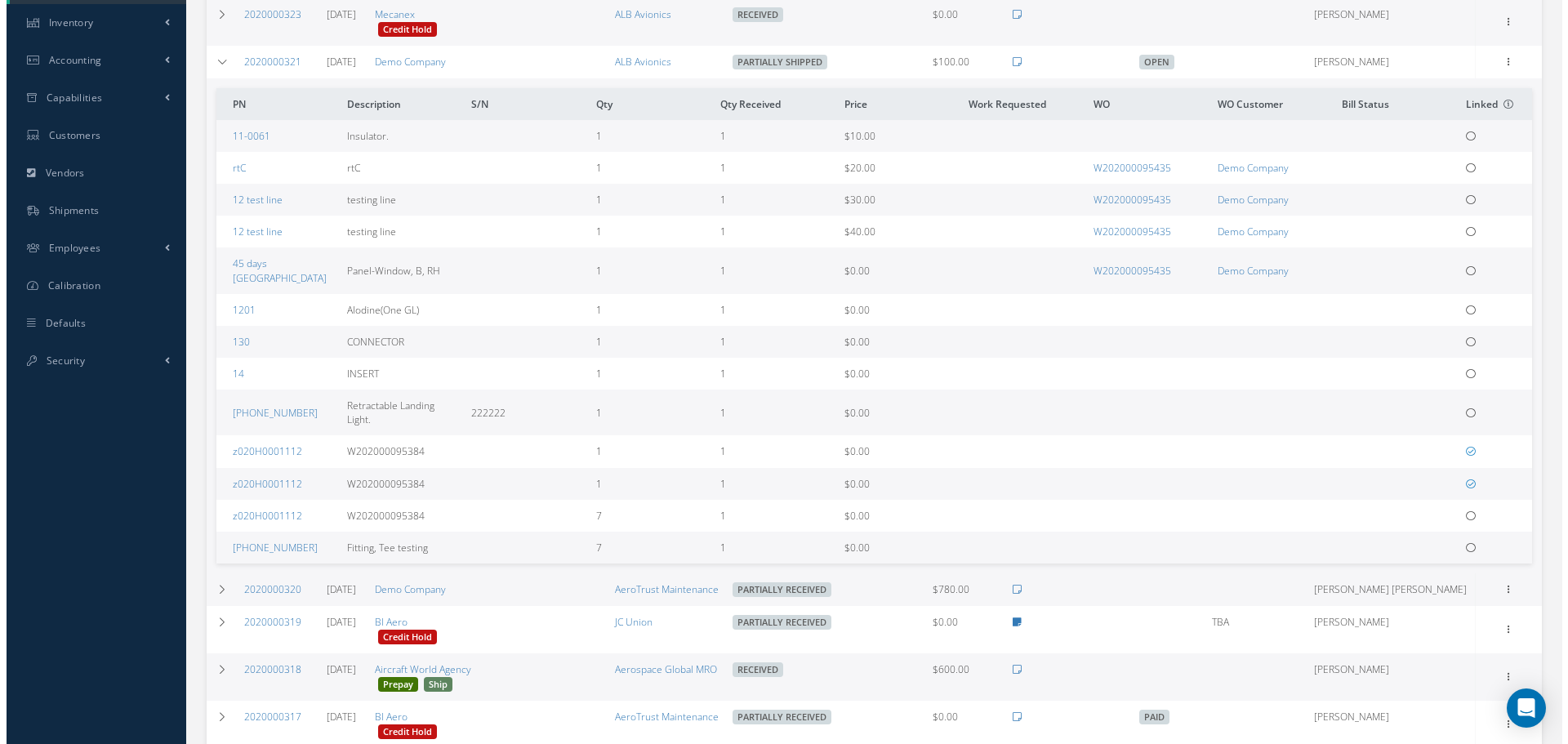
scroll to position [327, 0]
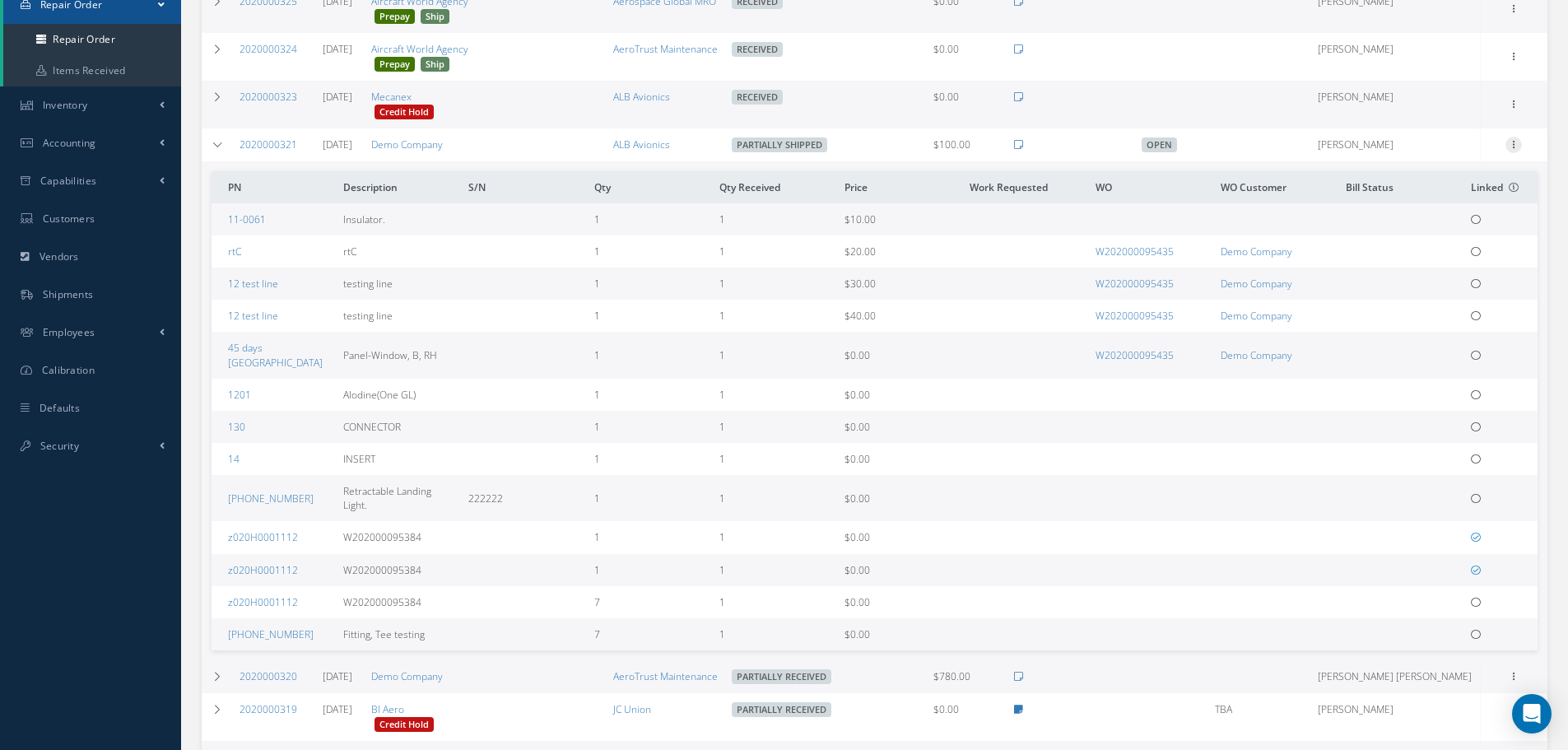
click at [1516, 148] on icon at bounding box center [1513, 143] width 16 height 13
click at [1437, 263] on link "Ship" at bounding box center [1438, 260] width 130 height 22
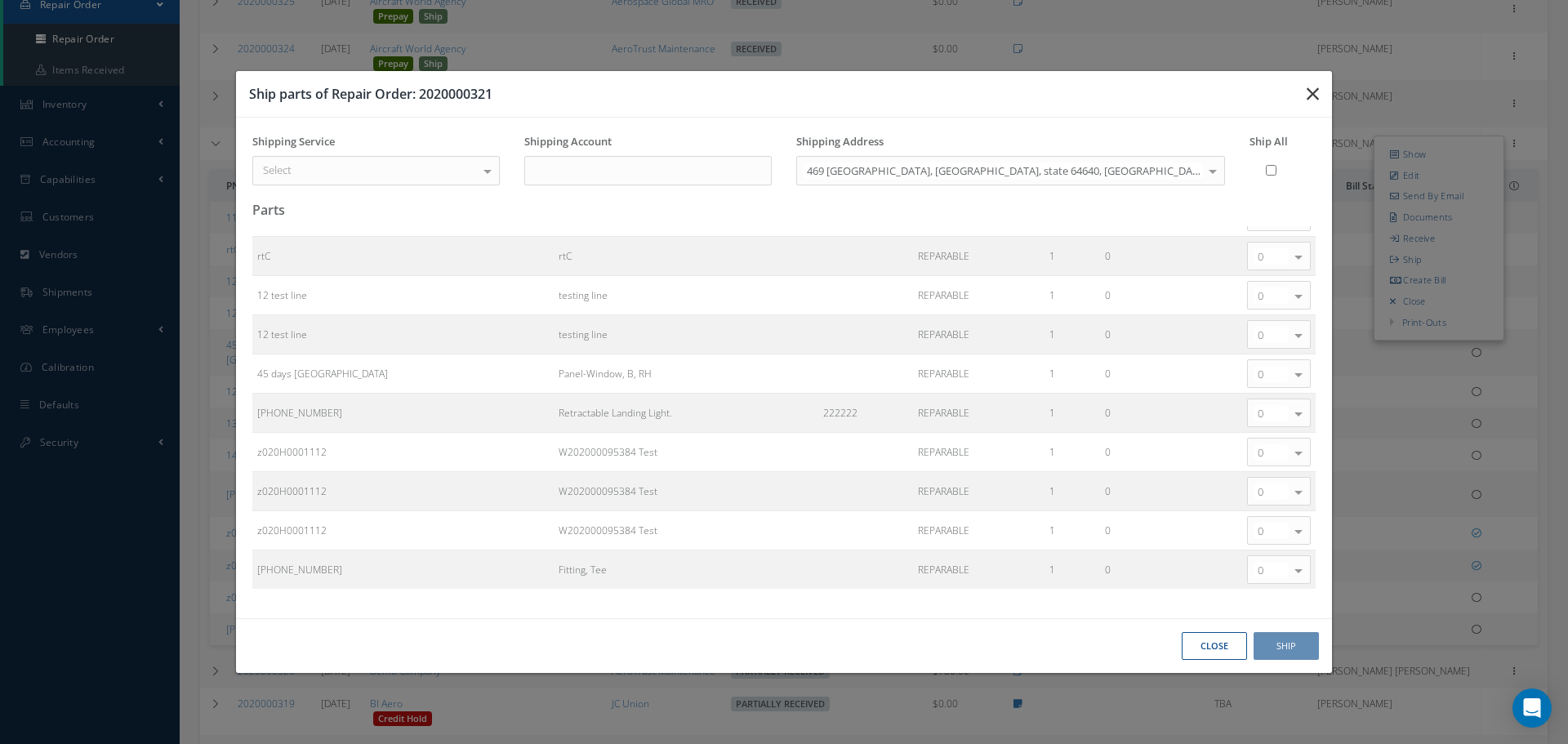
click at [1315, 95] on icon "button" at bounding box center [1313, 93] width 12 height 20
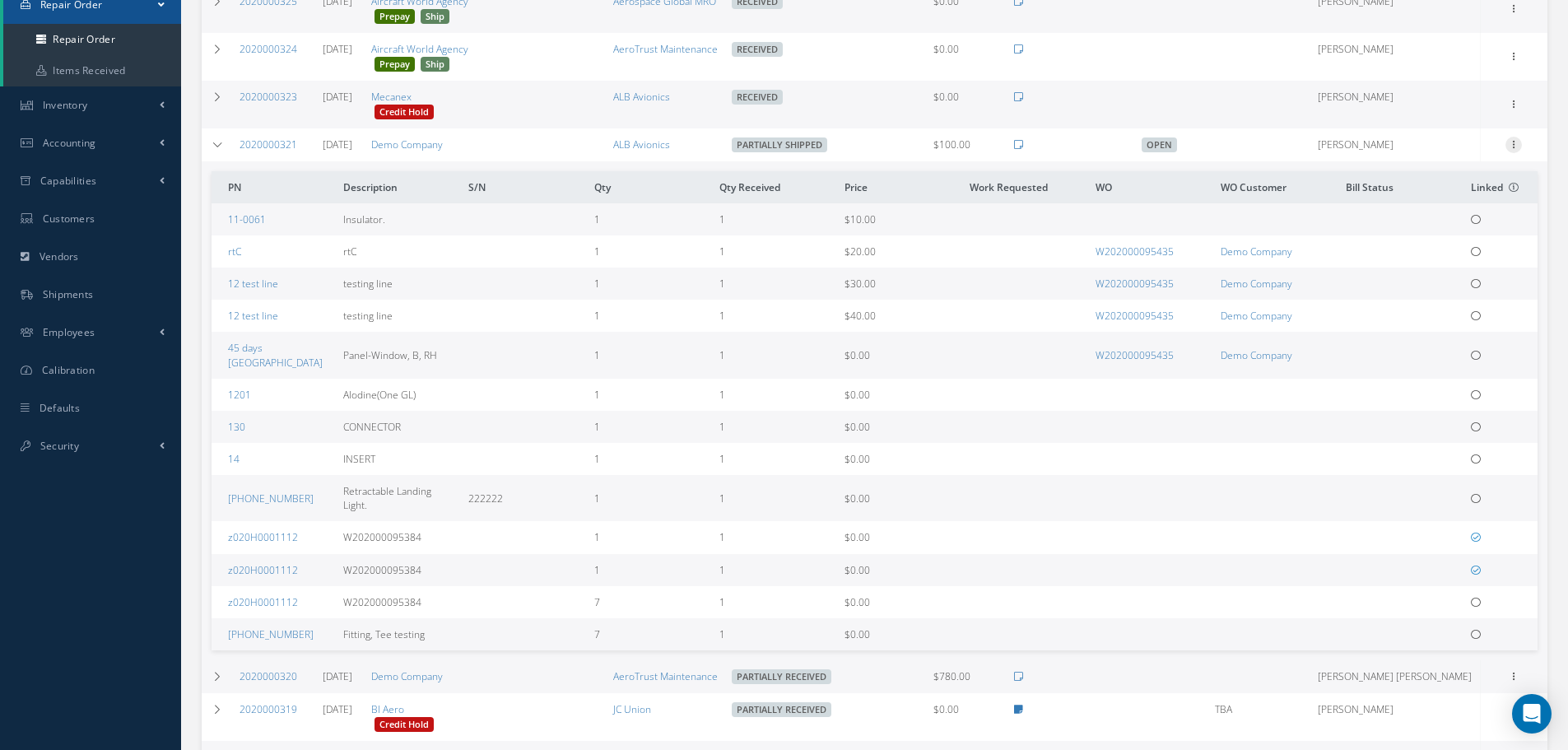
click at [1515, 148] on icon at bounding box center [1513, 143] width 16 height 13
click at [1435, 270] on link "Ship" at bounding box center [1438, 260] width 130 height 22
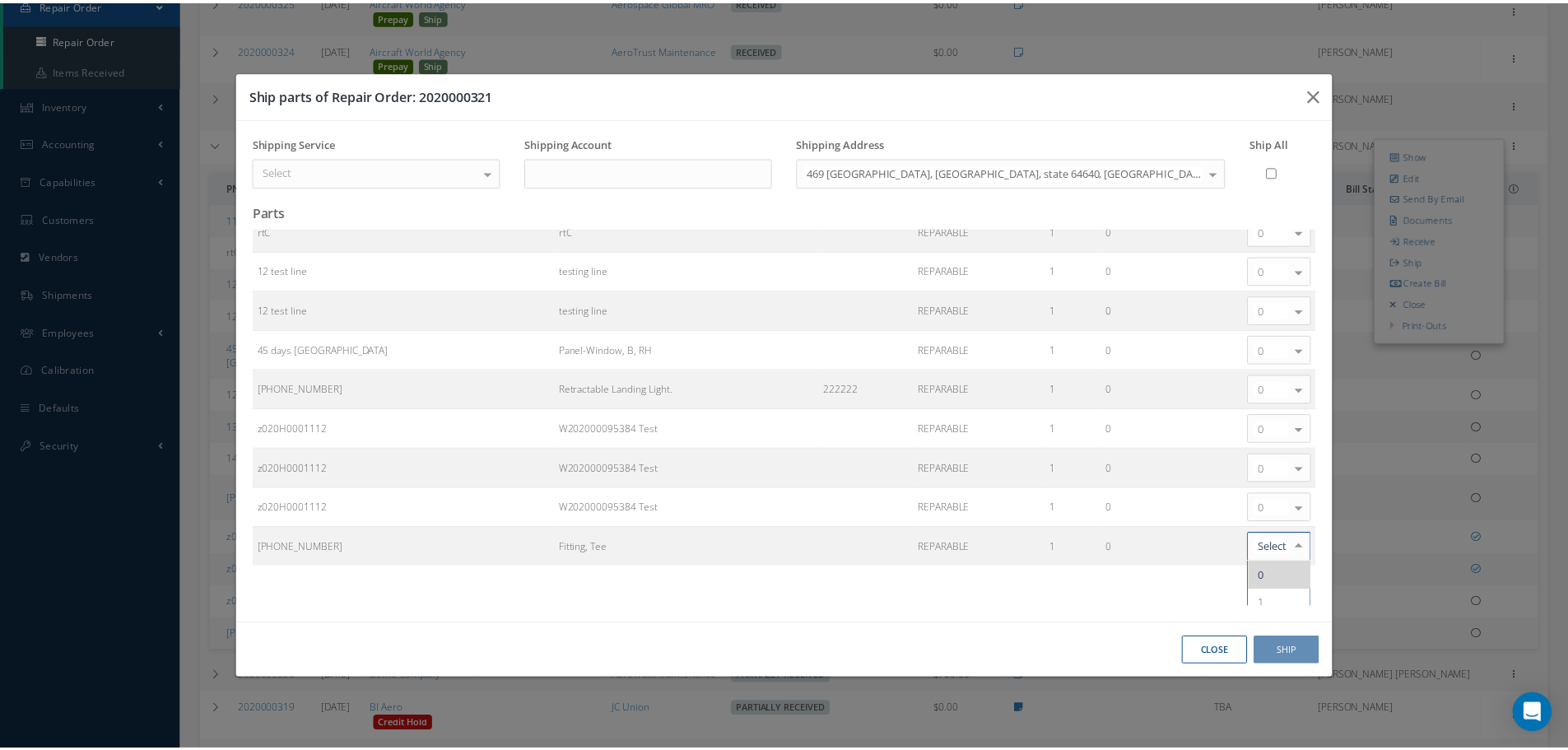
scroll to position [196, 0]
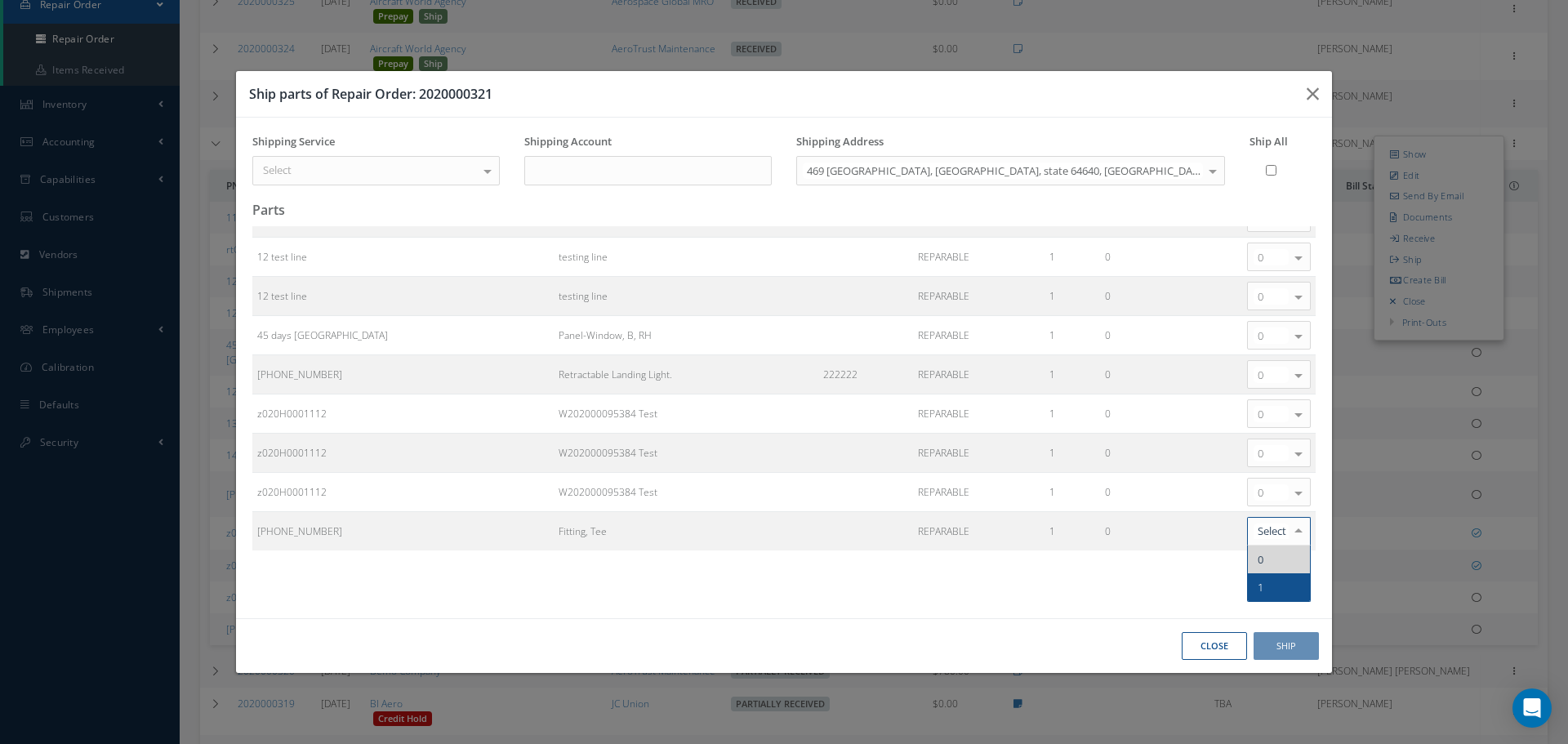
click at [1217, 648] on button "Close" at bounding box center [1214, 646] width 65 height 28
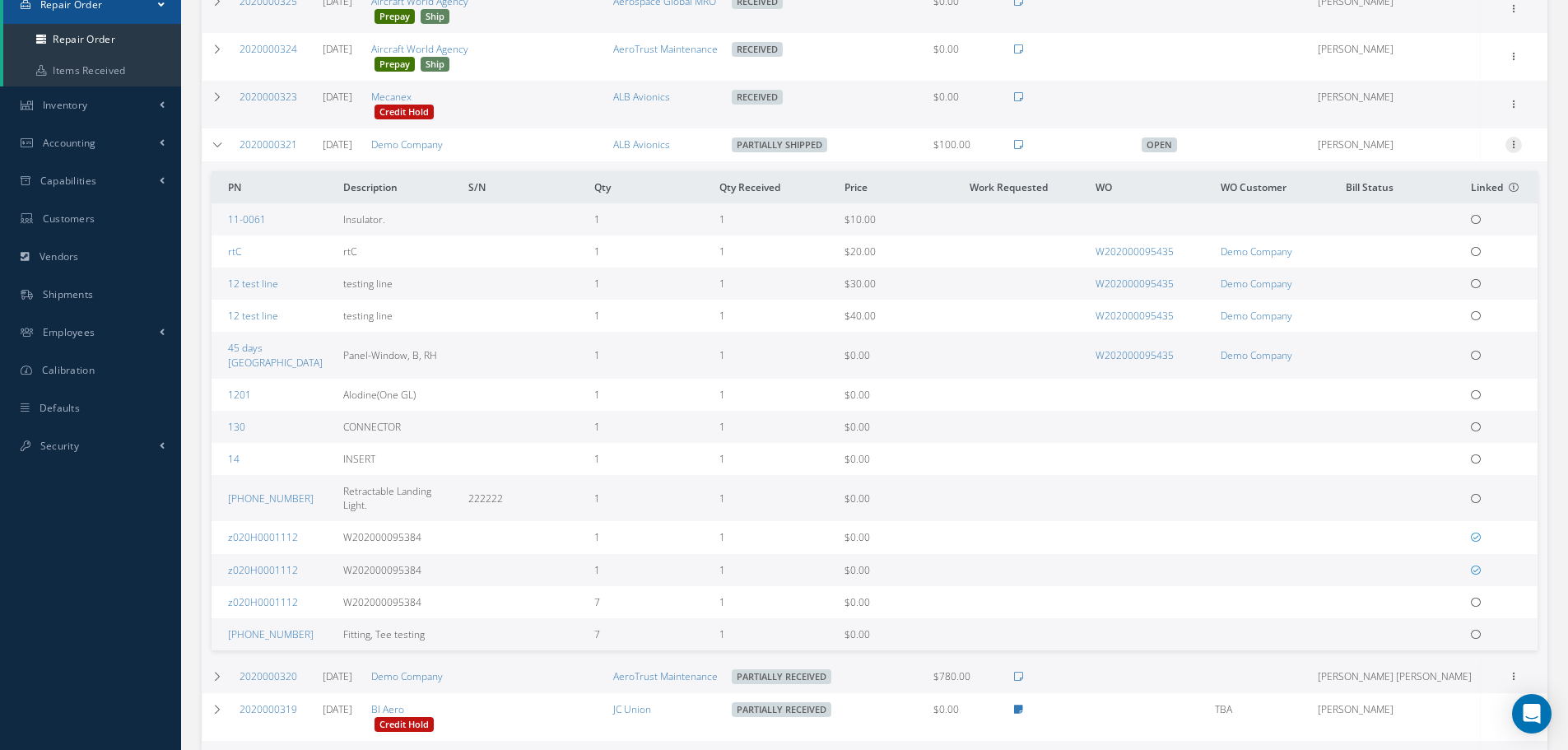
click at [1514, 145] on icon at bounding box center [1513, 143] width 16 height 13
click at [1438, 243] on link "Receive" at bounding box center [1438, 240] width 130 height 22
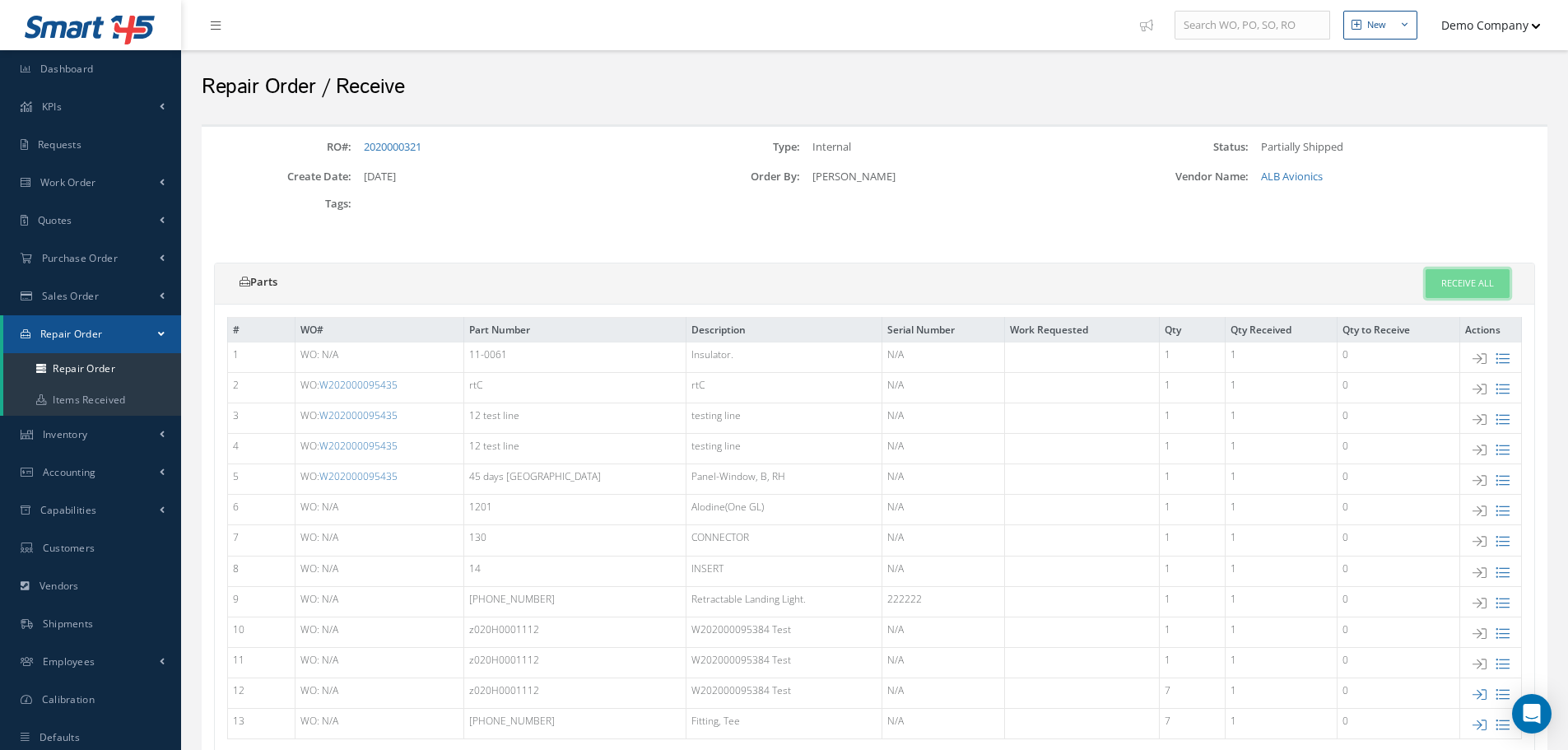
click at [1471, 281] on link "Receive All" at bounding box center [1467, 283] width 84 height 28
type input "[DATE]"
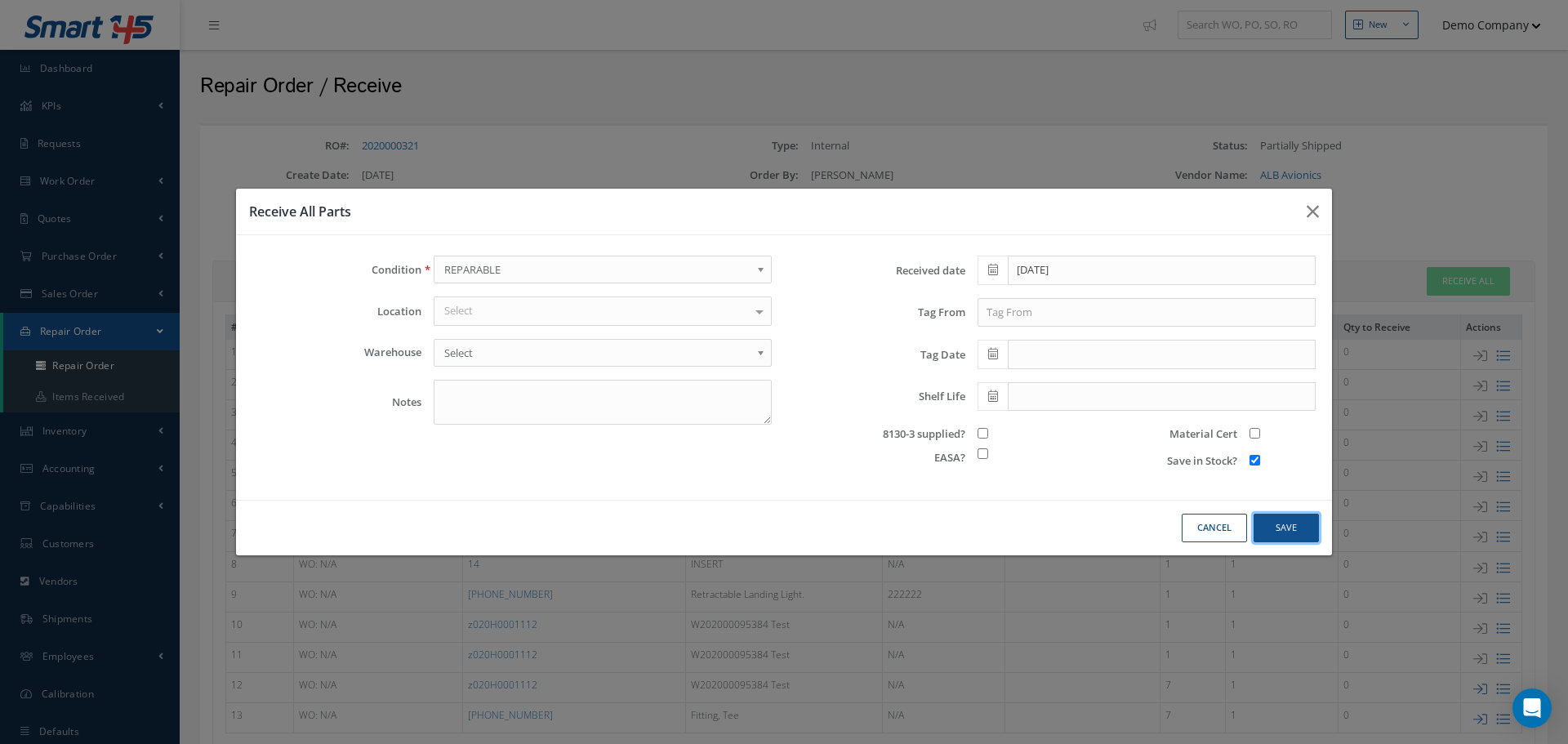
click at [1270, 533] on button "Save" at bounding box center [1285, 527] width 65 height 28
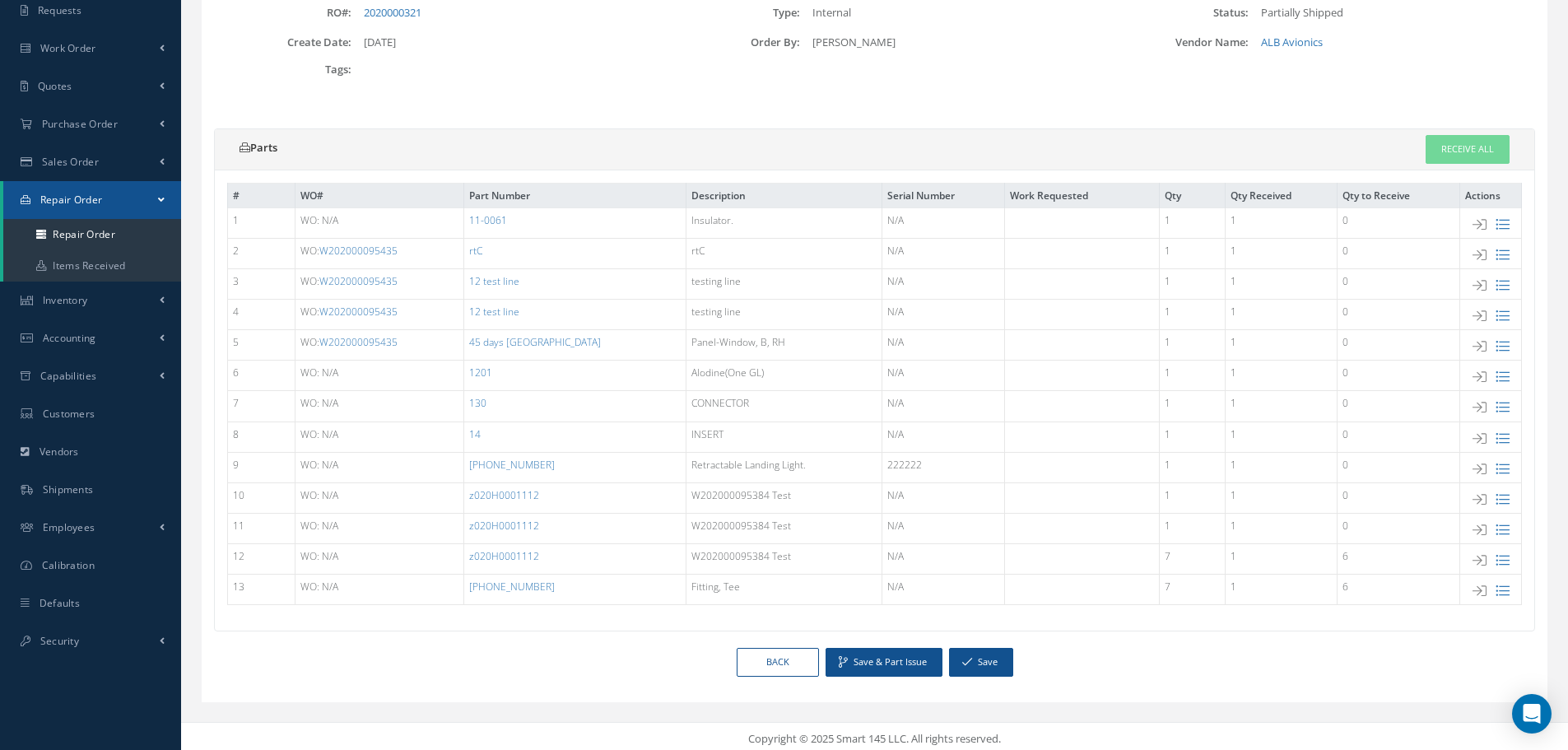
scroll to position [140, 0]
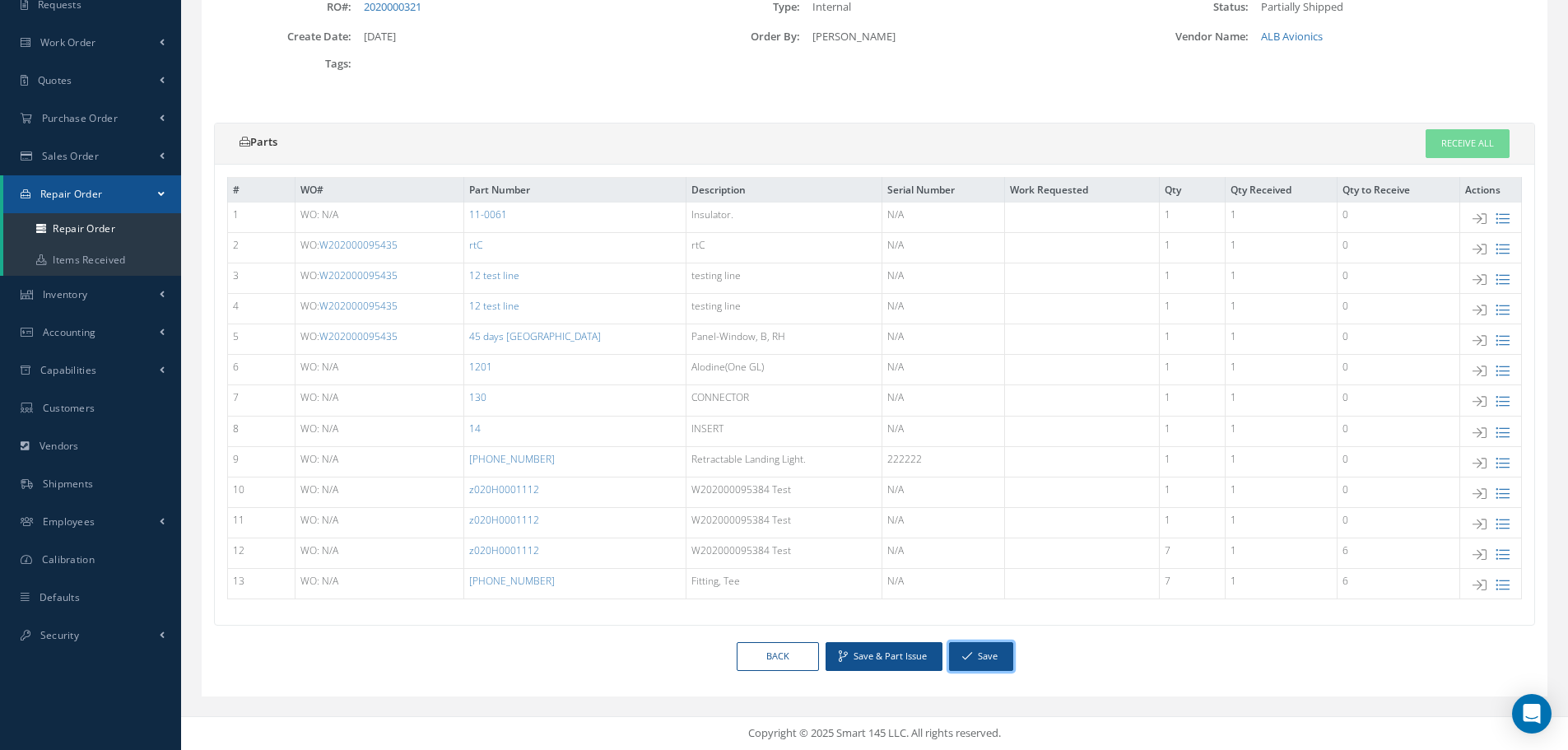
click at [994, 658] on button "Save" at bounding box center [981, 656] width 65 height 28
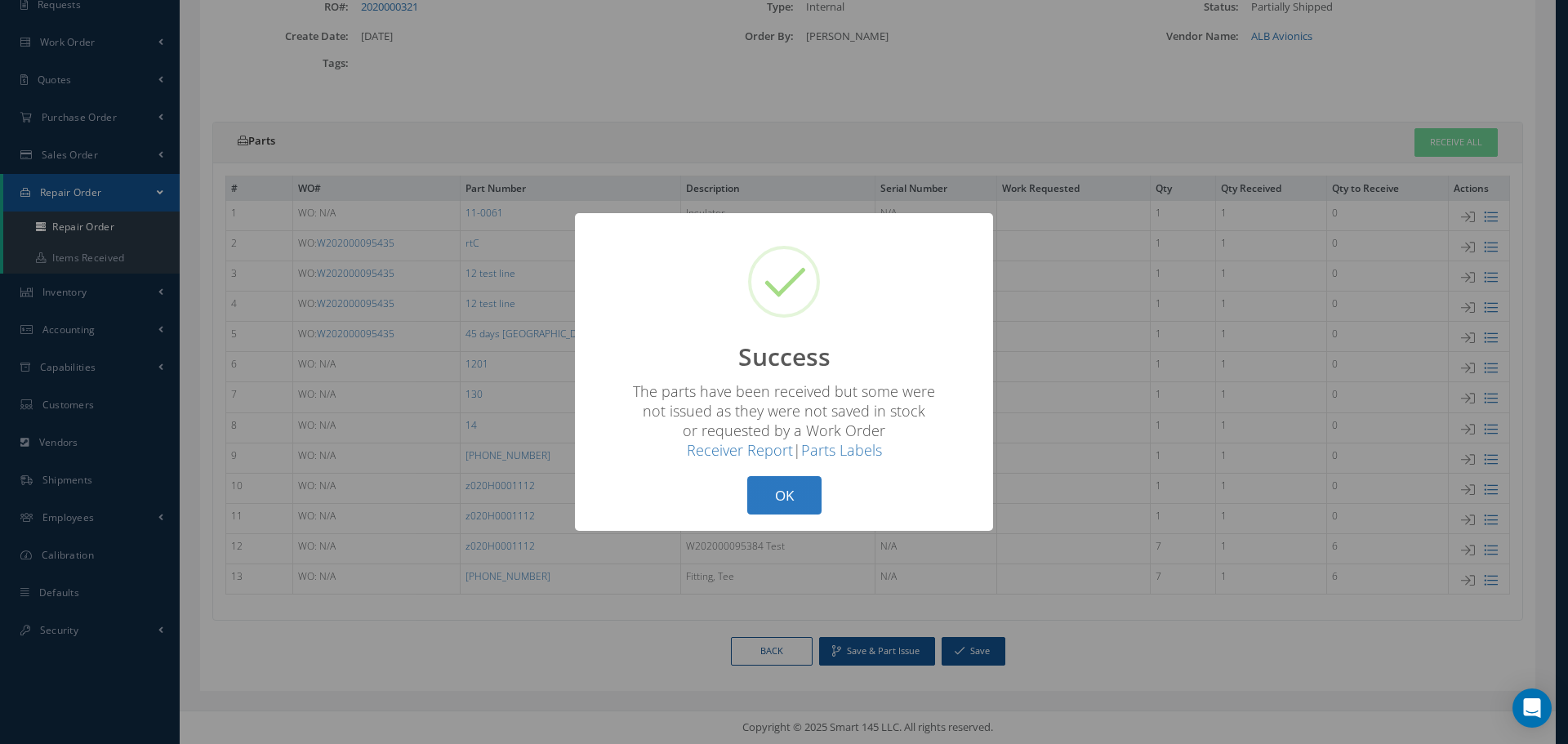
click at [791, 497] on button "OK" at bounding box center [784, 494] width 74 height 39
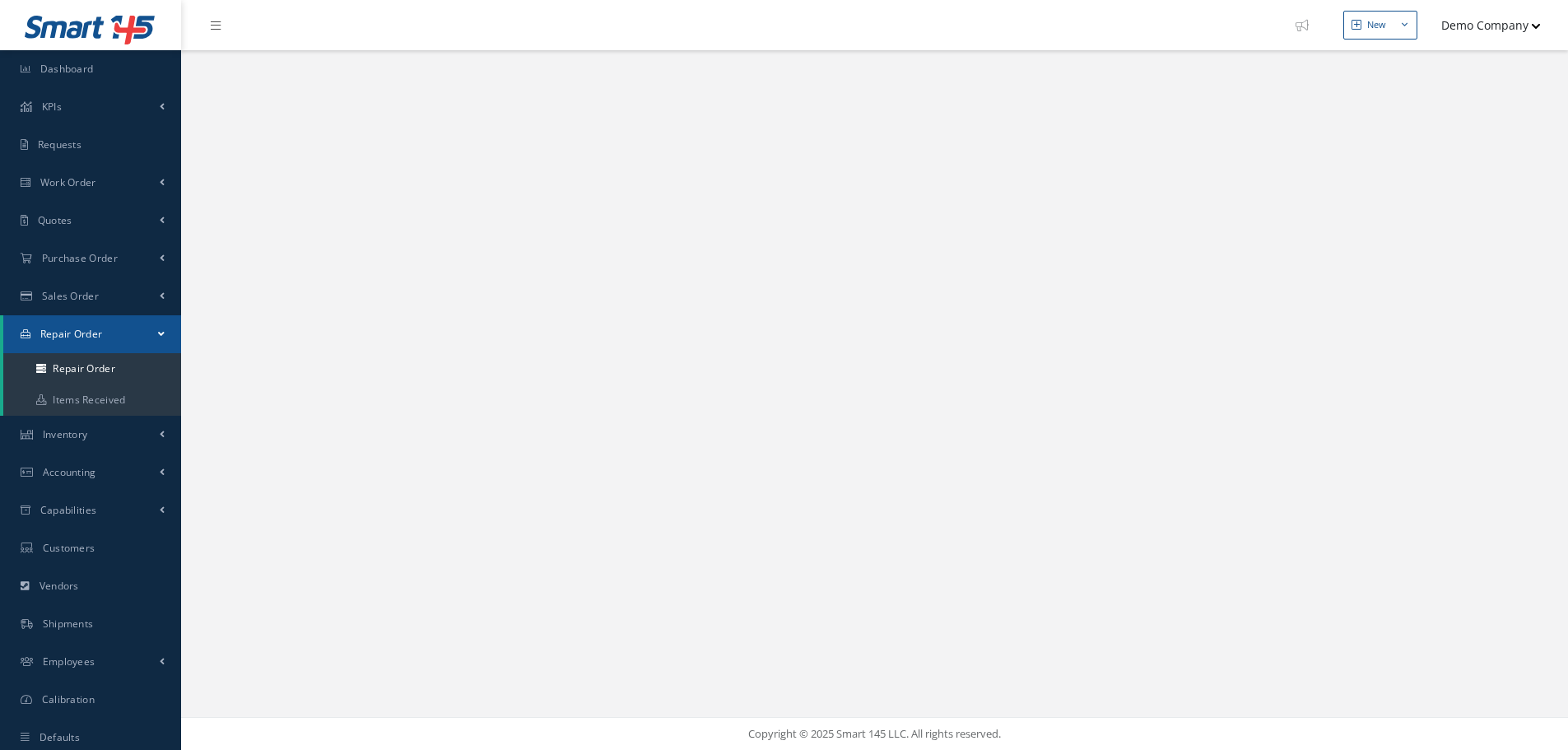
select select "25"
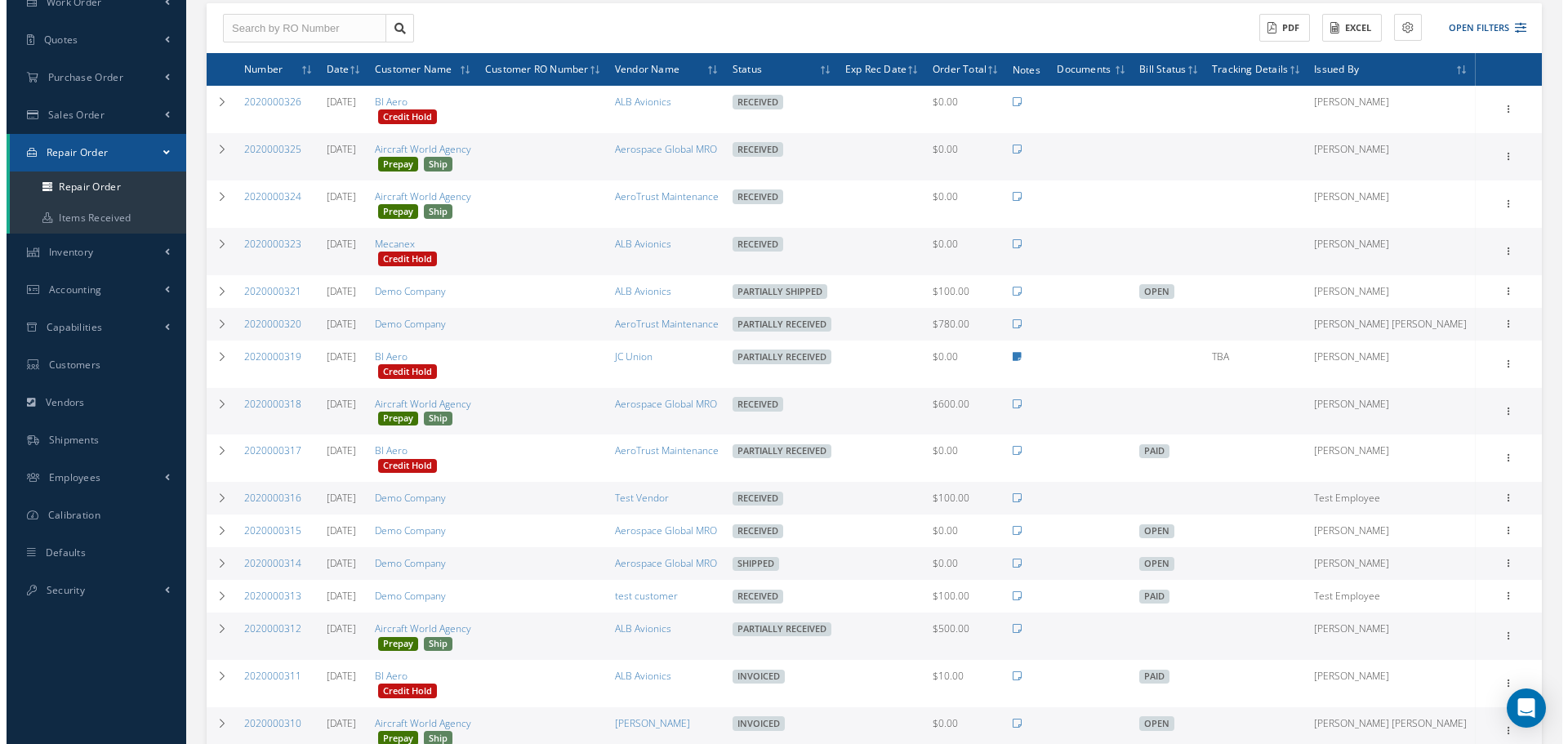
scroll to position [163, 0]
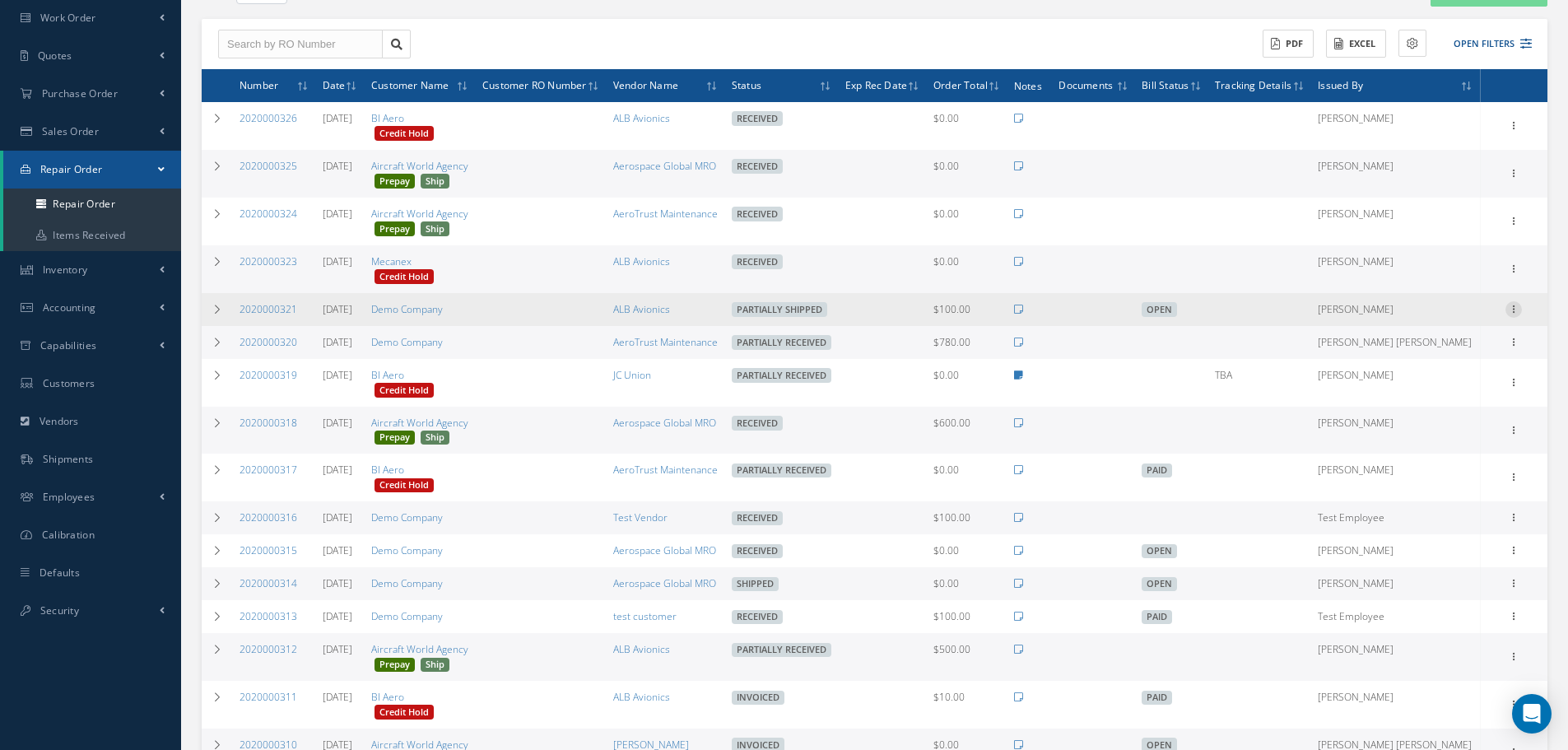
click at [1518, 311] on icon at bounding box center [1513, 308] width 16 height 13
click at [1420, 426] on link "Ship" at bounding box center [1438, 425] width 130 height 22
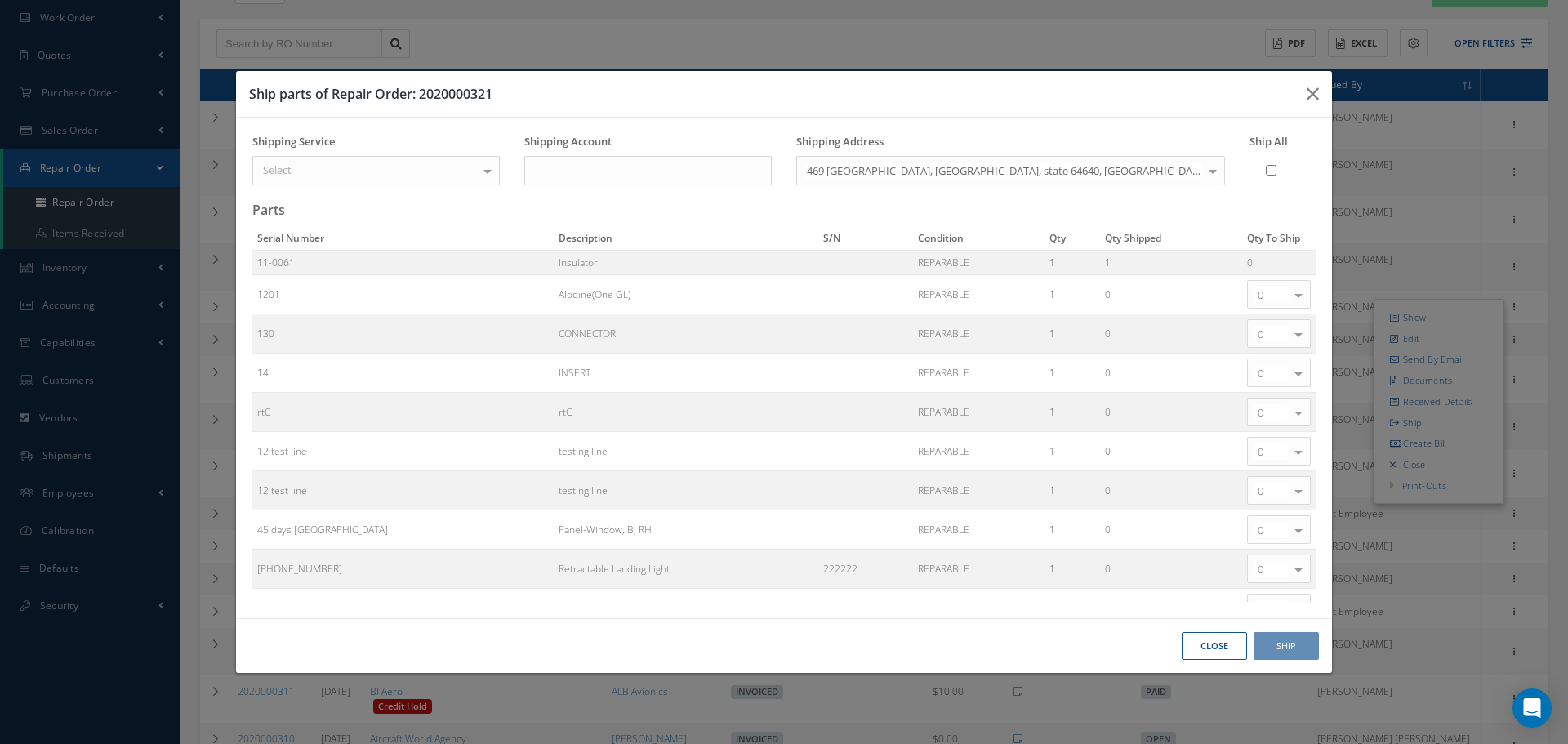
scroll to position [156, 0]
click at [1269, 166] on input "Ship All" at bounding box center [1270, 170] width 10 height 28
checkbox input "false"
click at [1255, 580] on div at bounding box center [1279, 569] width 64 height 28
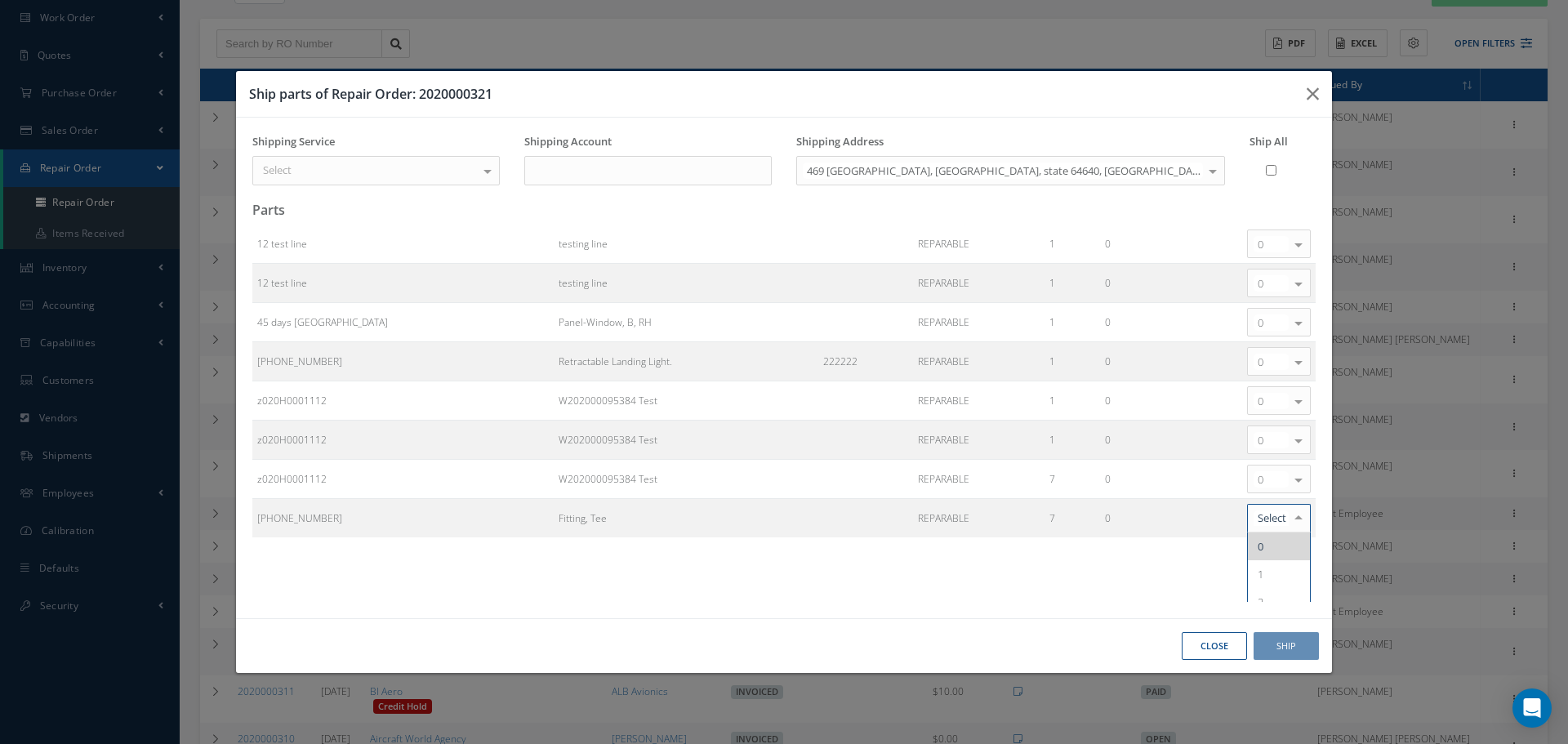
scroll to position [266, 0]
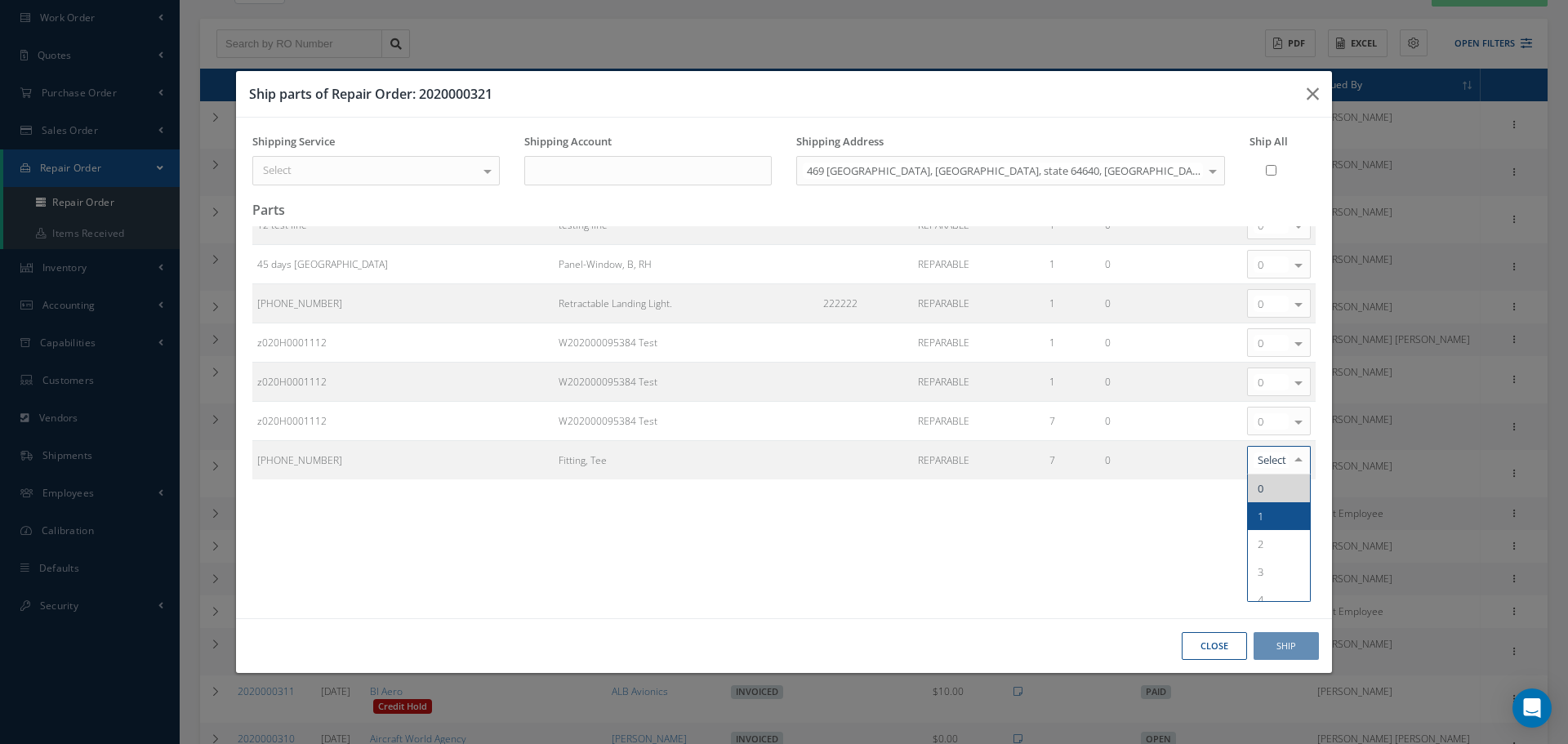
click at [1272, 523] on span "1" at bounding box center [1279, 515] width 62 height 27
click at [1252, 477] on span "1" at bounding box center [1279, 476] width 62 height 27
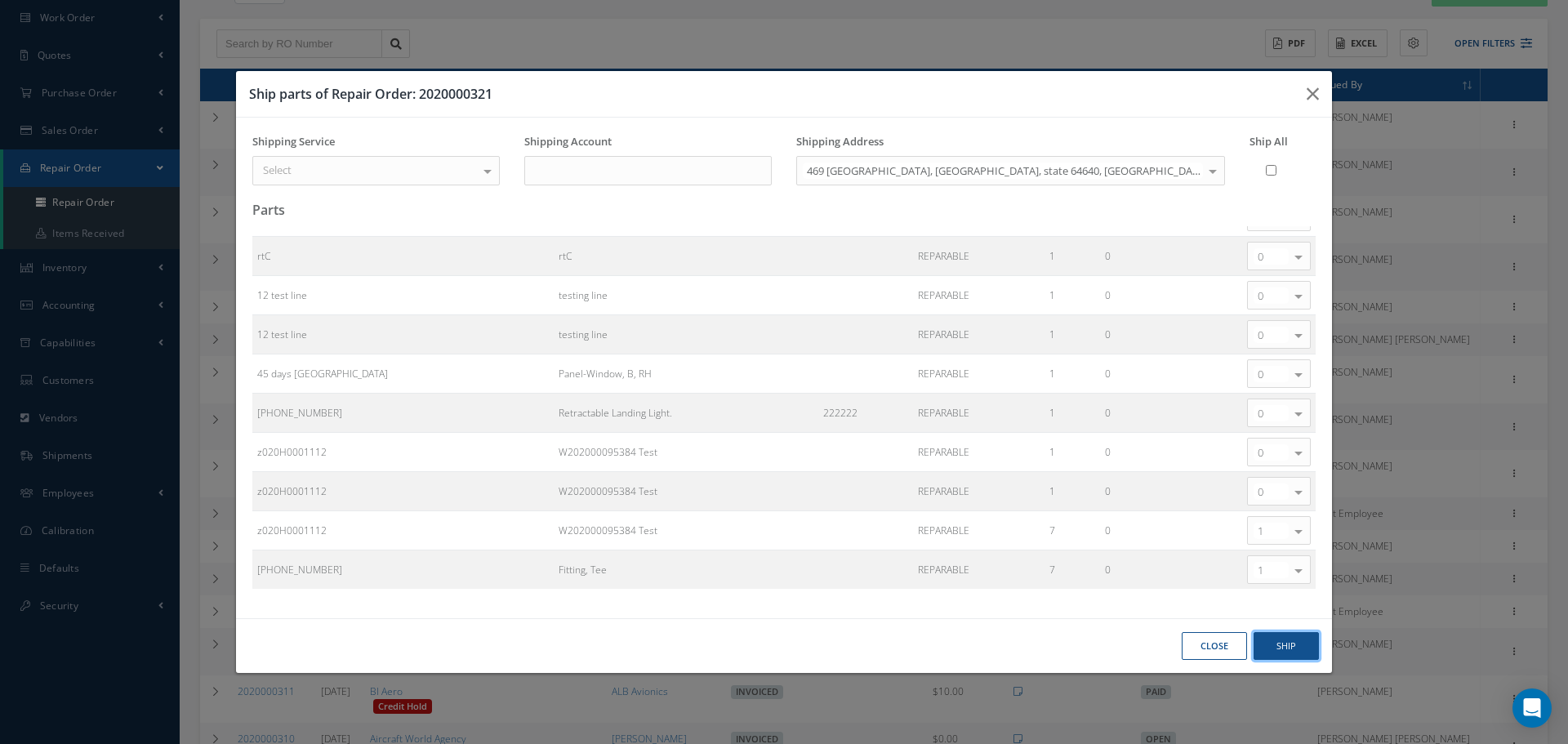
click at [1277, 646] on button "Ship" at bounding box center [1285, 646] width 65 height 28
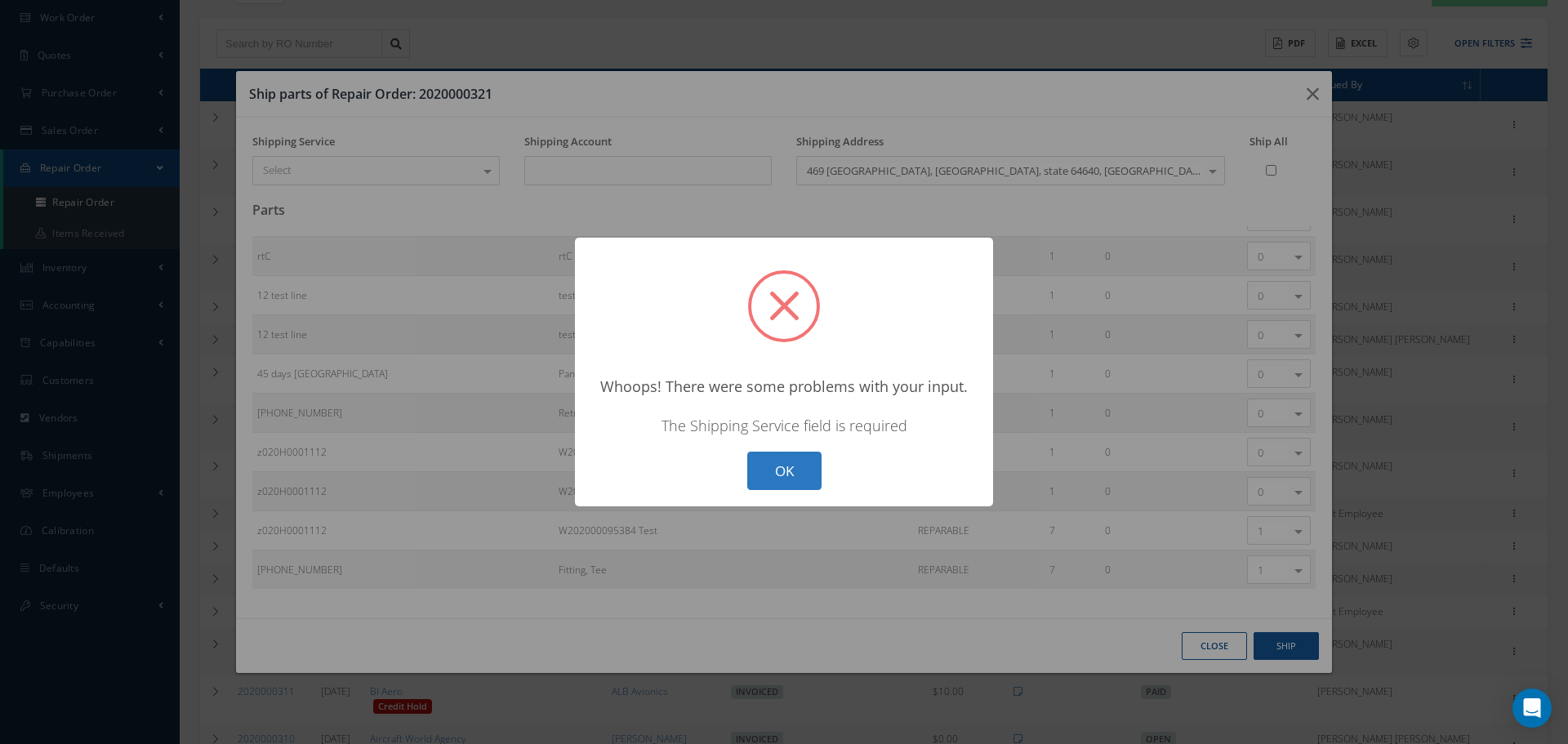
click at [779, 475] on button "OK" at bounding box center [784, 470] width 74 height 39
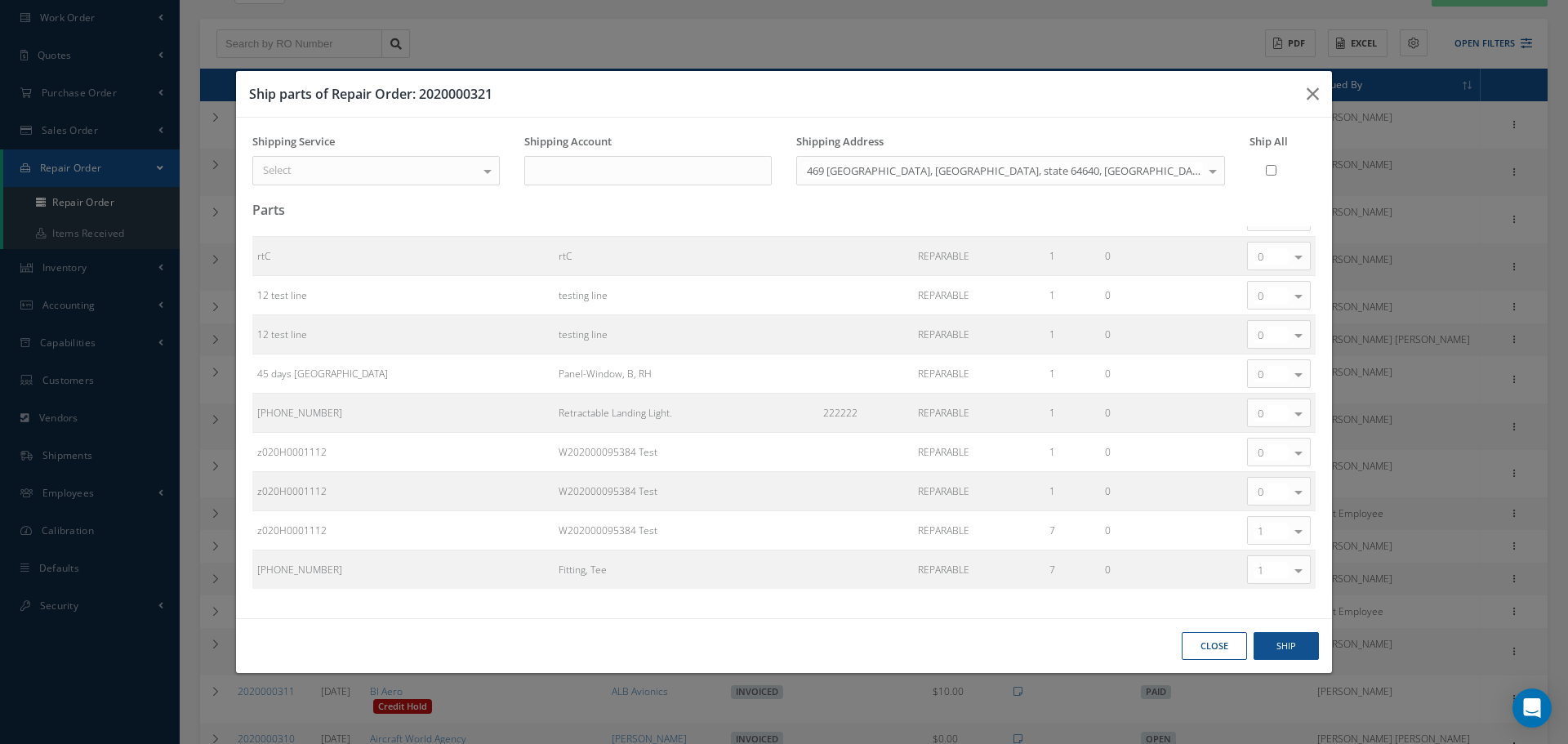
click at [437, 174] on div "Select" at bounding box center [376, 170] width 248 height 29
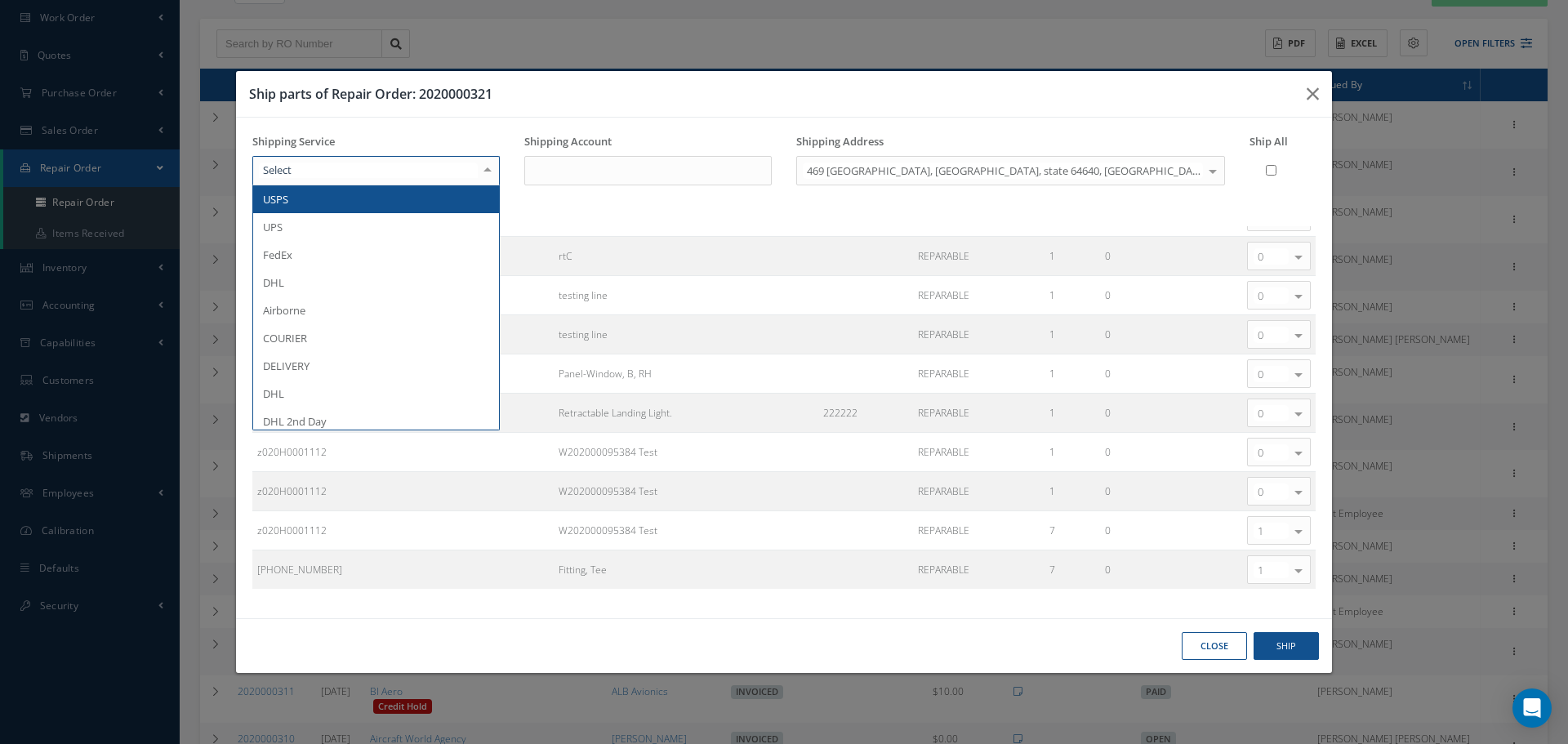
click at [442, 193] on span "USPS" at bounding box center [376, 199] width 246 height 27
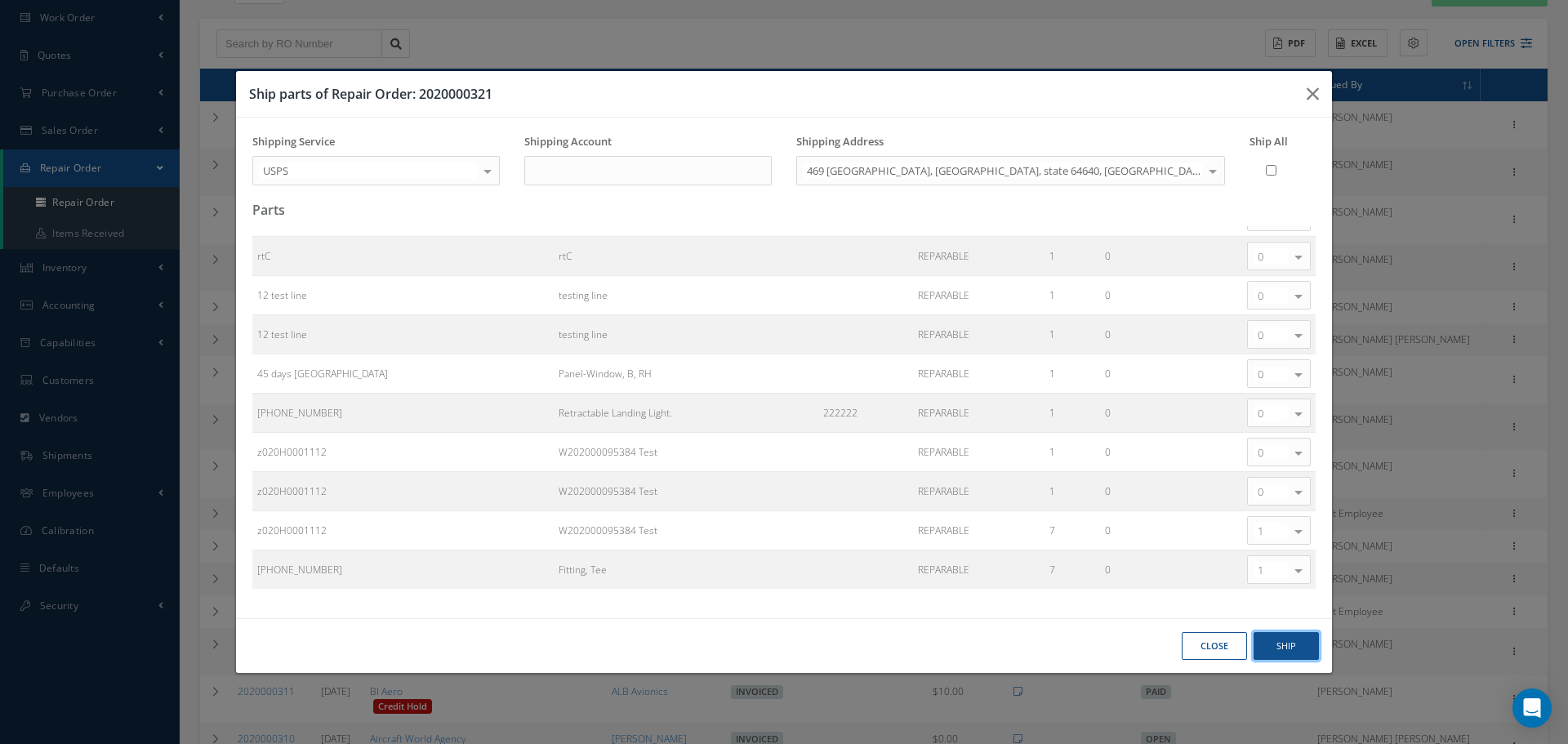
click at [1259, 646] on button "Ship" at bounding box center [1285, 646] width 65 height 28
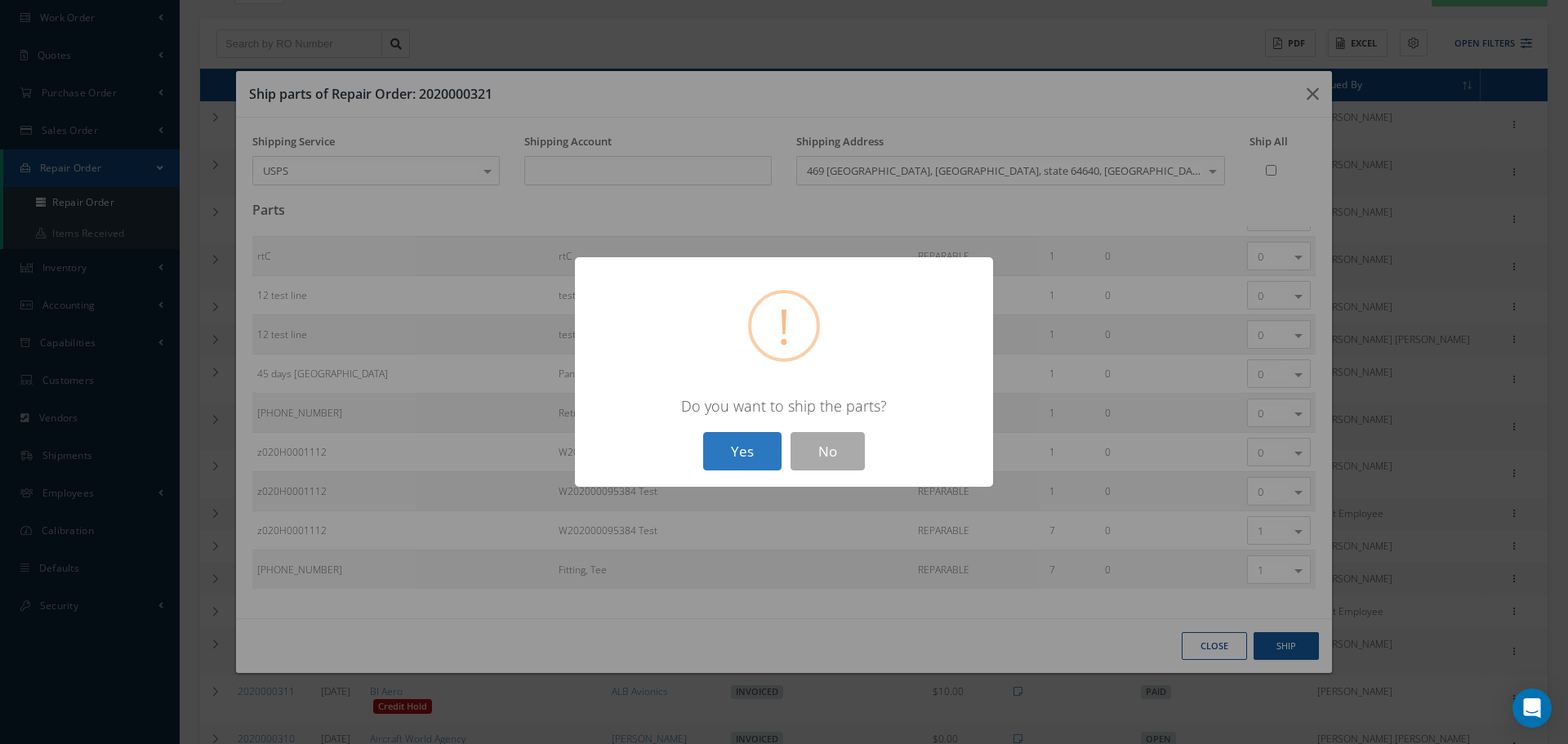
click at [759, 440] on button "Yes" at bounding box center [742, 450] width 78 height 39
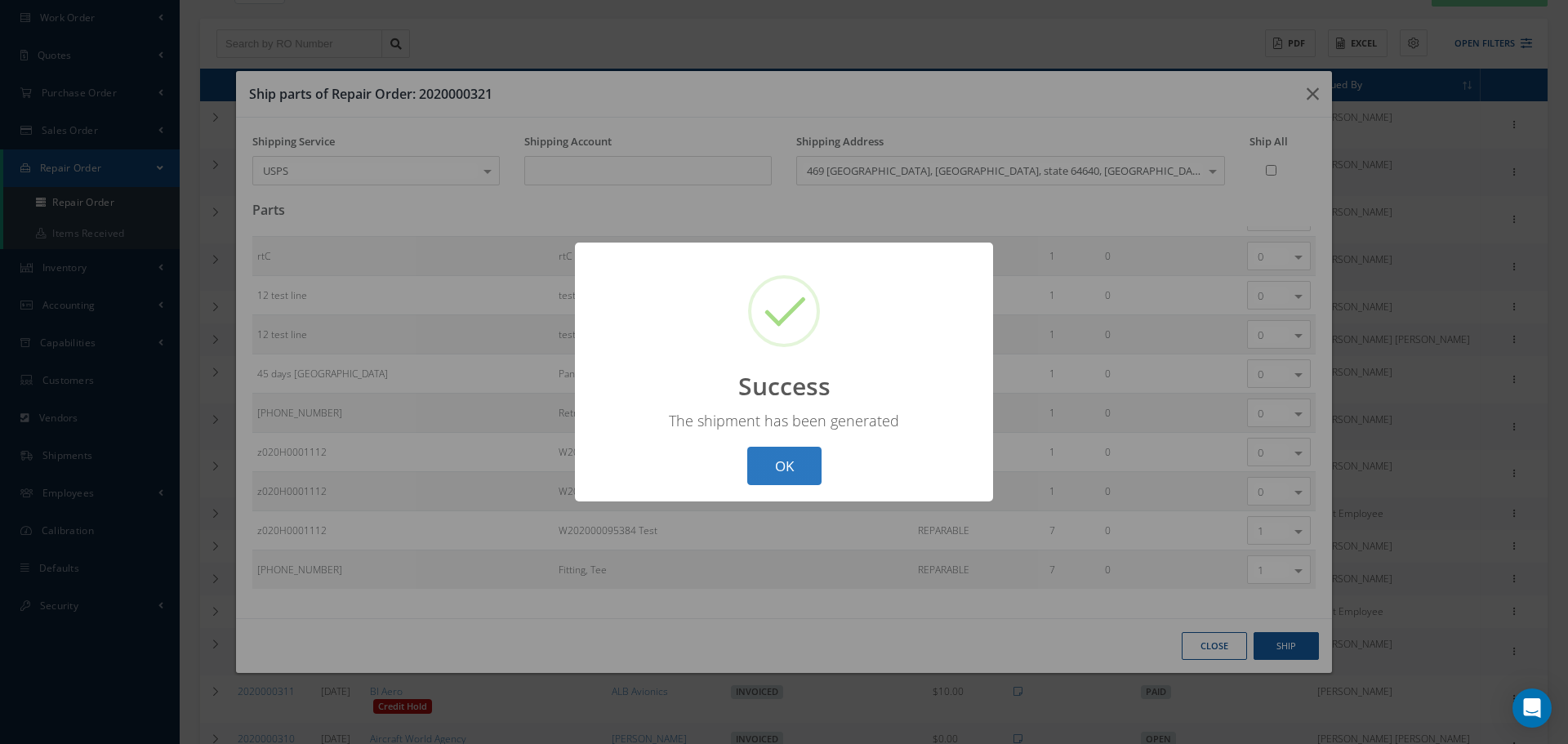
click at [768, 462] on button "OK" at bounding box center [784, 465] width 74 height 39
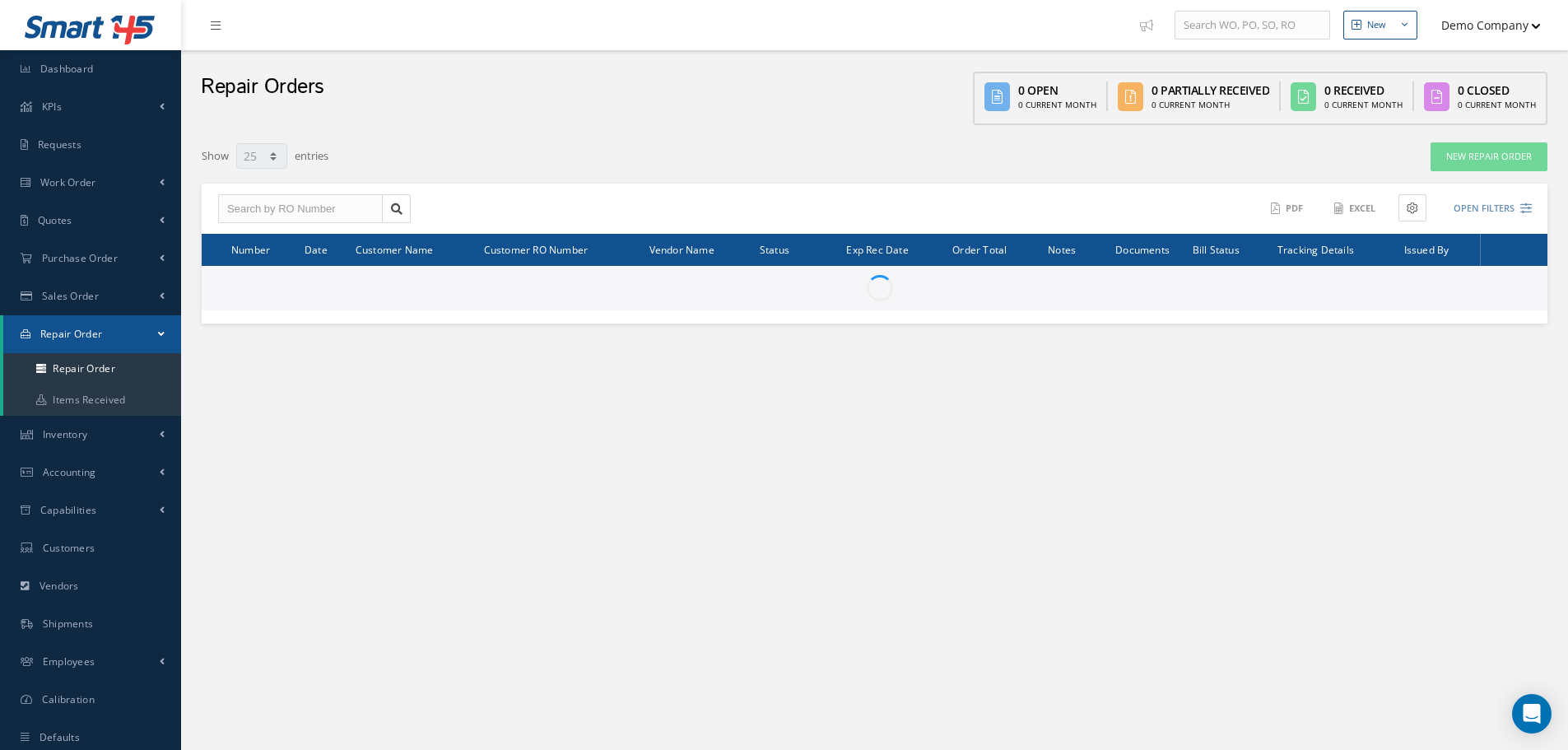
select select "25"
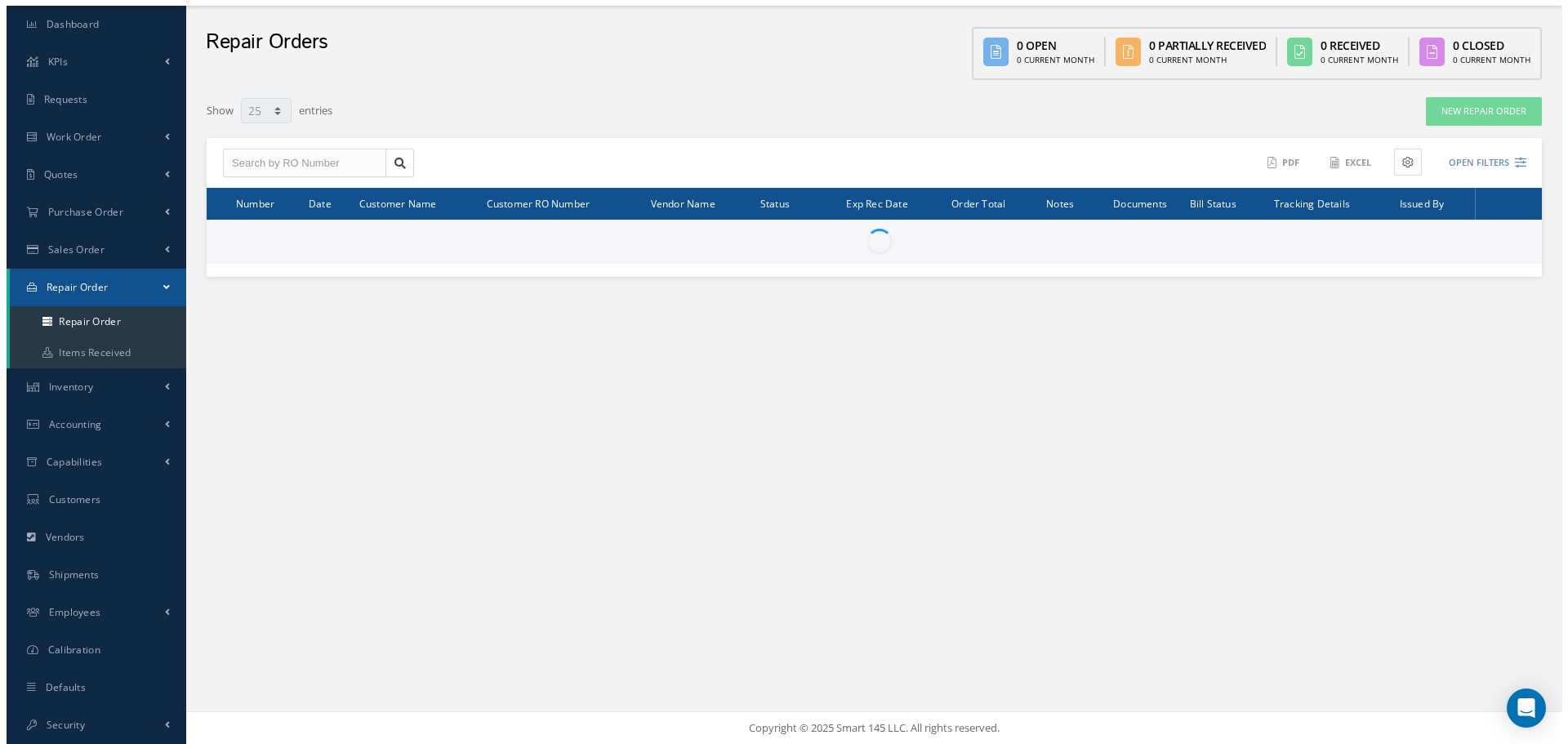
scroll to position [44, 0]
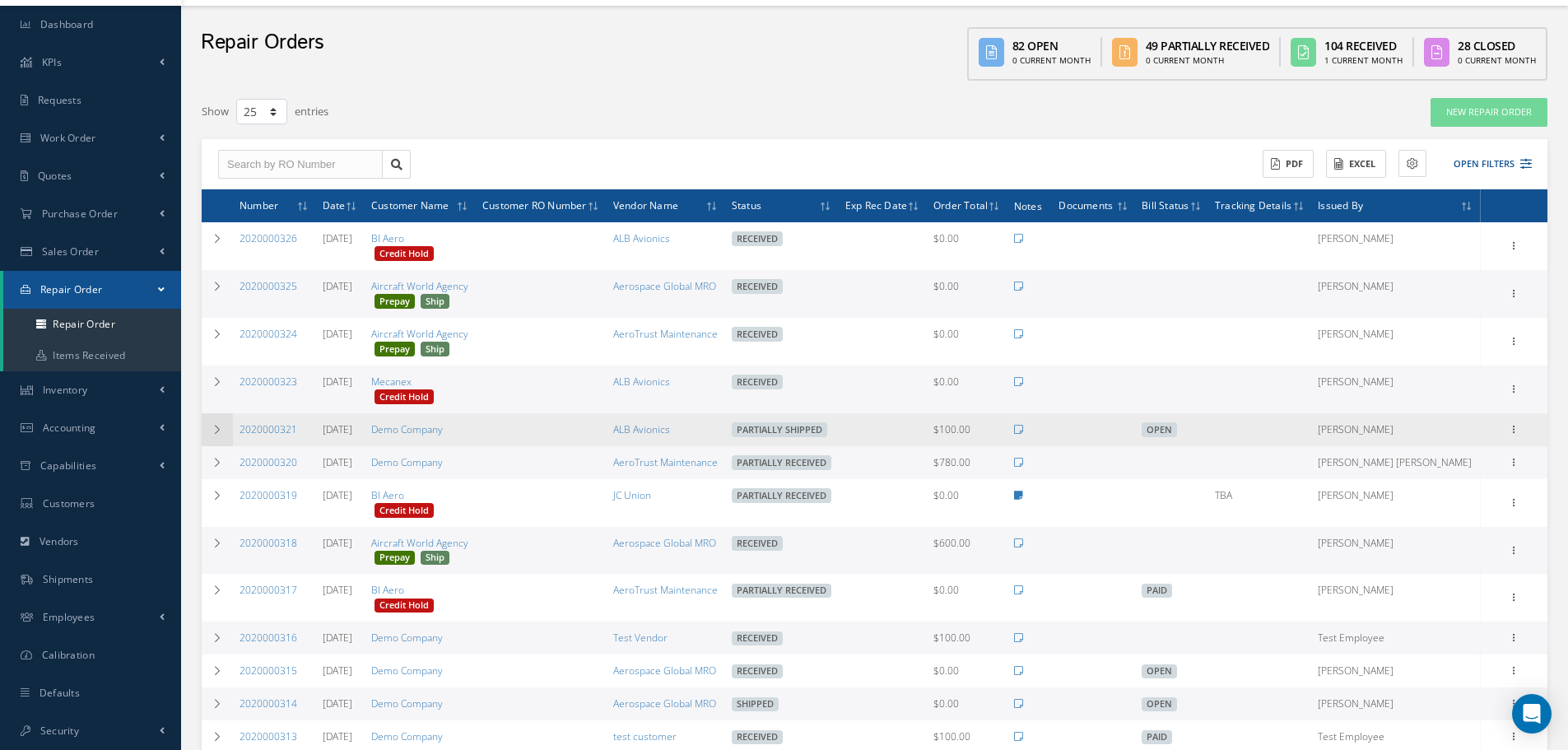
click at [219, 433] on icon at bounding box center [217, 429] width 11 height 9
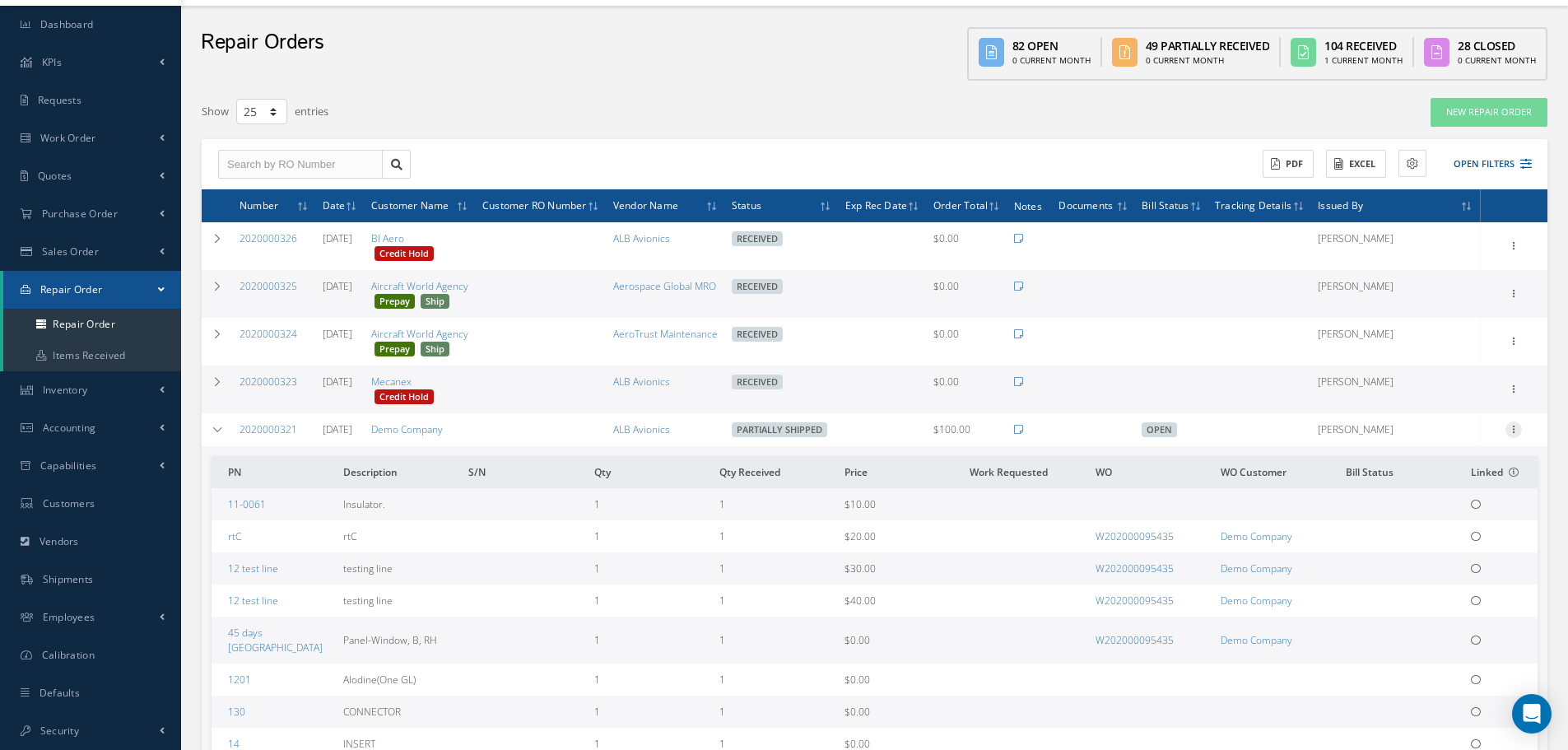
click at [1518, 422] on icon at bounding box center [1513, 428] width 16 height 13
click at [1413, 548] on link "Ship" at bounding box center [1438, 545] width 130 height 22
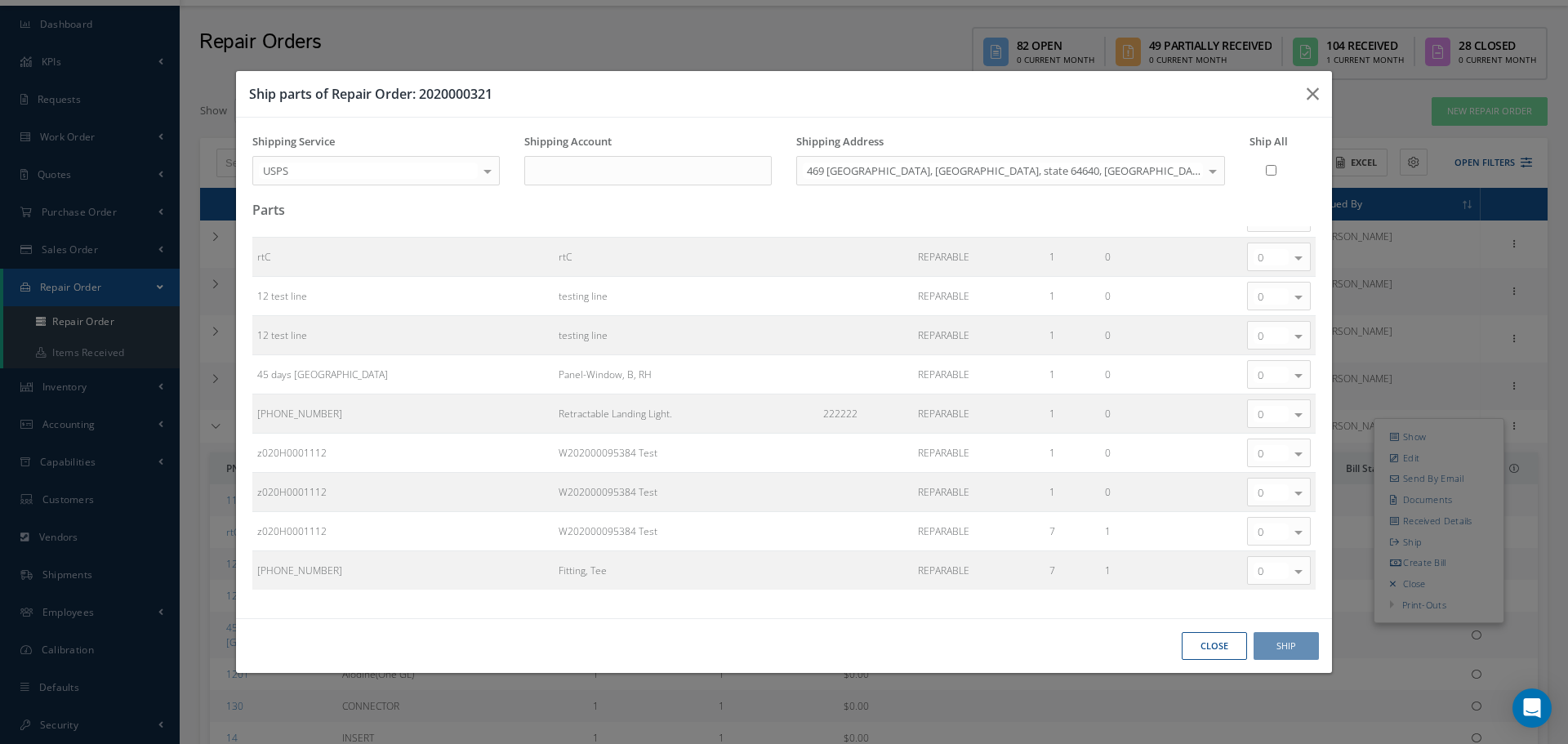
scroll to position [156, 0]
click at [1270, 169] on input "Ship All" at bounding box center [1270, 170] width 10 height 28
click at [1271, 173] on input "Ship All" at bounding box center [1270, 170] width 10 height 28
checkbox input "false"
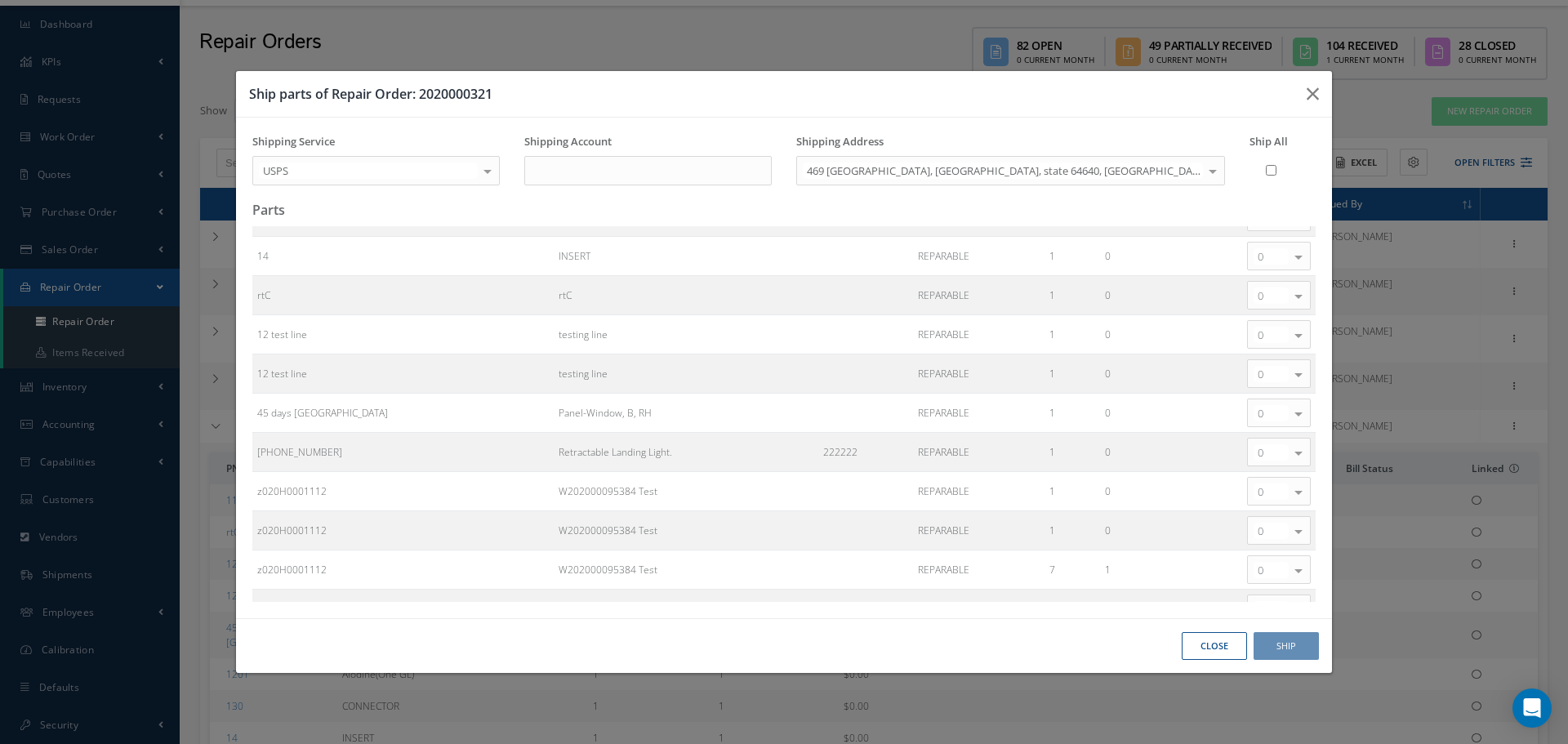
scroll to position [156, 0]
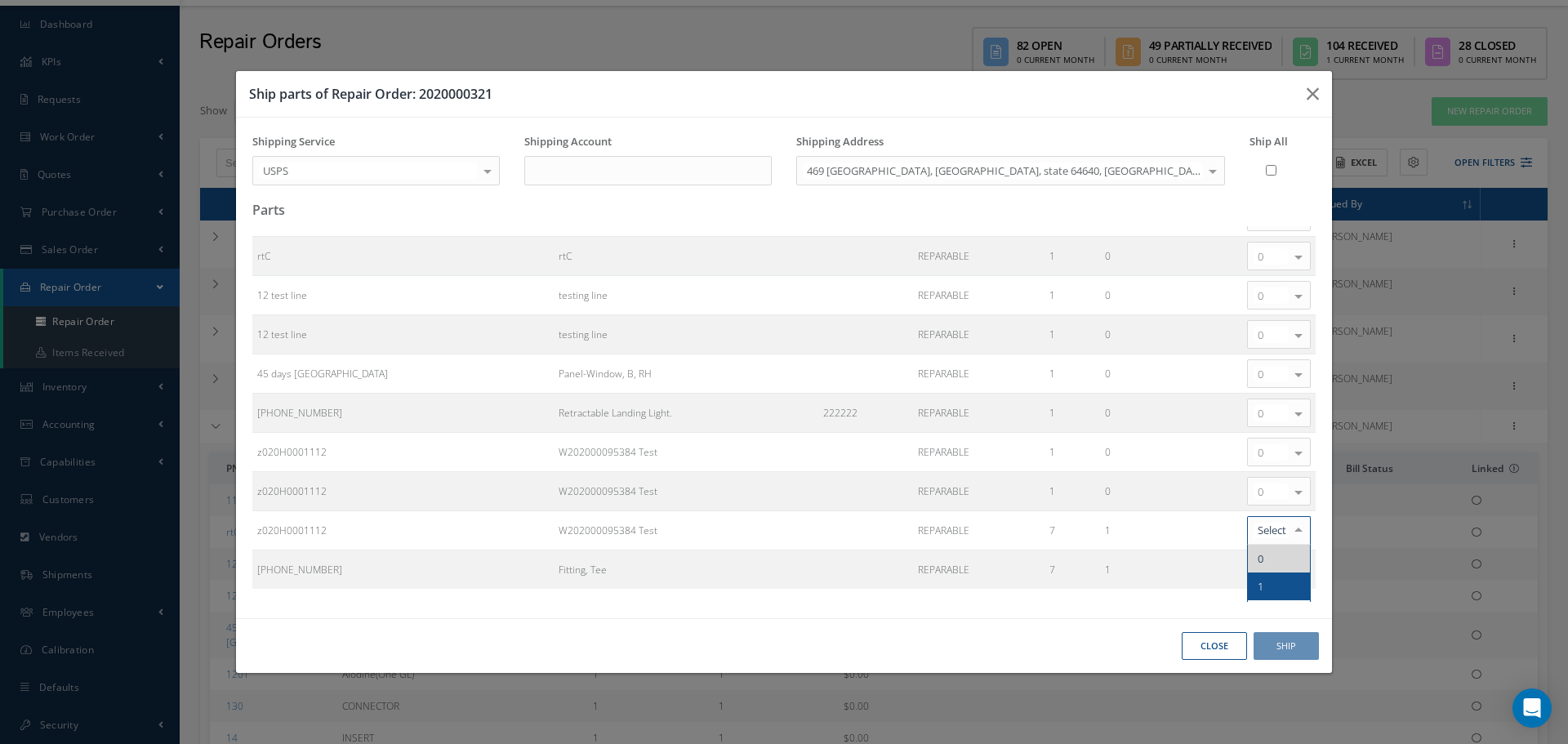
click at [1253, 576] on span "1" at bounding box center [1279, 586] width 62 height 27
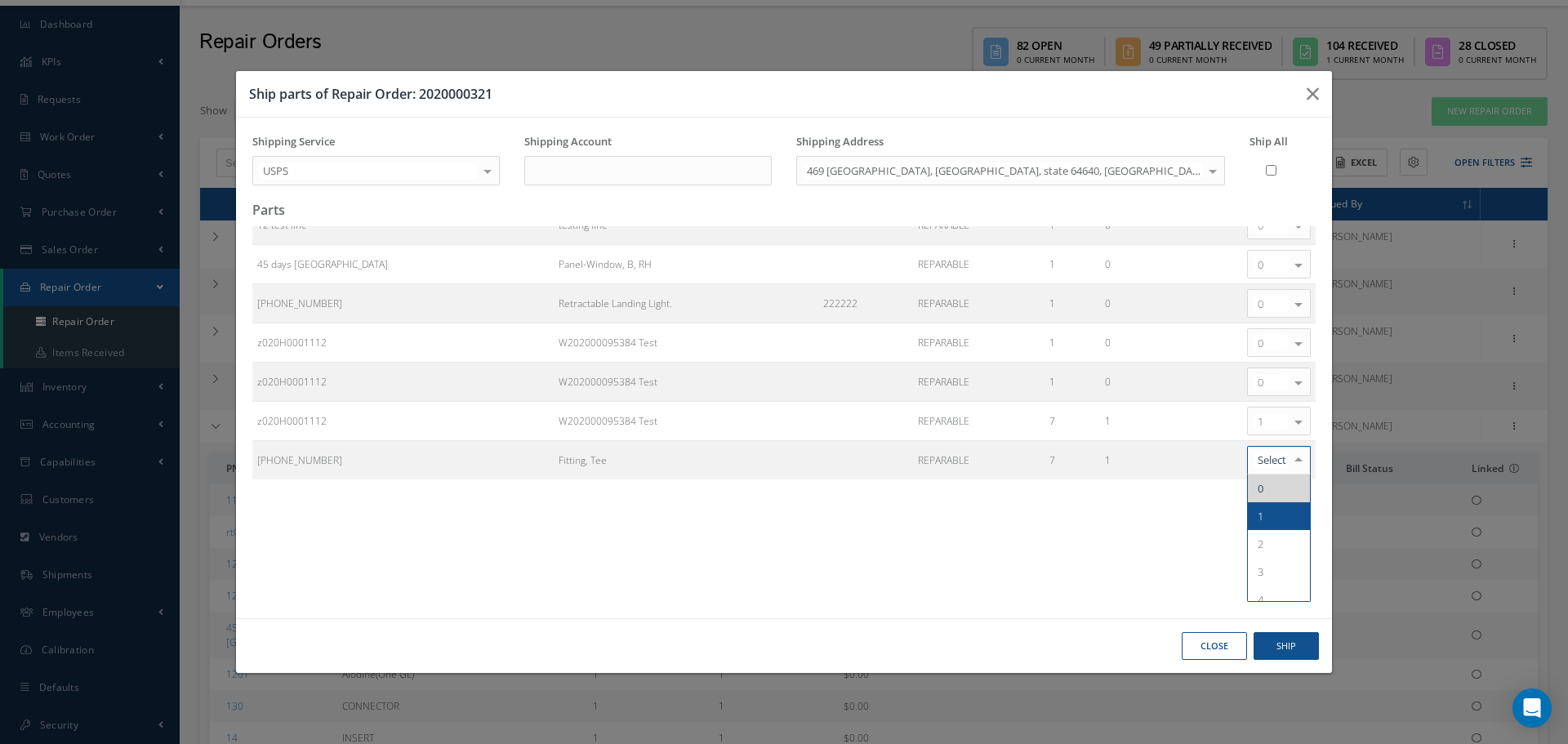
click at [1252, 511] on span "1" at bounding box center [1279, 515] width 62 height 27
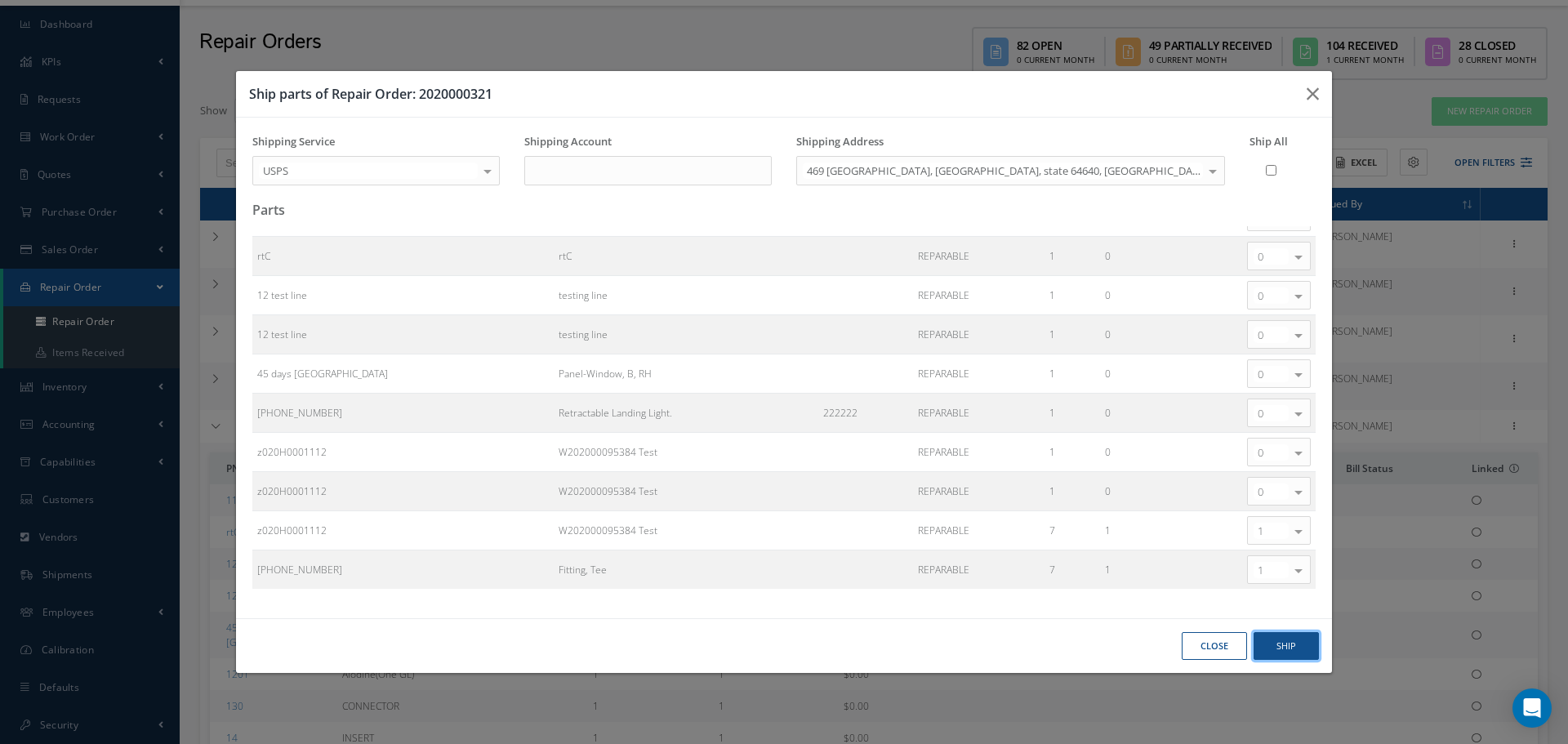
click at [1275, 646] on button "Ship" at bounding box center [1285, 646] width 65 height 28
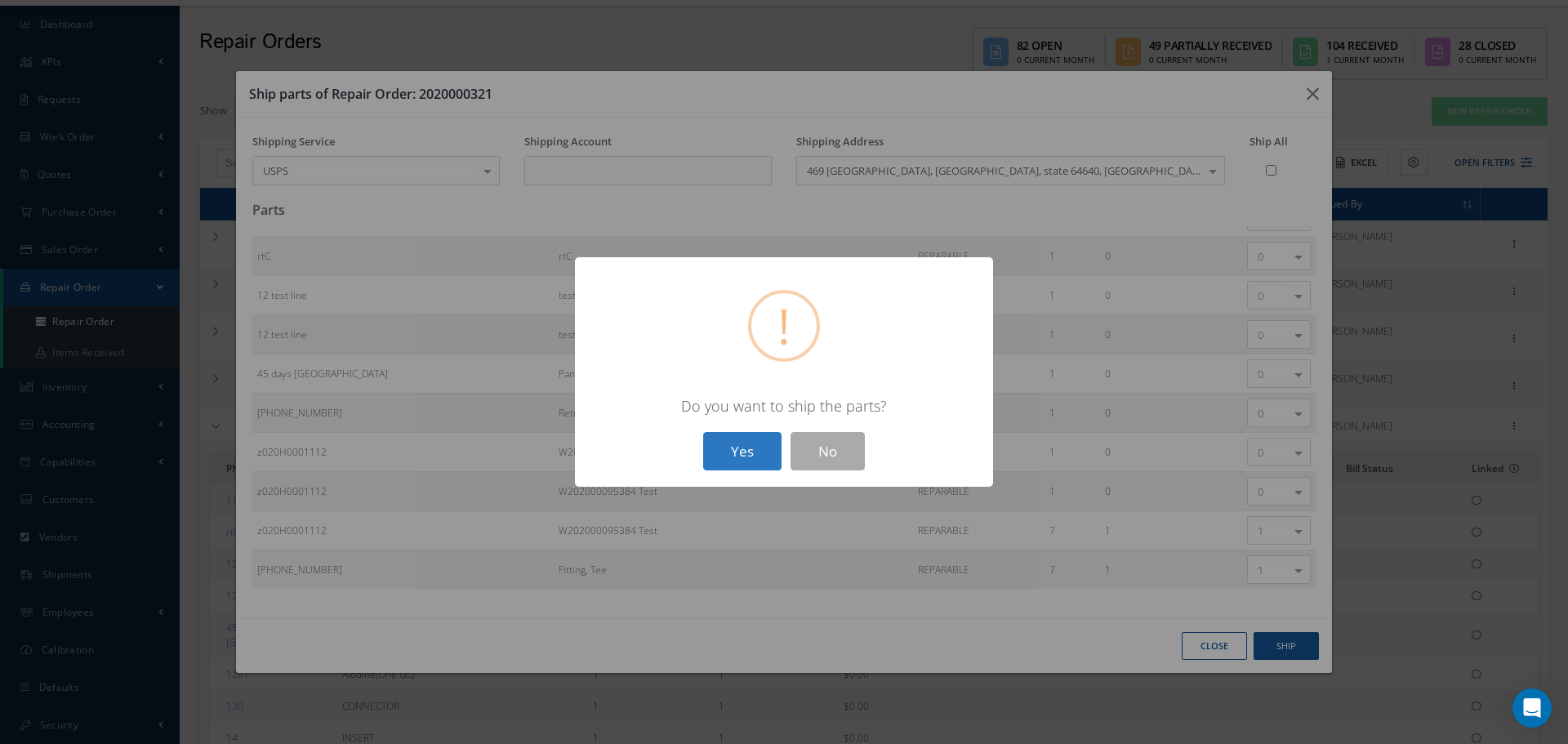
click at [769, 439] on button "Yes" at bounding box center [742, 450] width 78 height 39
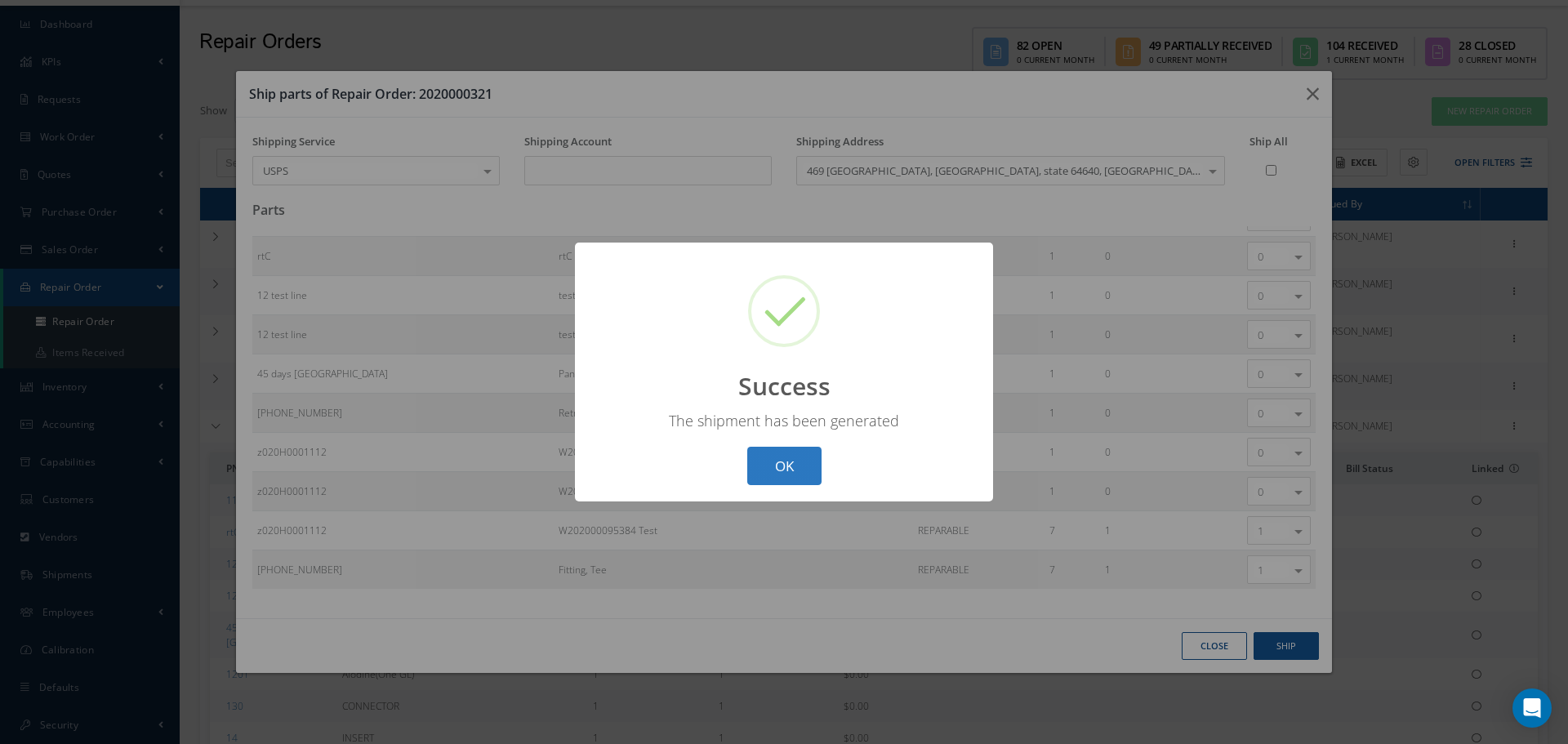
click at [782, 477] on button "OK" at bounding box center [784, 465] width 74 height 39
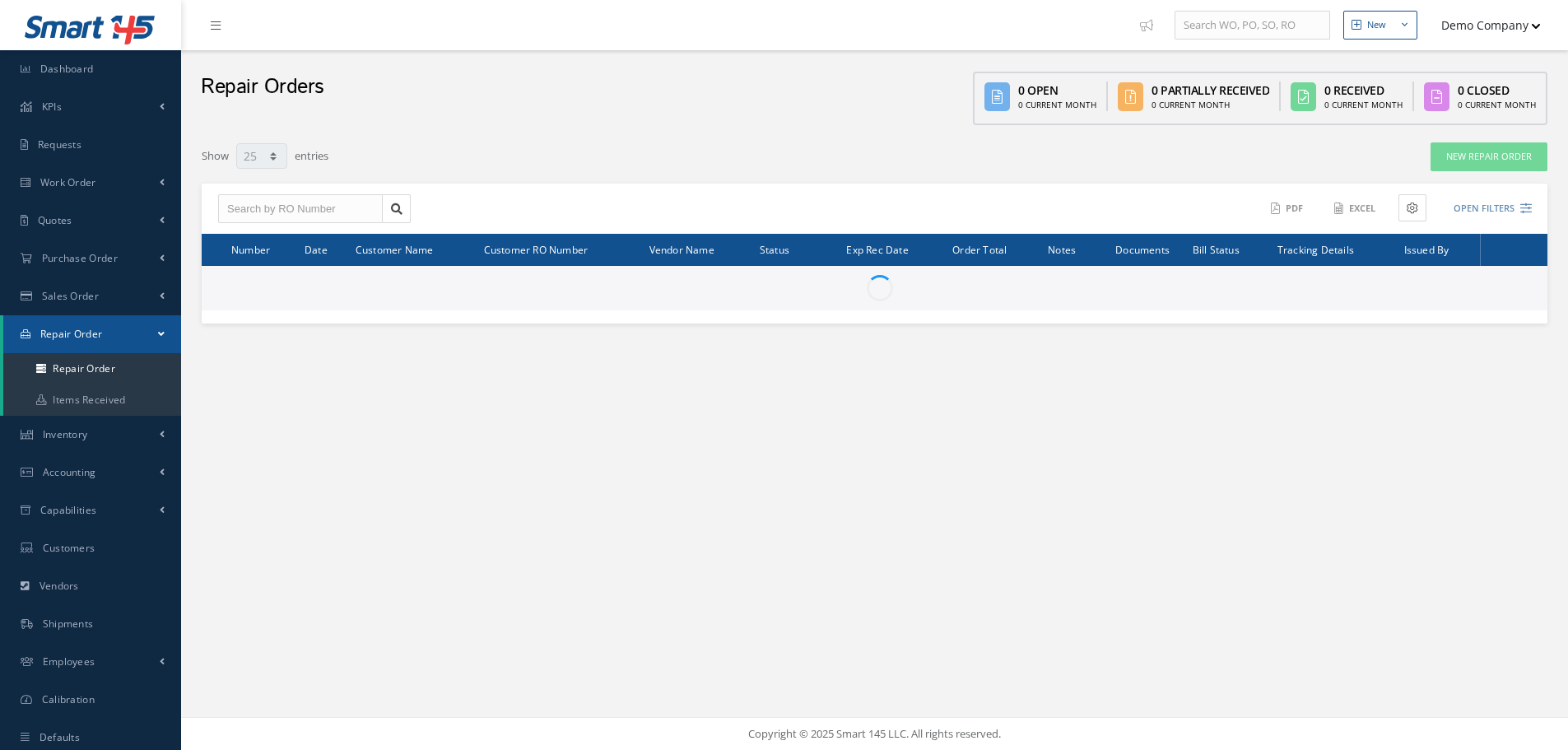
select select "25"
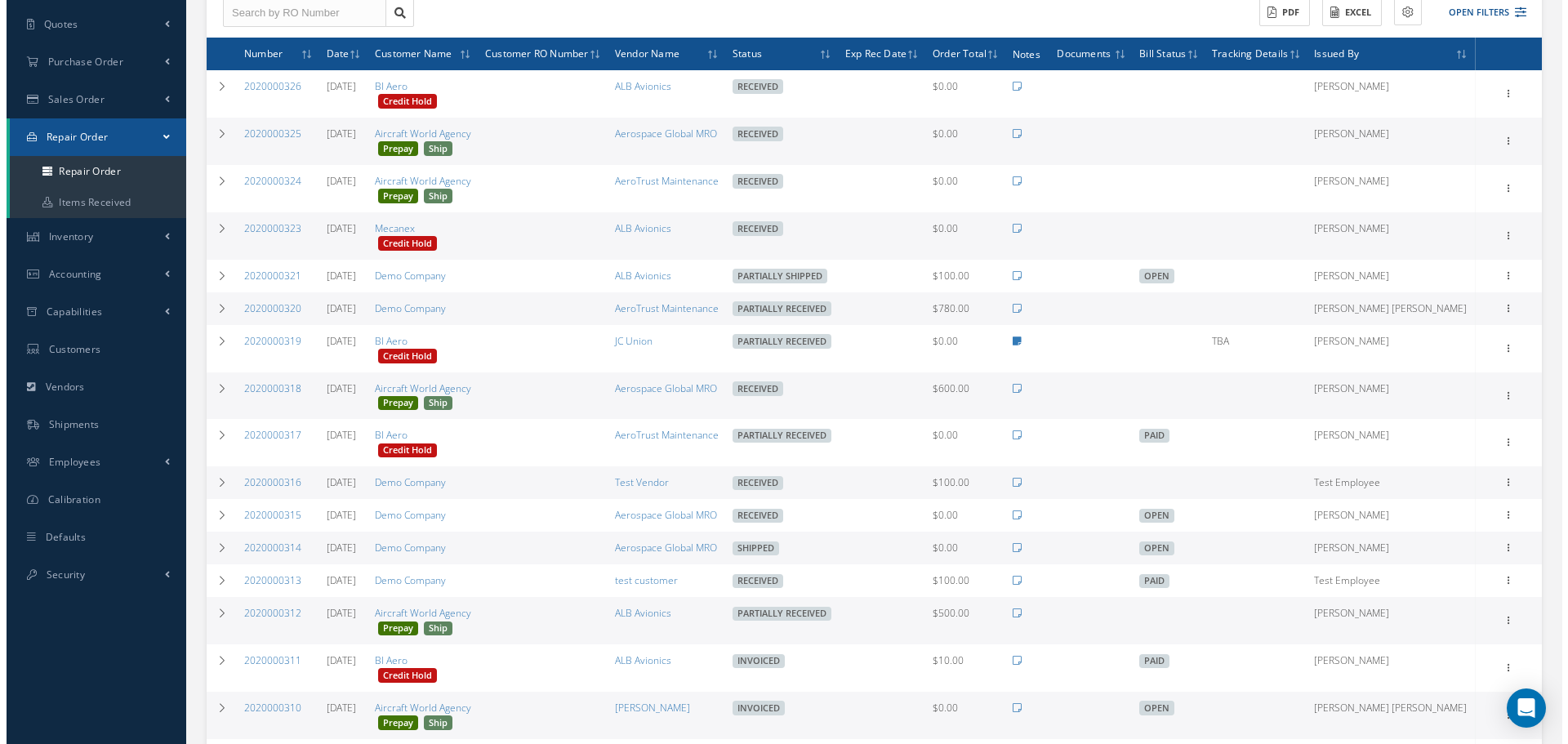
scroll to position [192, 0]
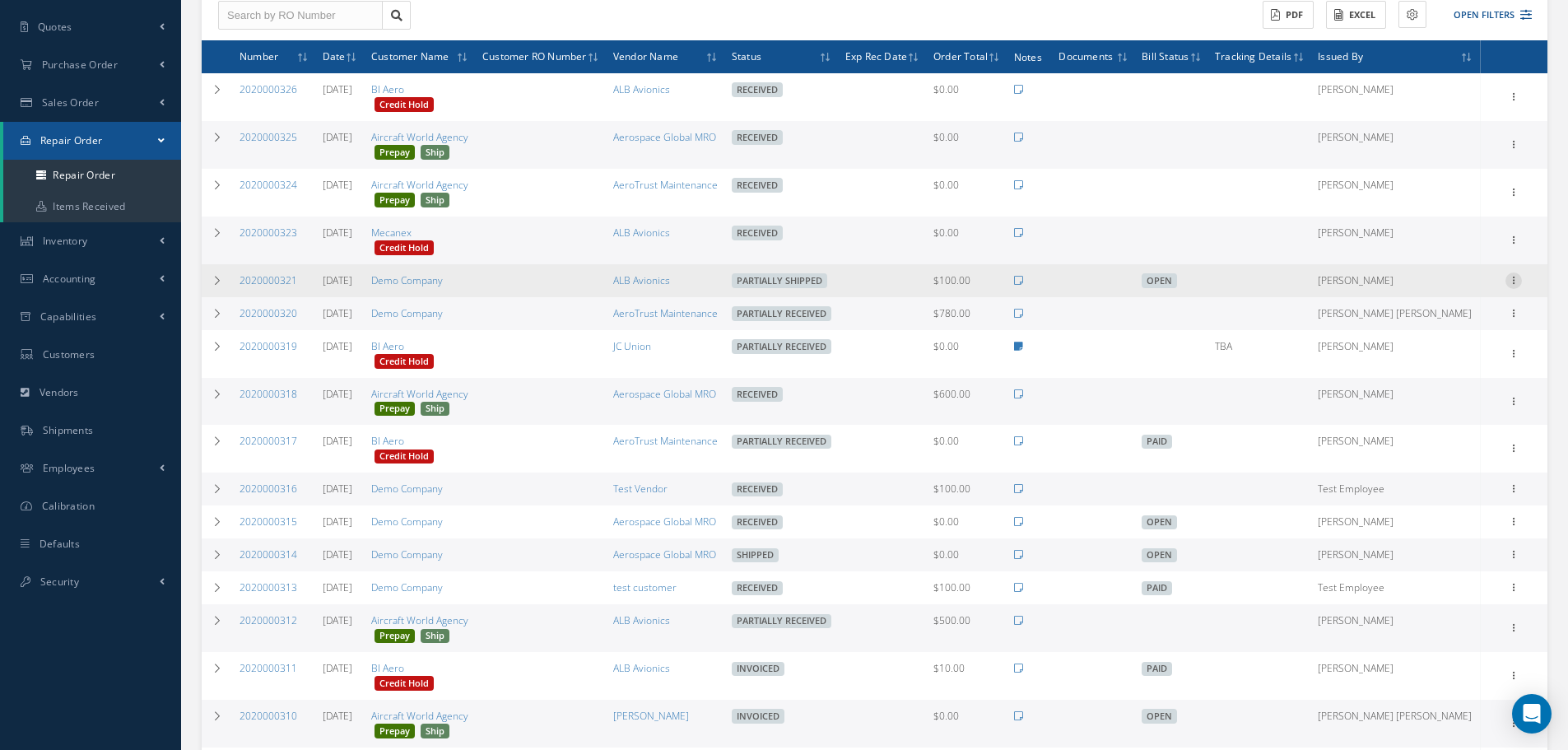
click at [1514, 273] on icon at bounding box center [1513, 279] width 16 height 13
click at [1426, 396] on link "Ship" at bounding box center [1438, 396] width 130 height 22
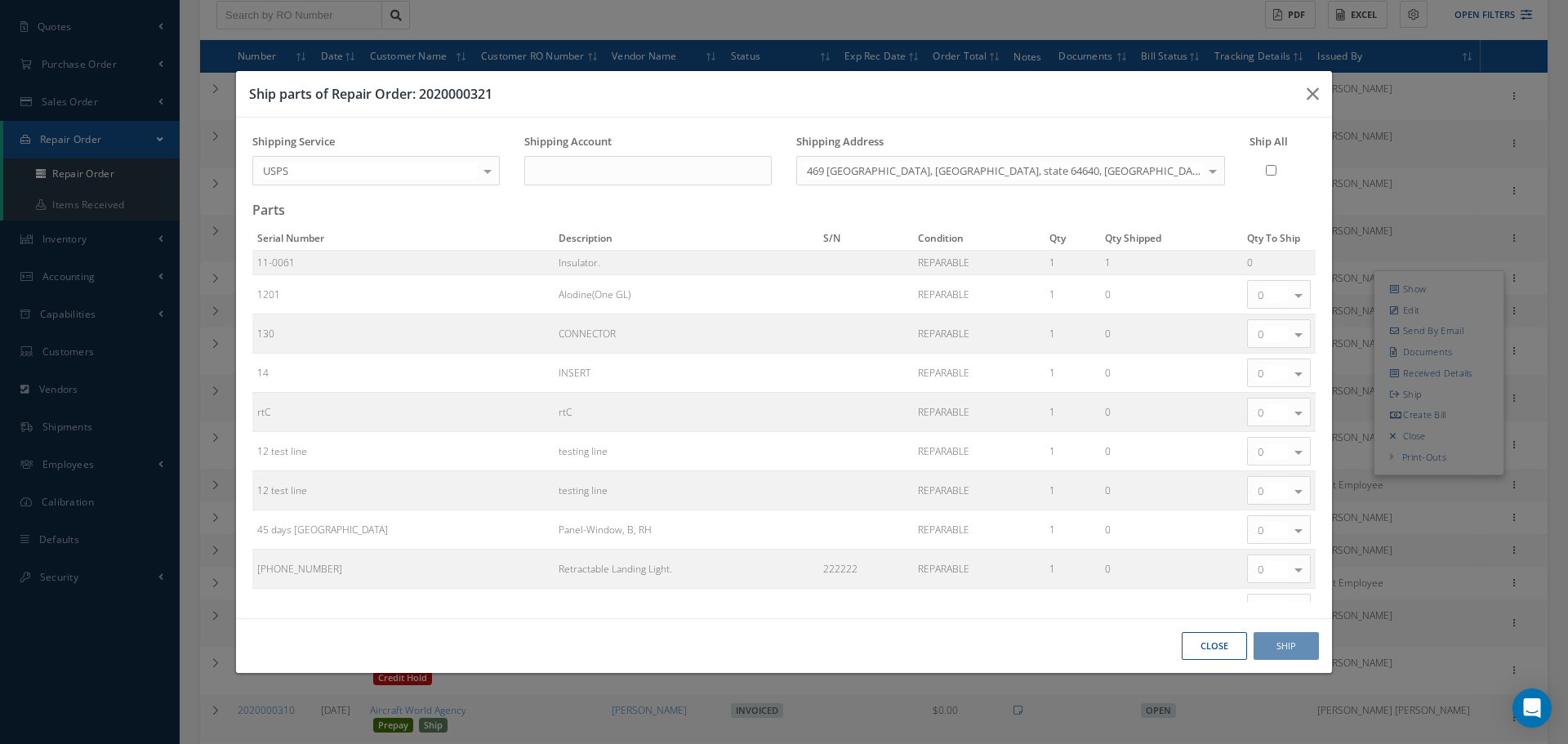
click at [1266, 170] on input "Ship All" at bounding box center [1270, 170] width 10 height 28
checkbox input "true"
